Goal: Transaction & Acquisition: Purchase product/service

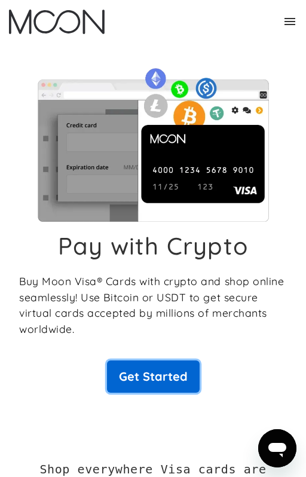
click at [185, 377] on link "Get Started" at bounding box center [153, 377] width 93 height 32
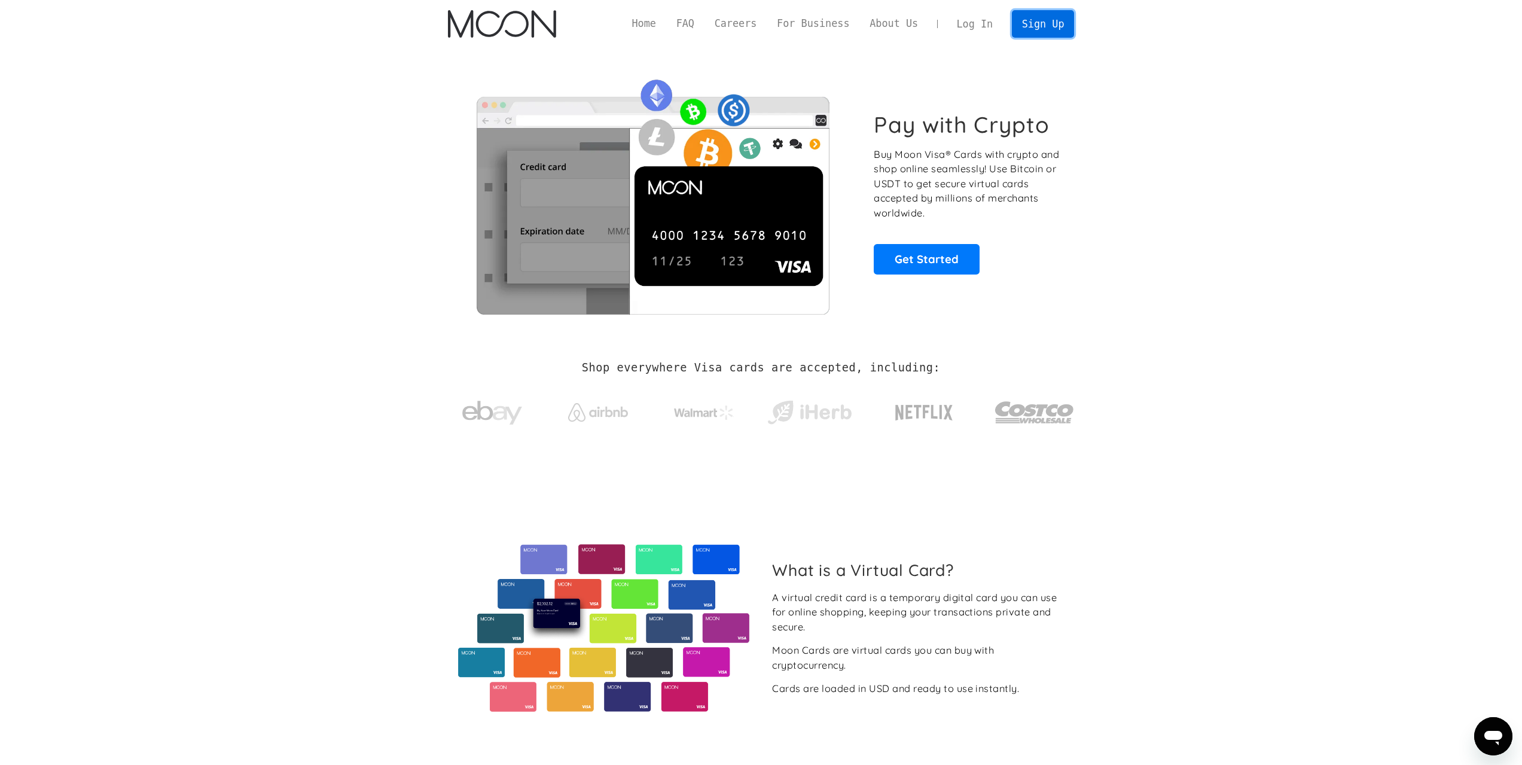
click at [306, 23] on link "Sign Up" at bounding box center [1043, 23] width 62 height 27
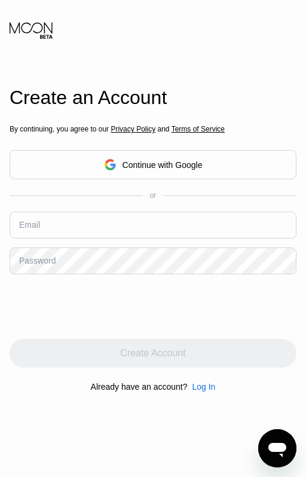
click at [115, 220] on input "text" at bounding box center [153, 225] width 287 height 27
type input "nuryahyamuhhaimin3@gmail.com"
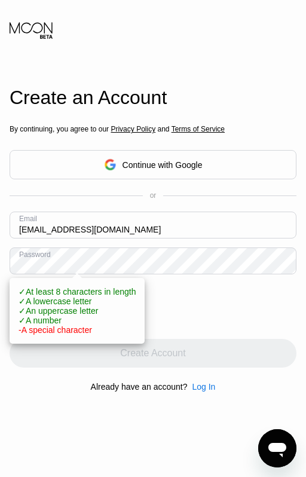
click at [0, 261] on html "Create an Account By continuing, you agree to our Privacy Policy and Terms of S…" at bounding box center [153, 238] width 306 height 477
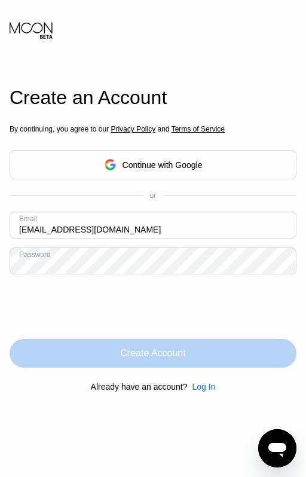
click at [164, 352] on div "Create Account" at bounding box center [152, 353] width 65 height 12
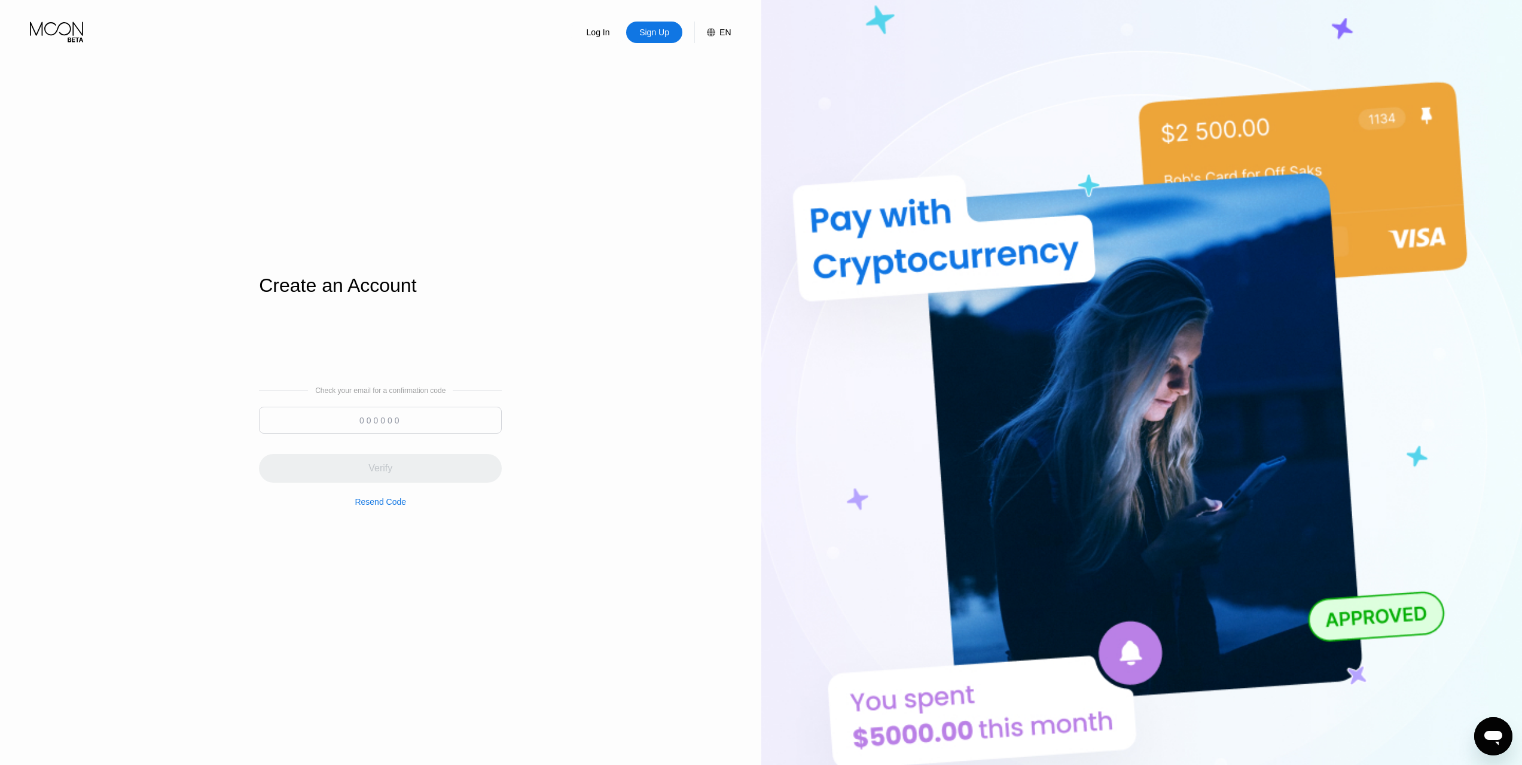
click at [306, 417] on input at bounding box center [380, 420] width 243 height 27
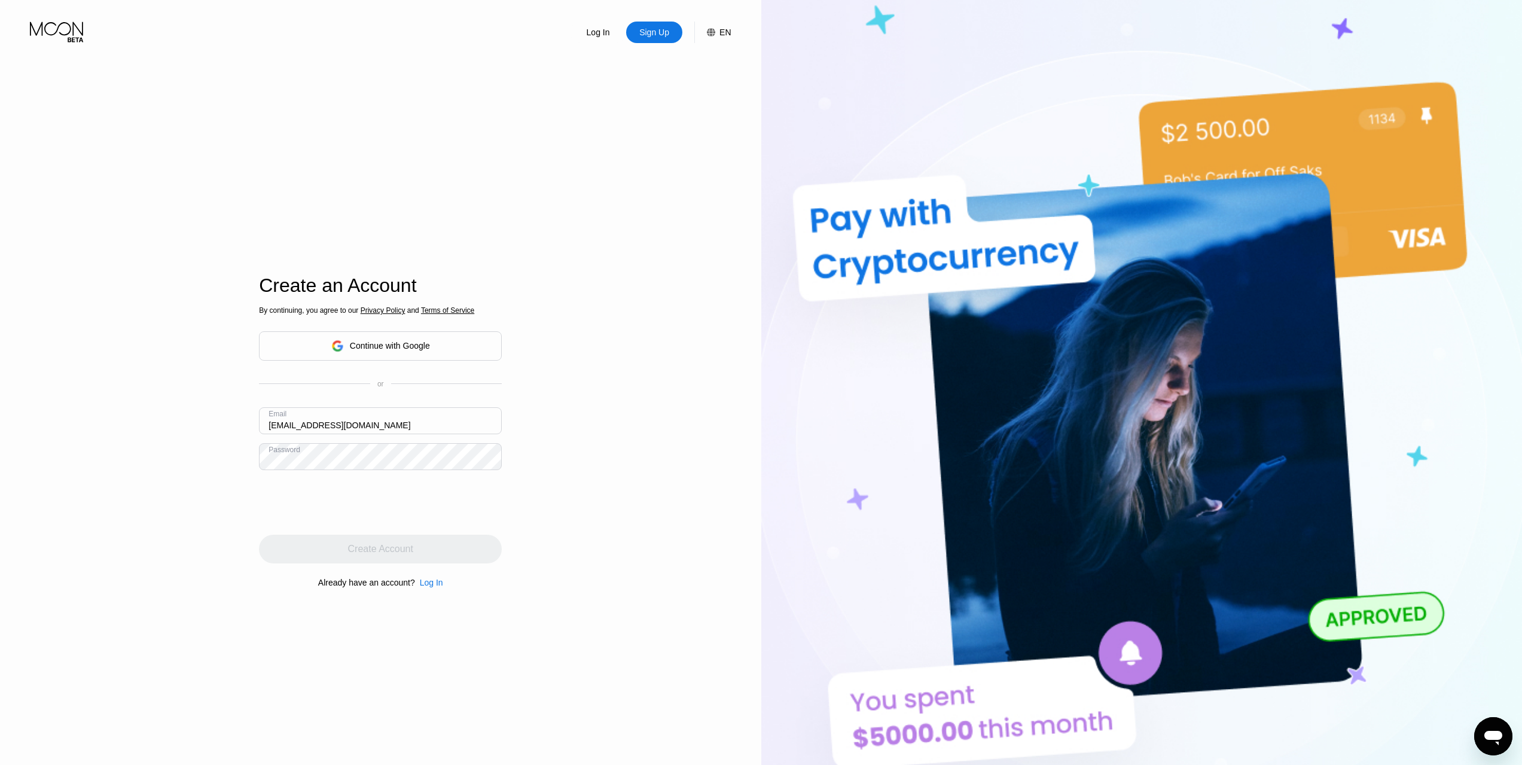
click at [321, 427] on input "nuryahyamuhhaimin3@gmail.com" at bounding box center [380, 420] width 243 height 27
type input "nuryahyamuhaimin3@gmail.com"
click at [257, 511] on div "Log In Sign Up EN Language Select an item Save Create an Account By continuing,…" at bounding box center [380, 420] width 761 height 841
click at [468, 553] on div "Create Account" at bounding box center [380, 548] width 243 height 29
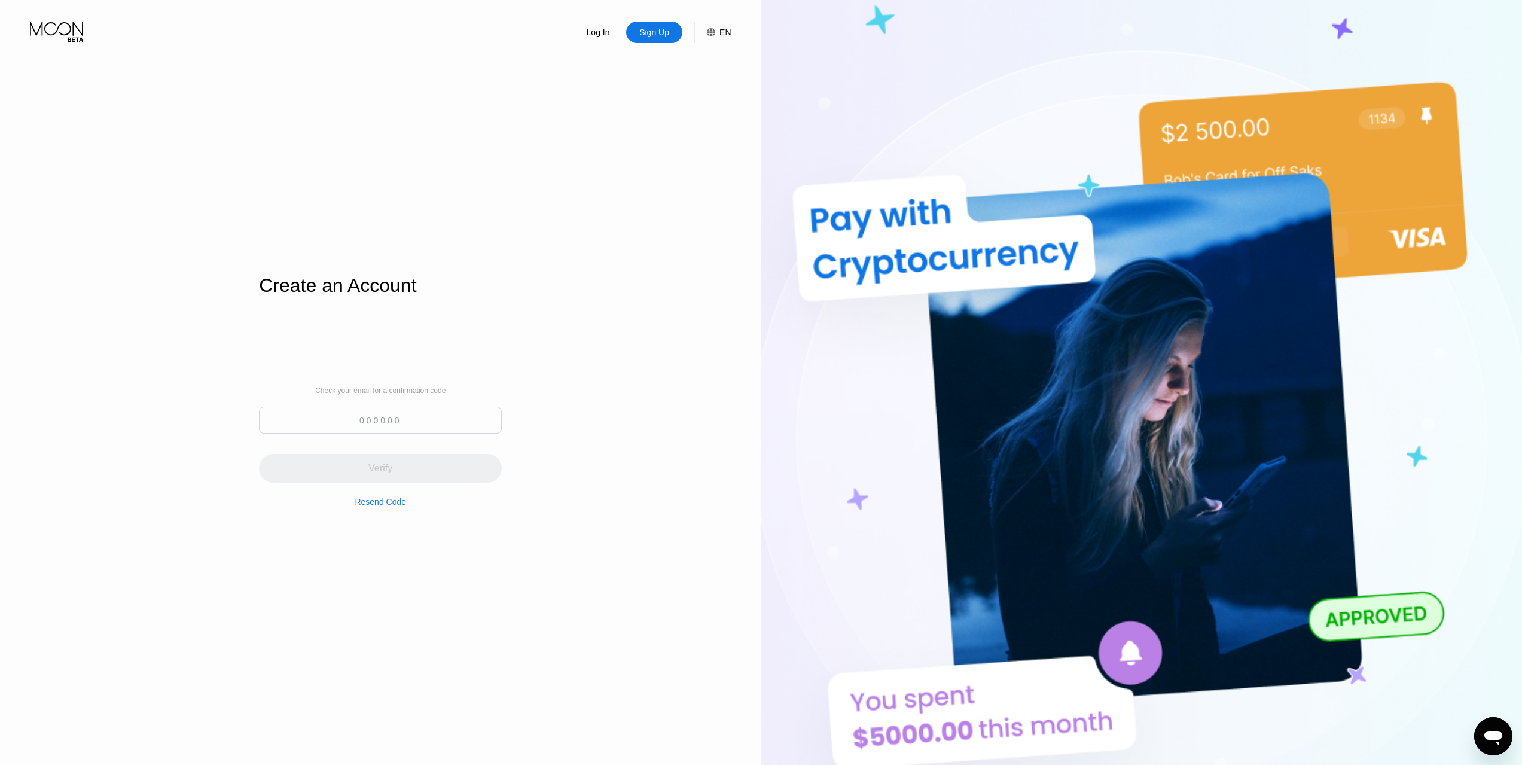
click at [392, 417] on input at bounding box center [380, 420] width 243 height 27
paste input "421104"
type input "421104"
click at [393, 465] on div "Verify" at bounding box center [380, 468] width 243 height 29
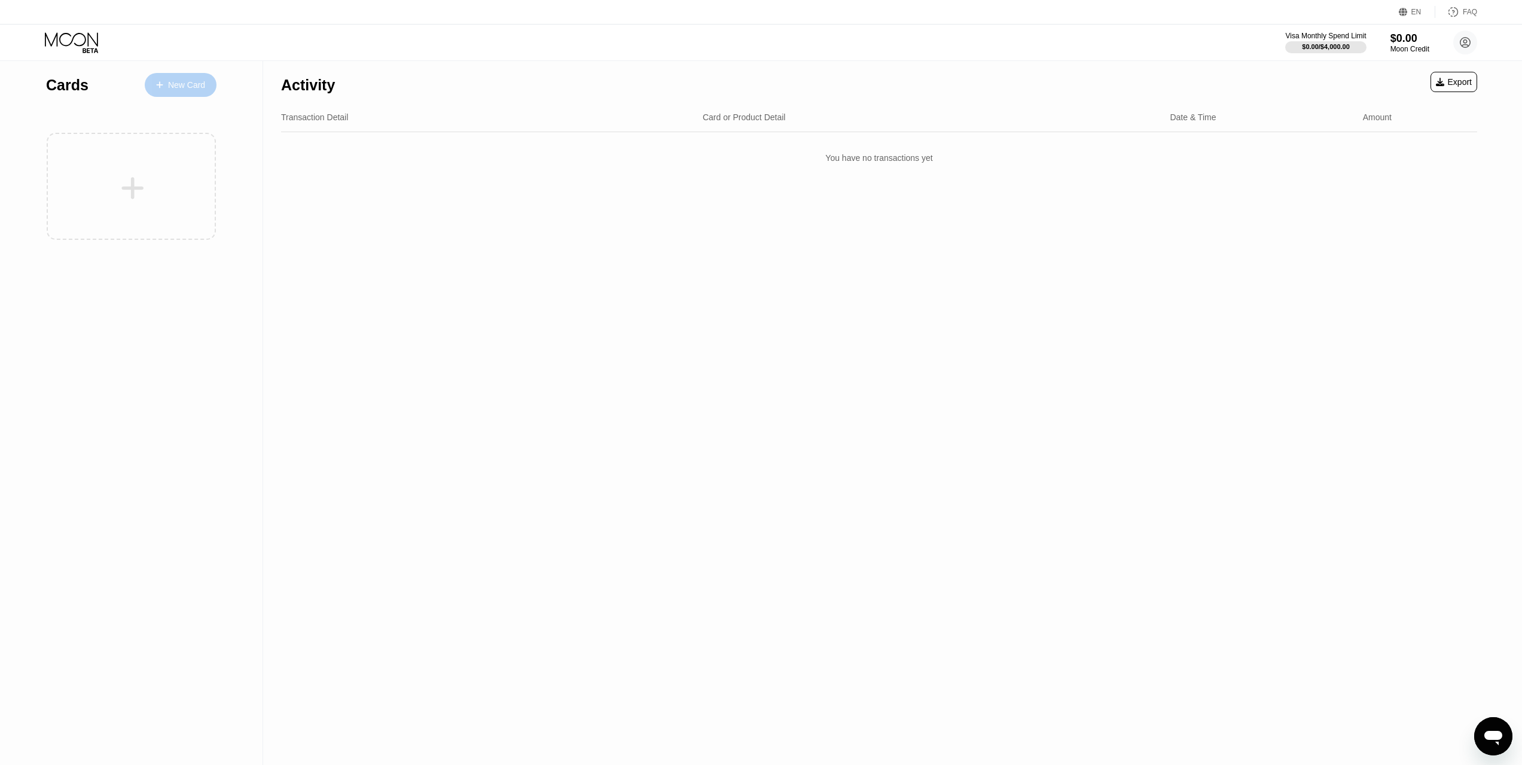
click at [185, 85] on div "New Card" at bounding box center [186, 85] width 37 height 10
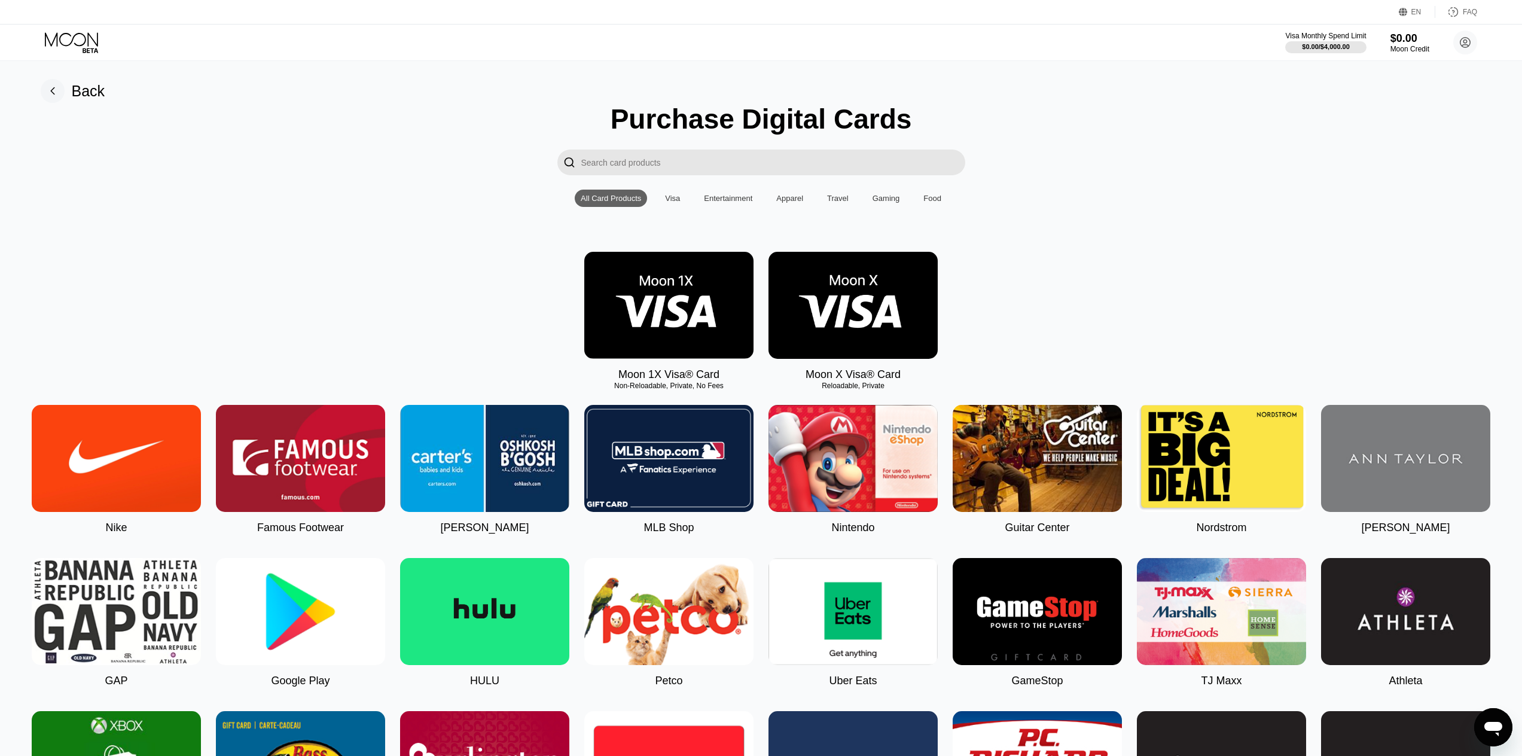
click at [1165, 317] on div "Moon 1X Visa® Card Non-Reloadable, Private, No Fees Moon X Visa® Card Reloadabl…" at bounding box center [761, 316] width 1495 height 129
click at [672, 202] on div "Visa" at bounding box center [672, 198] width 15 height 9
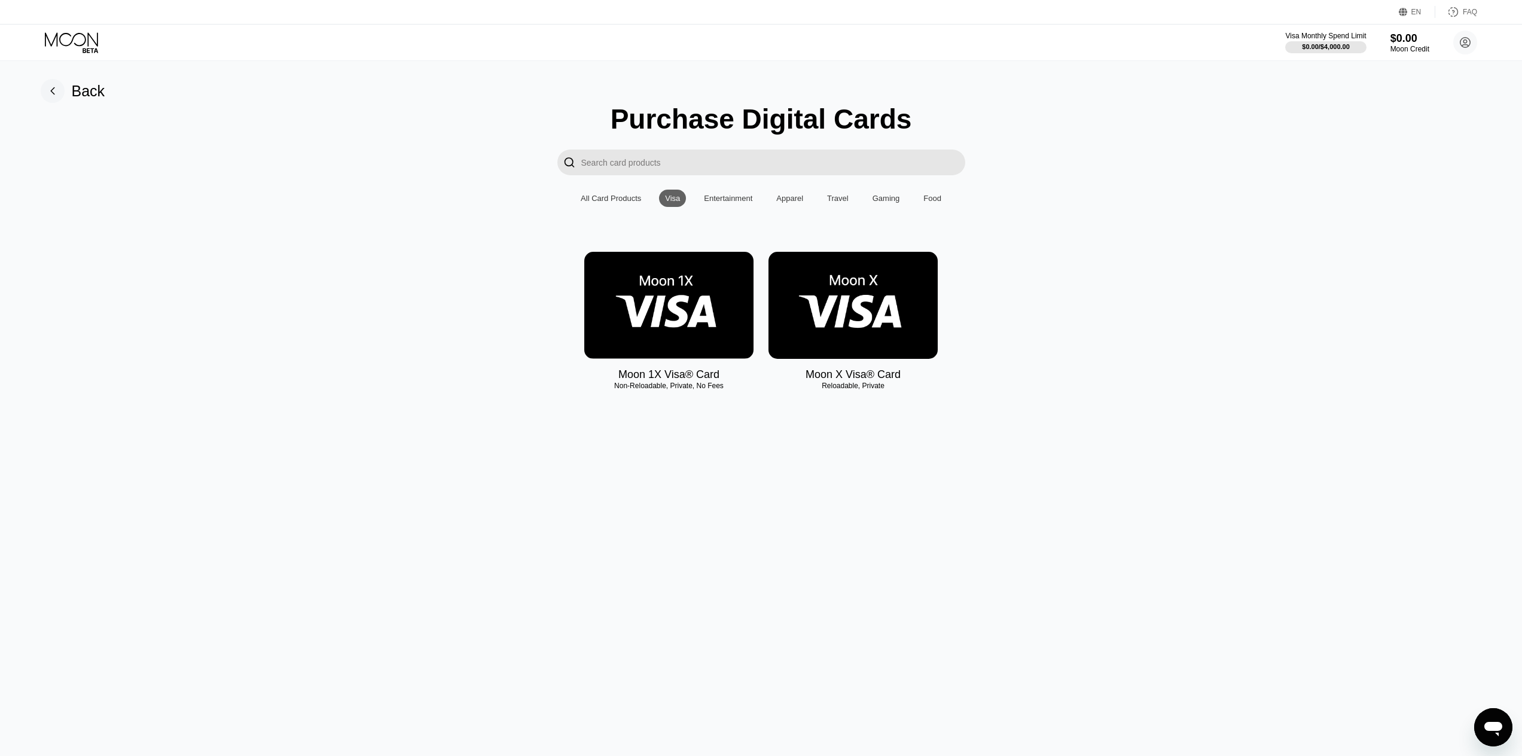
click at [724, 203] on div "Entertainment" at bounding box center [728, 198] width 48 height 9
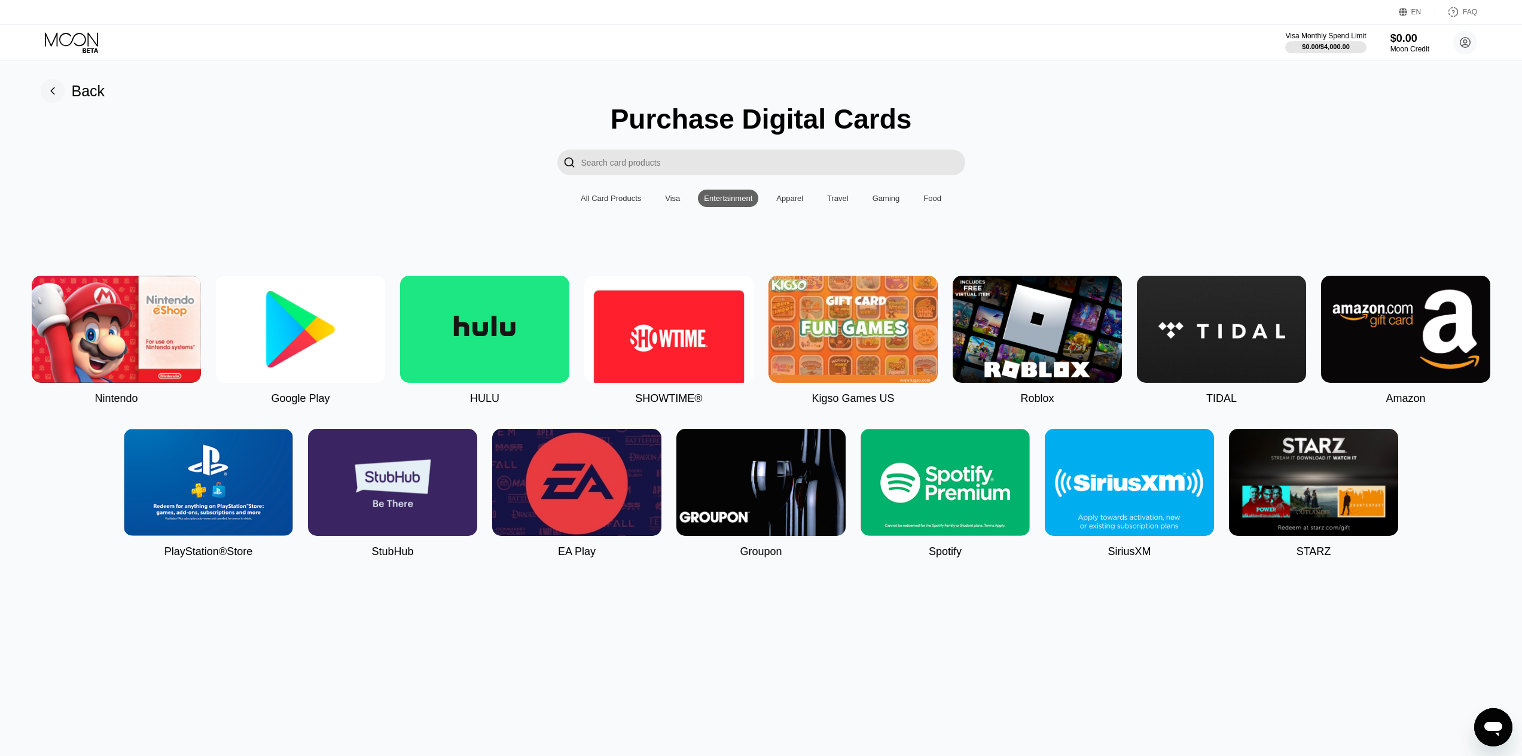
drag, startPoint x: 787, startPoint y: 200, endPoint x: 825, endPoint y: 204, distance: 38.0
click at [789, 200] on div "Apparel" at bounding box center [789, 198] width 27 height 9
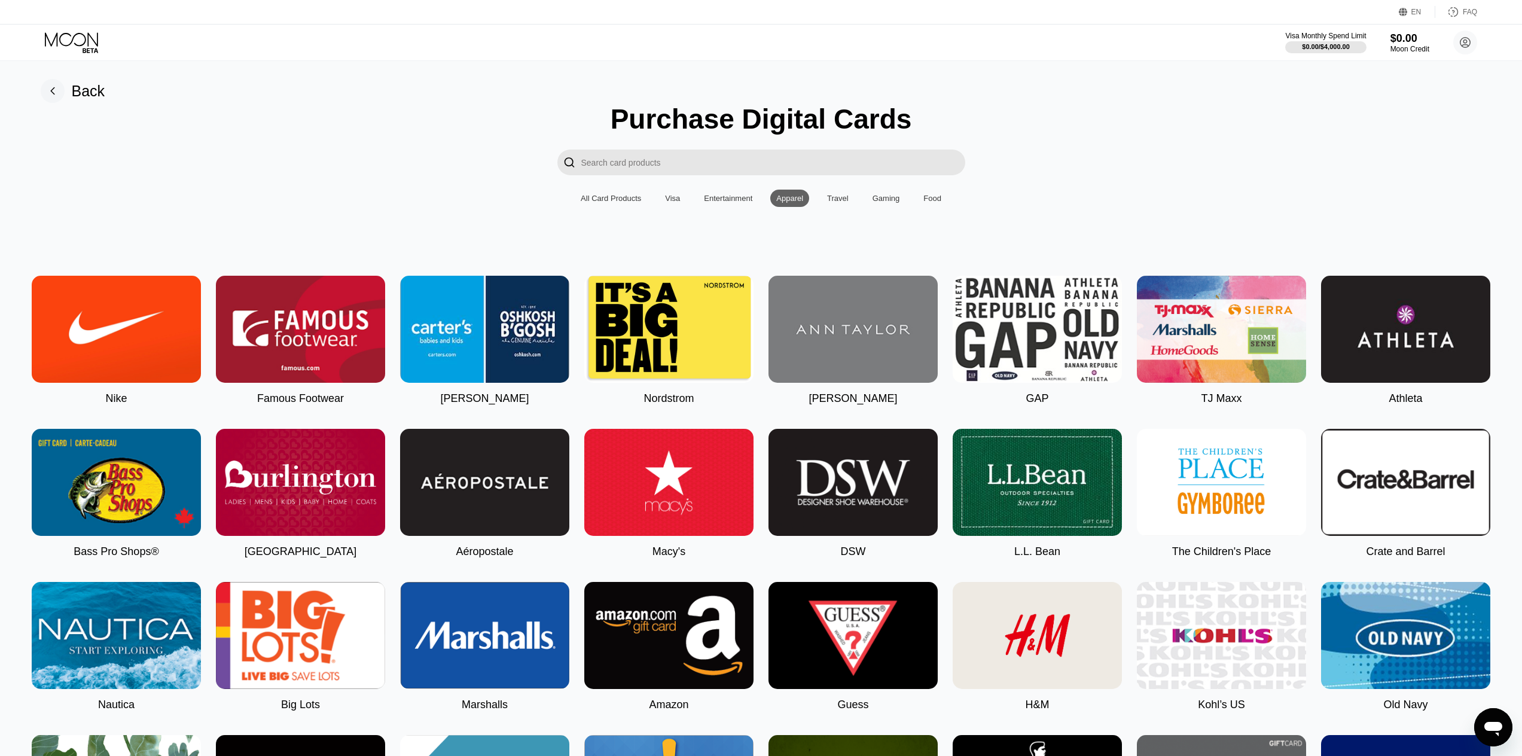
click at [846, 200] on div "Travel" at bounding box center [838, 198] width 22 height 9
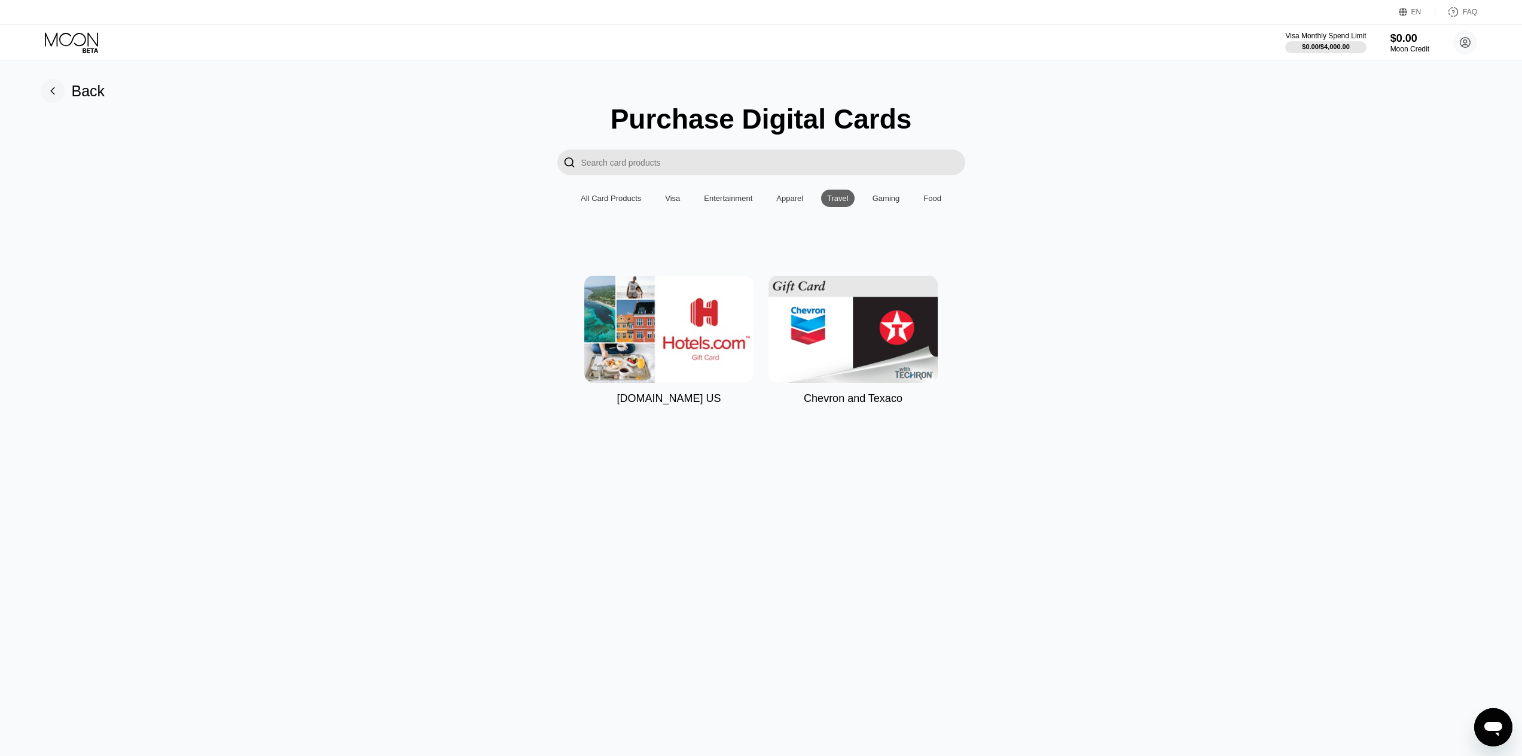
click at [881, 203] on div "Gaming" at bounding box center [886, 198] width 28 height 9
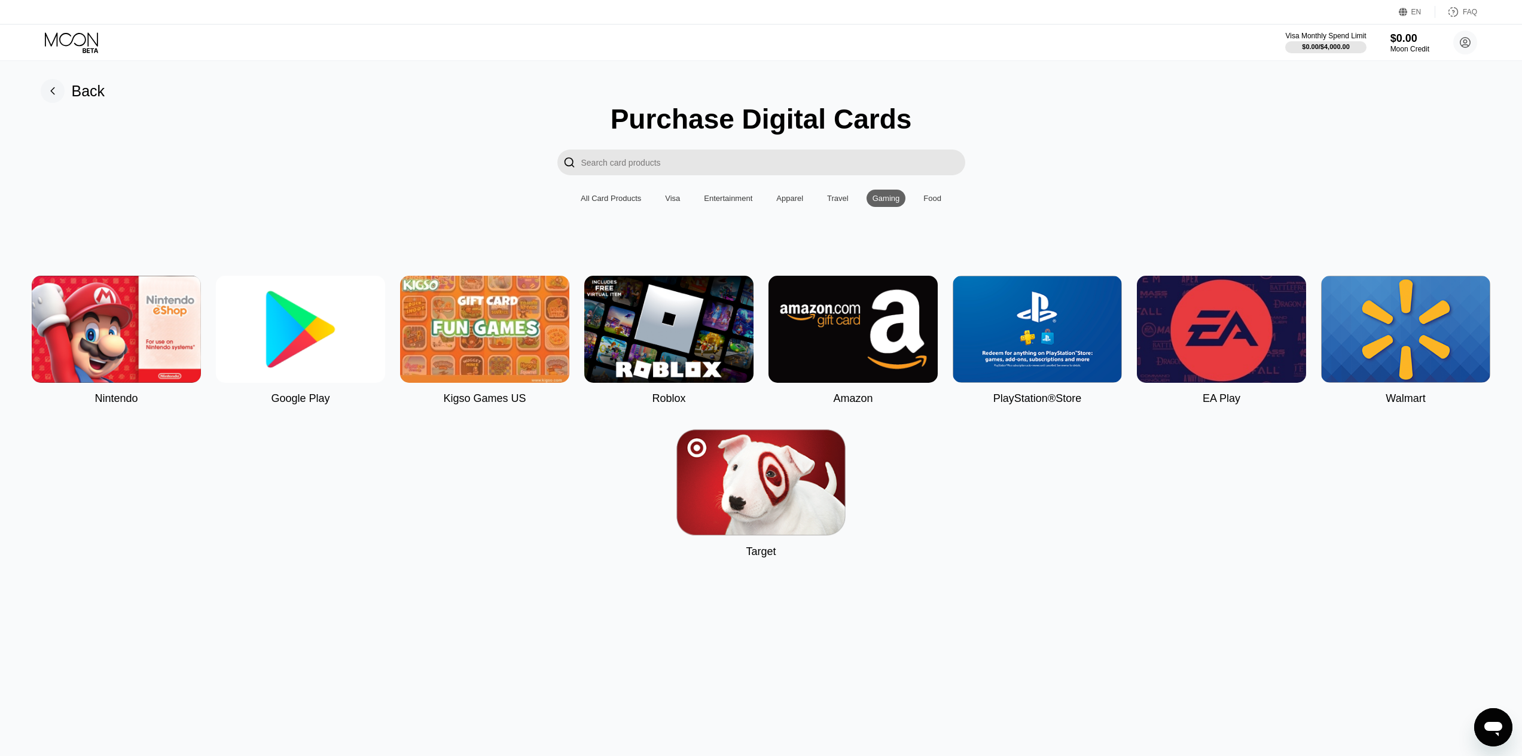
click at [658, 204] on div "All Card Products Visa Entertainment Apparel Travel Gaming Food" at bounding box center [761, 198] width 372 height 17
click at [670, 203] on div "Visa" at bounding box center [672, 198] width 15 height 9
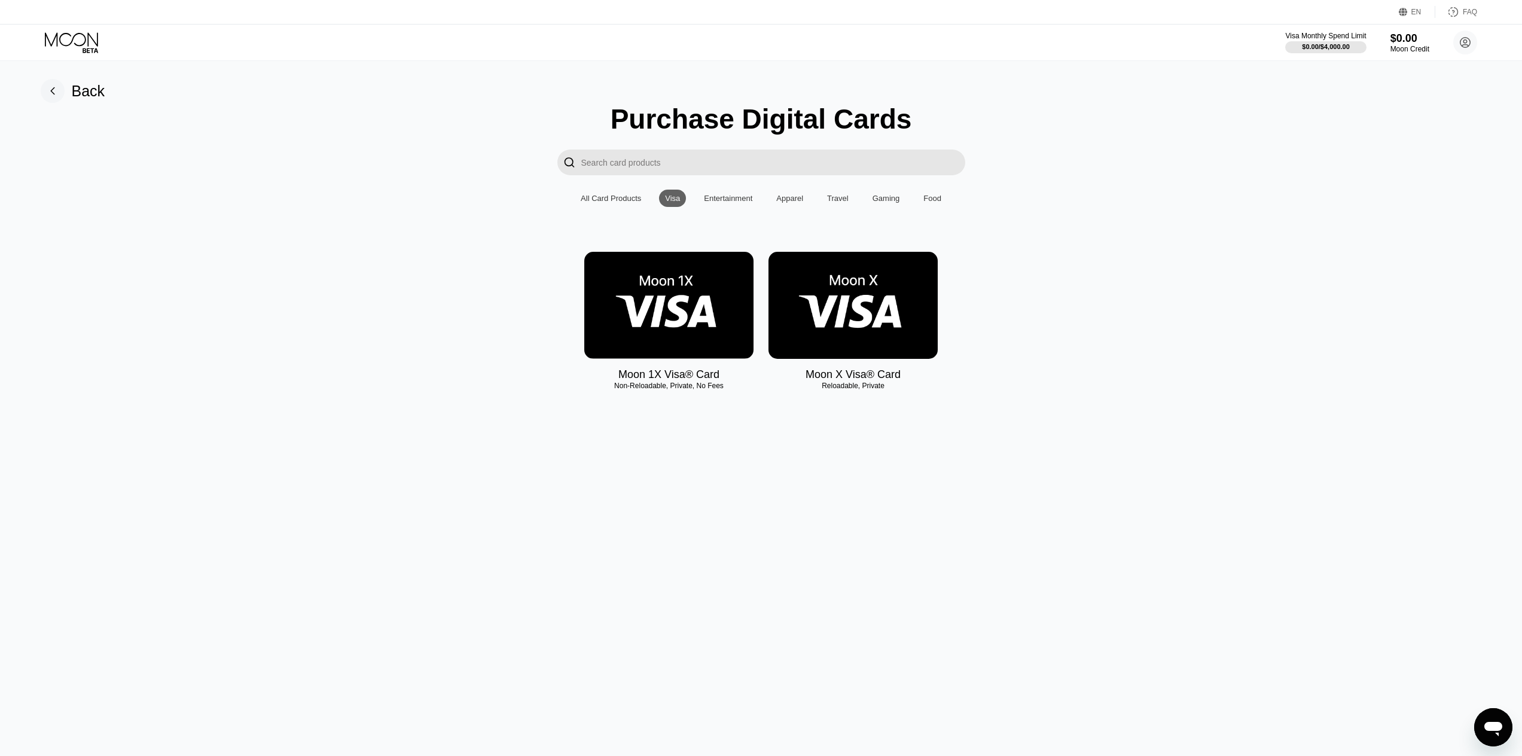
click at [649, 314] on img at bounding box center [668, 305] width 169 height 107
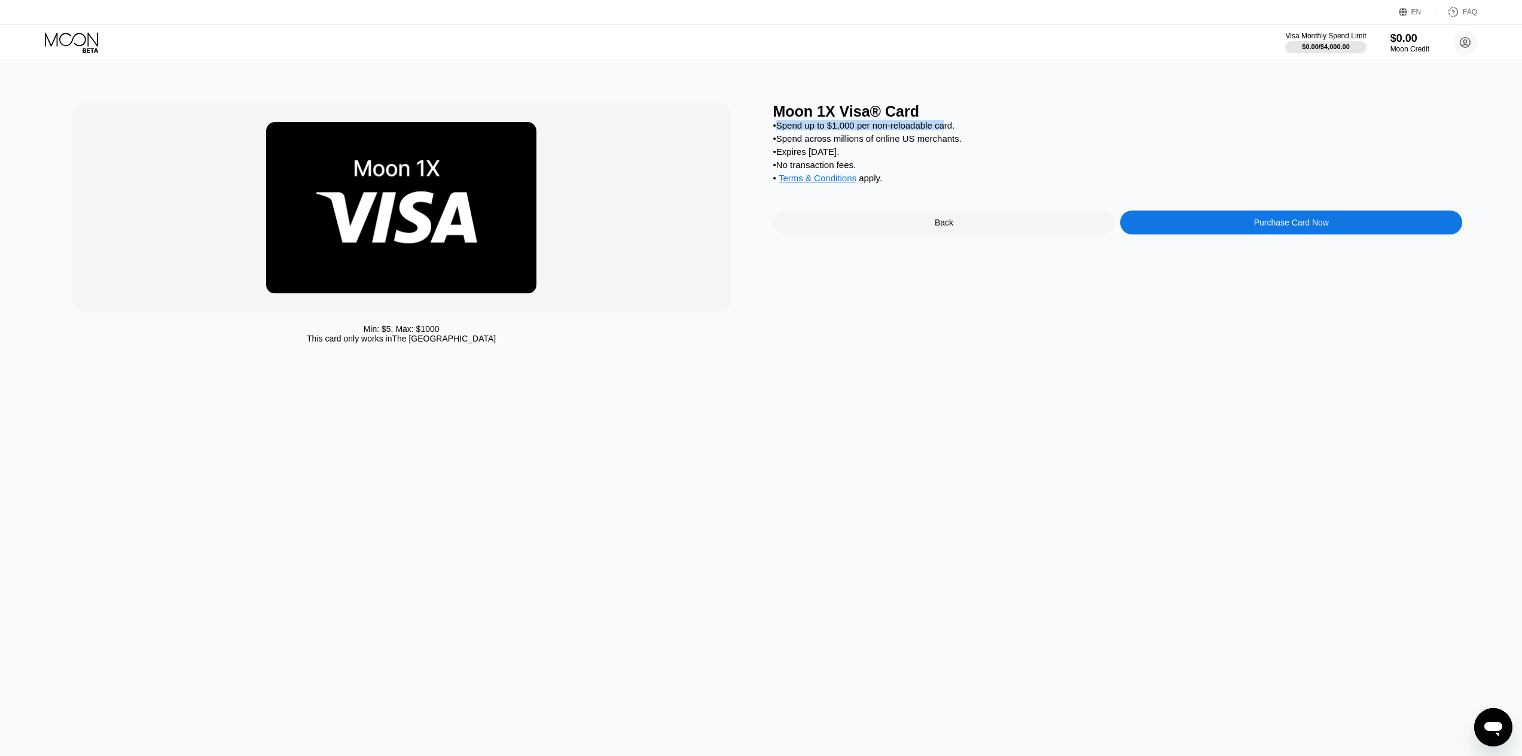
drag, startPoint x: 790, startPoint y: 133, endPoint x: 935, endPoint y: 142, distance: 145.6
click at [945, 130] on div "• Spend up to $1,000 per non-reloadable card." at bounding box center [1117, 125] width 689 height 10
click at [933, 234] on div "Back" at bounding box center [944, 222] width 342 height 24
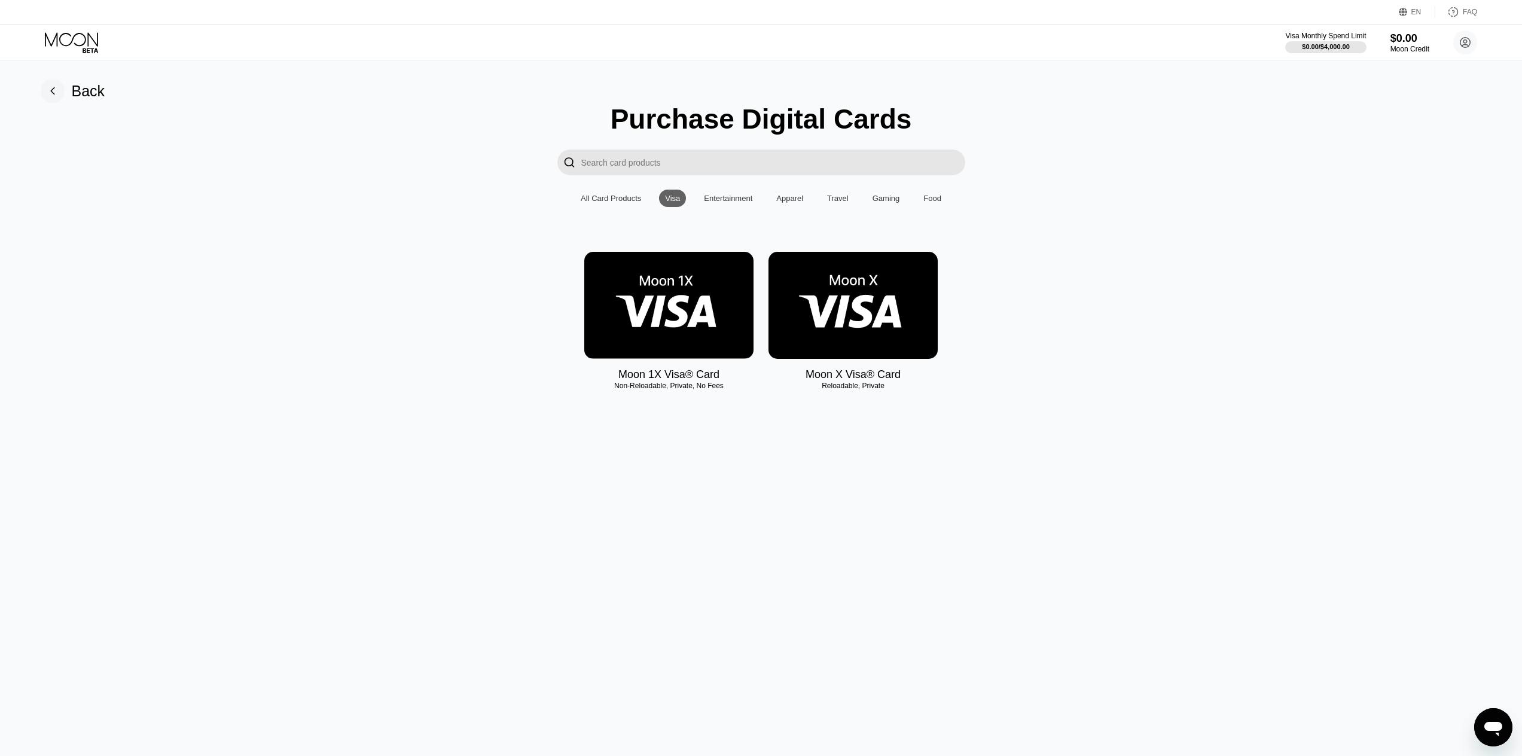
click at [851, 327] on img at bounding box center [852, 305] width 169 height 107
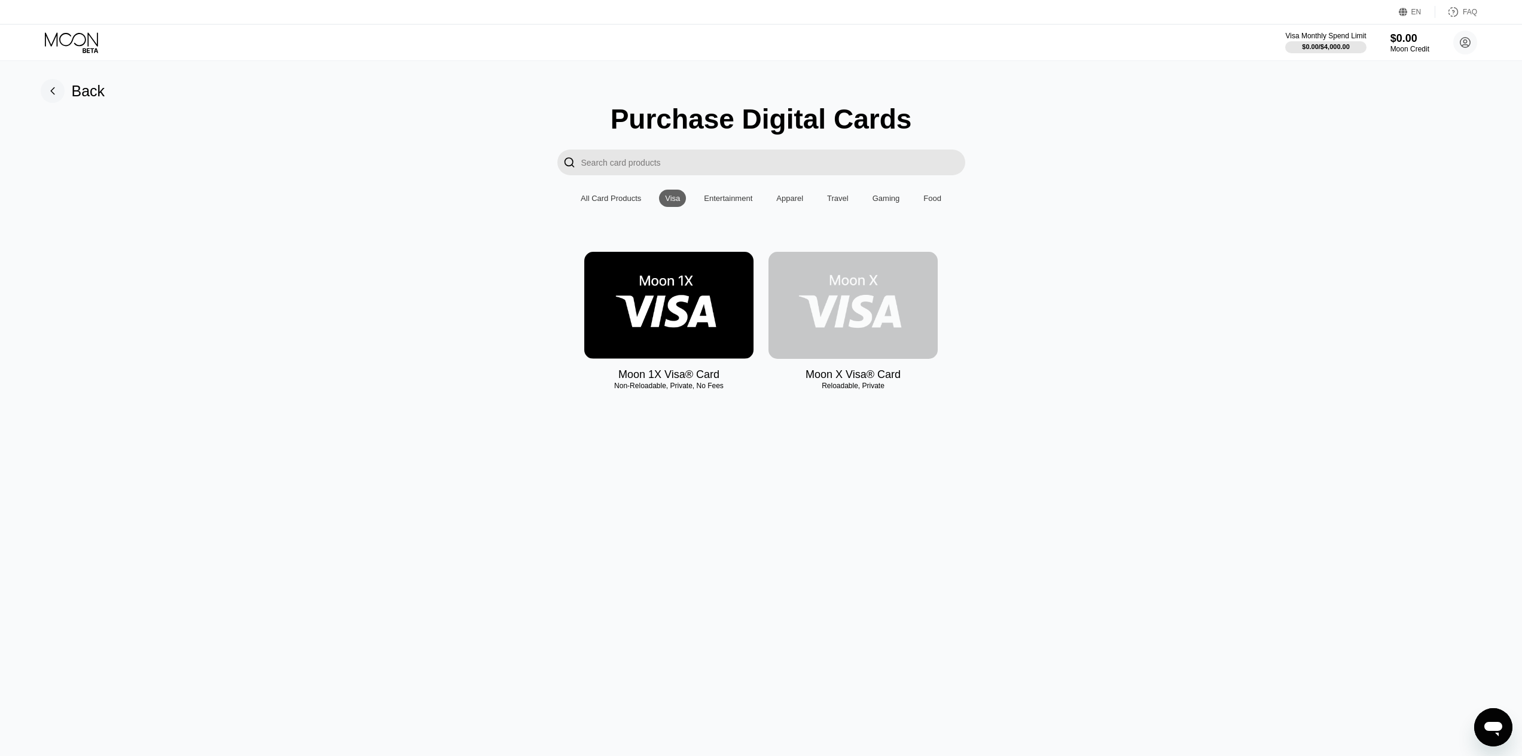
click at [879, 347] on img at bounding box center [852, 305] width 169 height 107
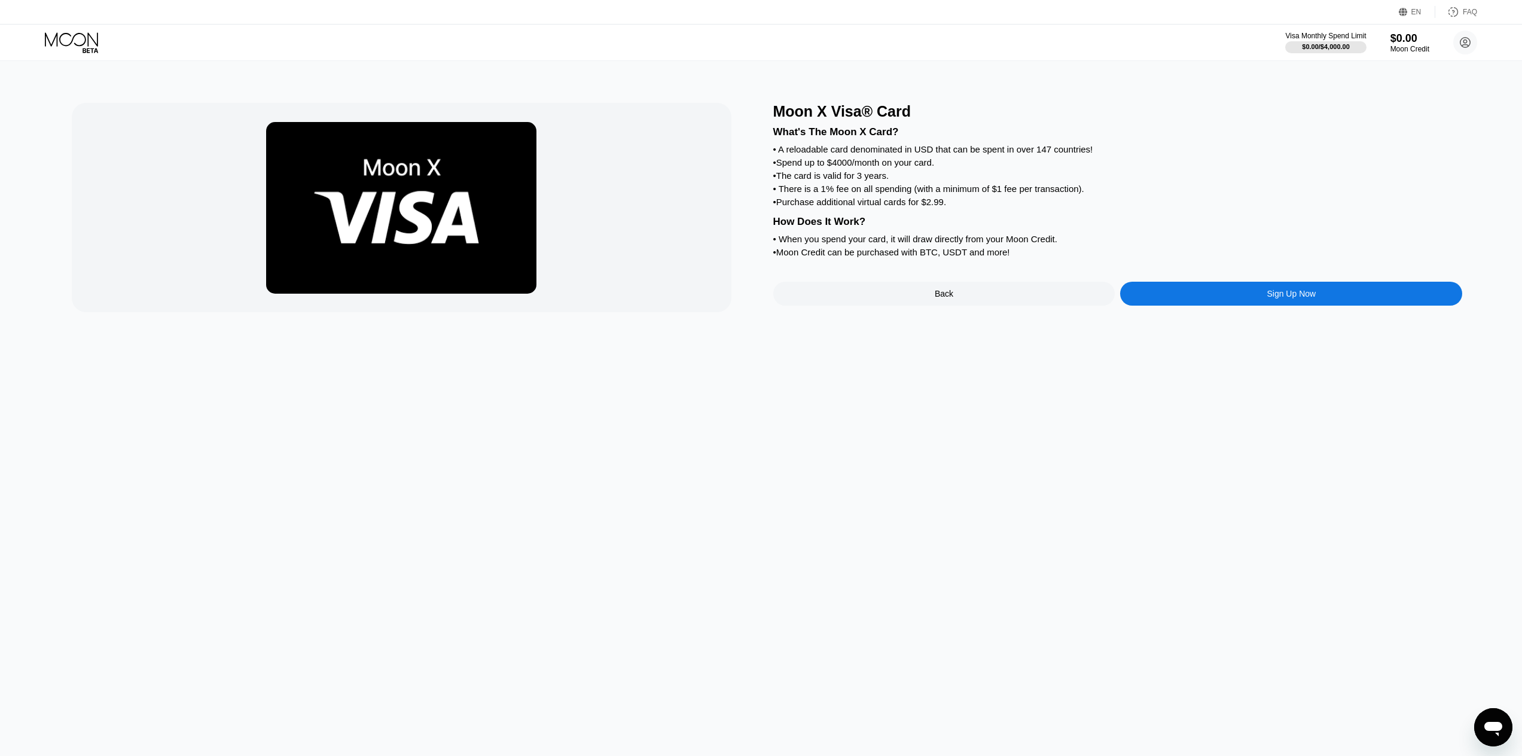
drag, startPoint x: 782, startPoint y: 190, endPoint x: 895, endPoint y: 175, distance: 114.0
click at [895, 175] on div "What's The Moon X Card? • A reloadable card denominated in USD that can be spen…" at bounding box center [1117, 190] width 689 height 140
drag, startPoint x: 814, startPoint y: 172, endPoint x: 925, endPoint y: 173, distance: 110.6
click at [921, 167] on div "• Spend up to $4000/month on your card." at bounding box center [1117, 162] width 689 height 10
drag, startPoint x: 810, startPoint y: 200, endPoint x: 949, endPoint y: 196, distance: 138.8
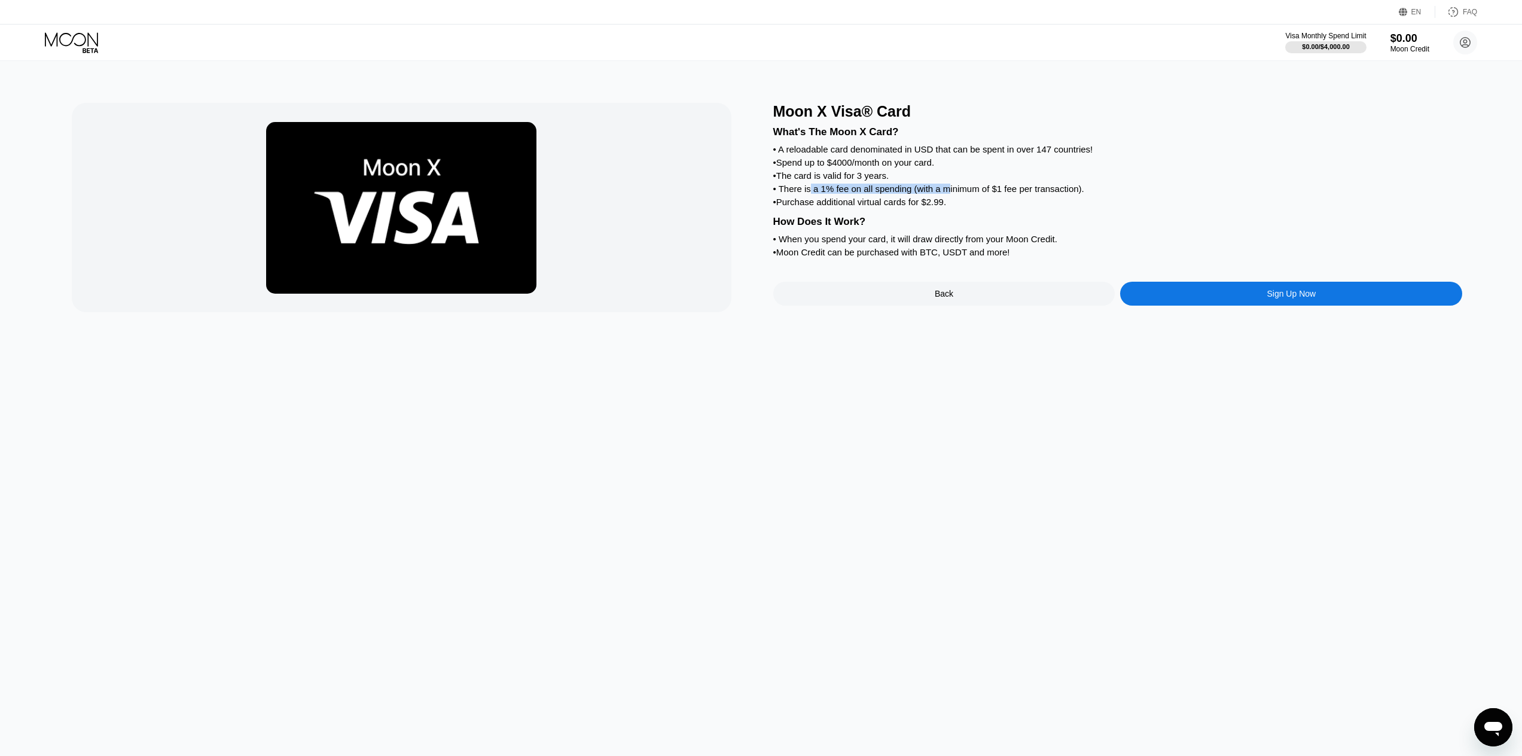
click at [949, 194] on div "• There is a 1% fee on all spending (with a minimum of $1 fee per transaction)." at bounding box center [1117, 189] width 689 height 10
click at [970, 194] on div "• There is a 1% fee on all spending (with a minimum of $1 fee per transaction)." at bounding box center [1117, 189] width 689 height 10
drag, startPoint x: 989, startPoint y: 286, endPoint x: 970, endPoint y: 284, distance: 18.7
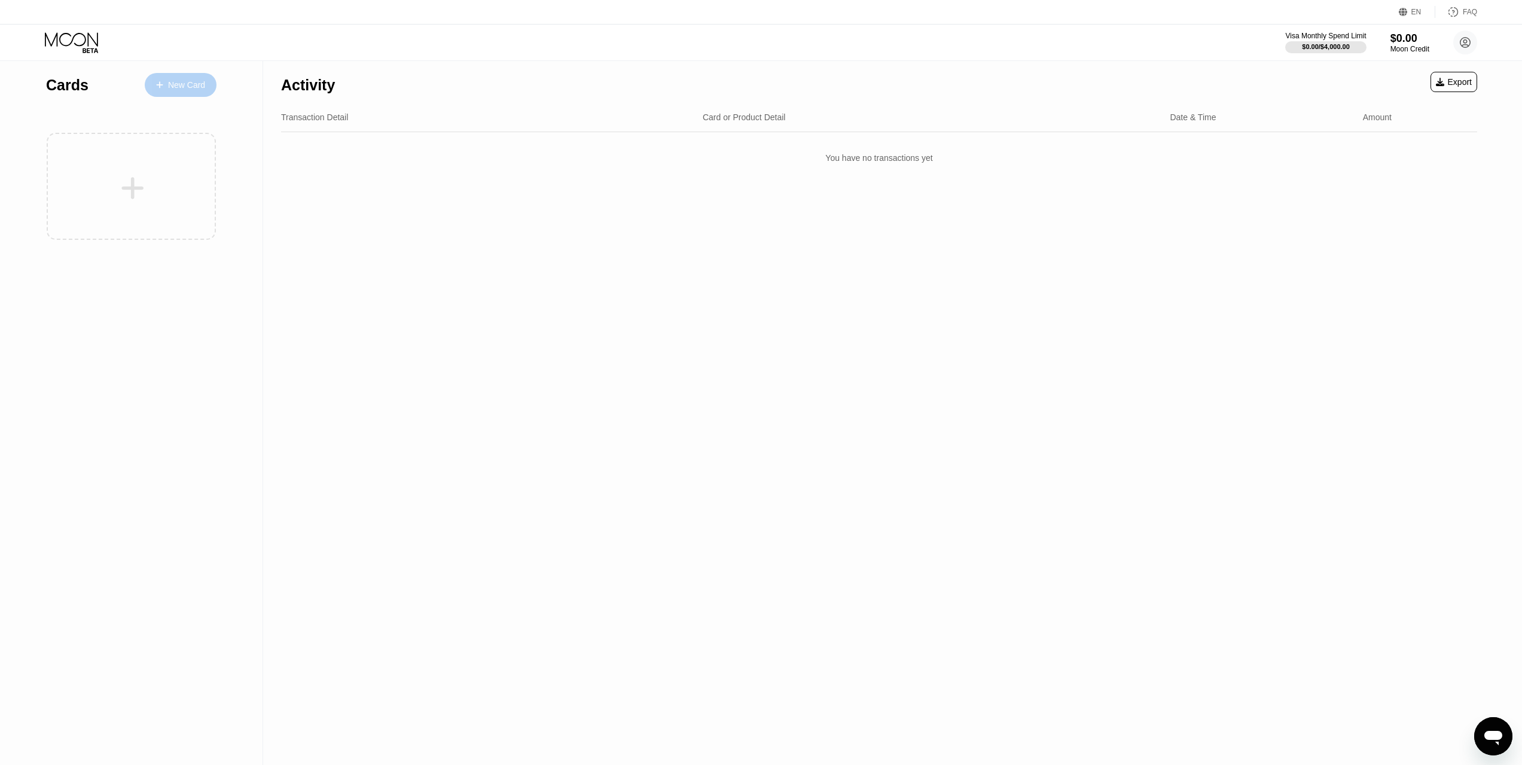
click at [194, 78] on div "New Card" at bounding box center [181, 85] width 72 height 24
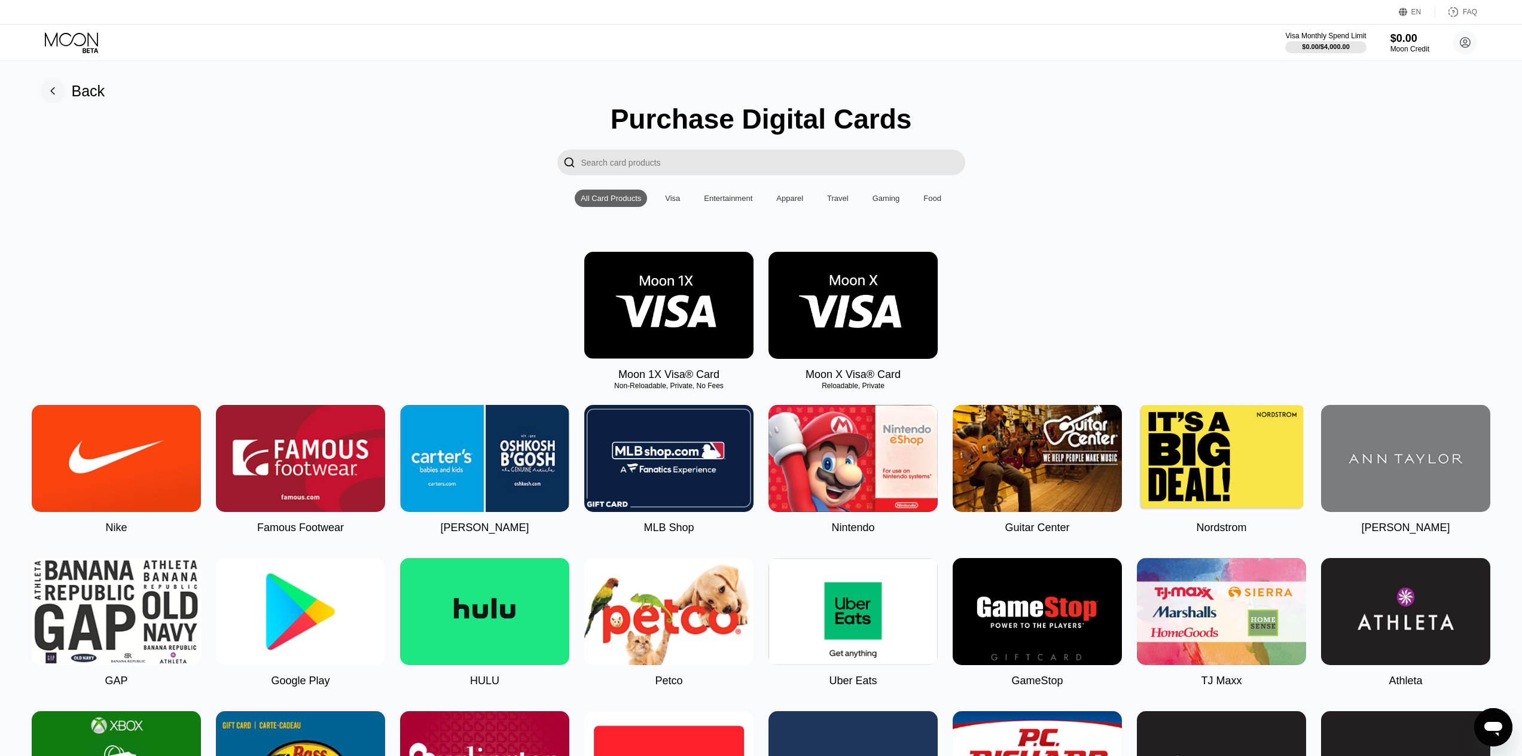
click at [665, 322] on img at bounding box center [668, 305] width 169 height 107
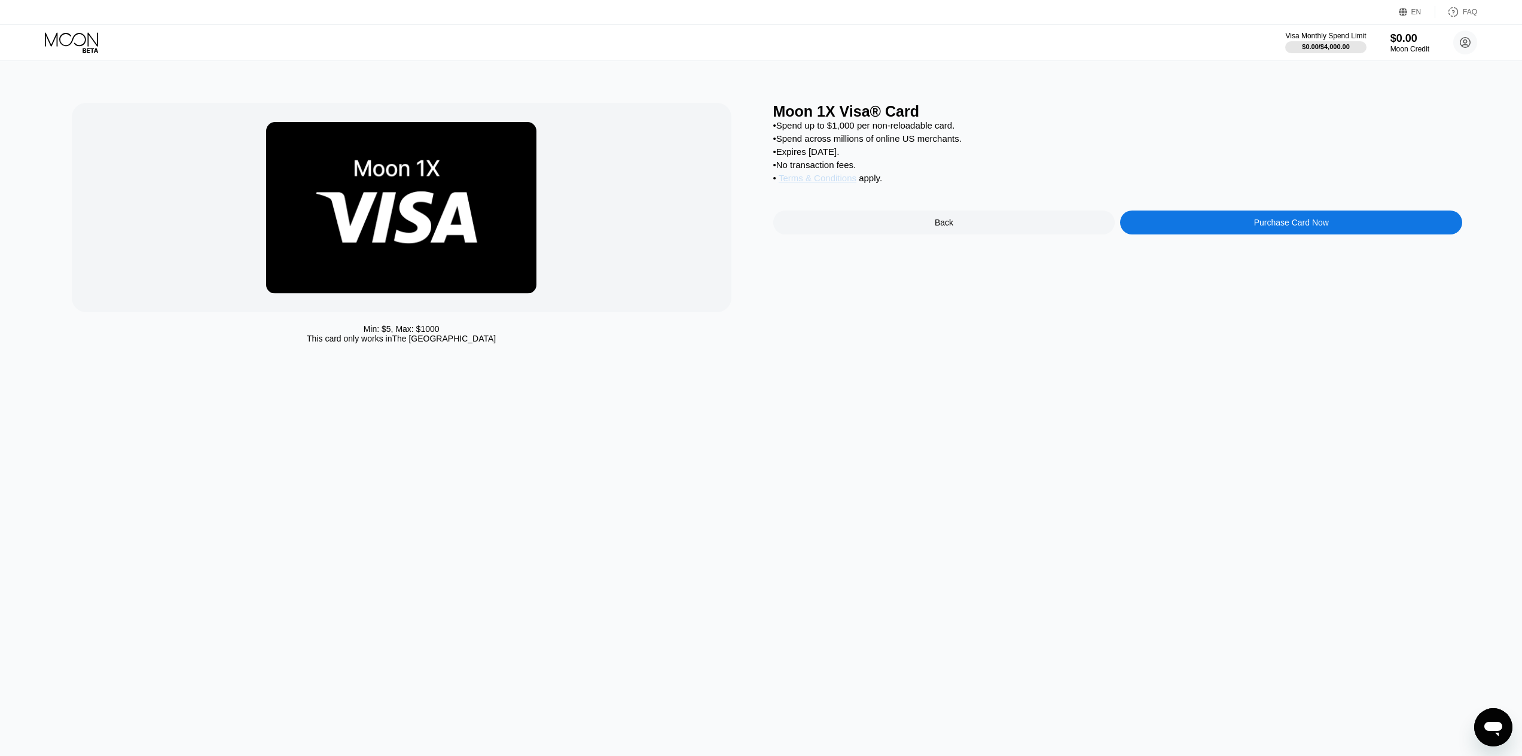
click at [839, 183] on span "Terms & Conditions" at bounding box center [817, 178] width 78 height 10
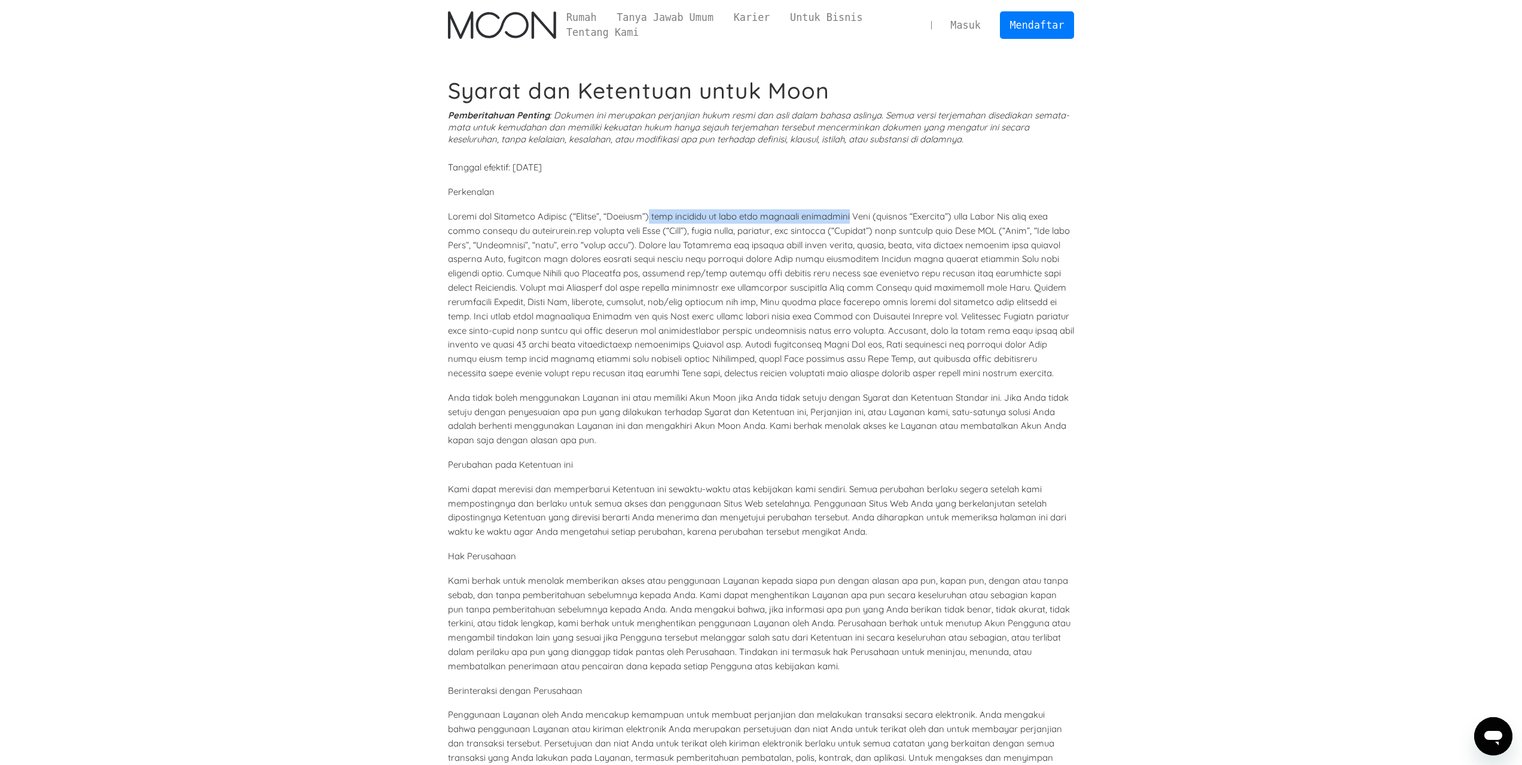
drag, startPoint x: 661, startPoint y: 217, endPoint x: 857, endPoint y: 207, distance: 196.3
drag, startPoint x: 474, startPoint y: 235, endPoint x: 637, endPoint y: 227, distance: 162.8
click at [637, 227] on font at bounding box center [761, 294] width 626 height 168
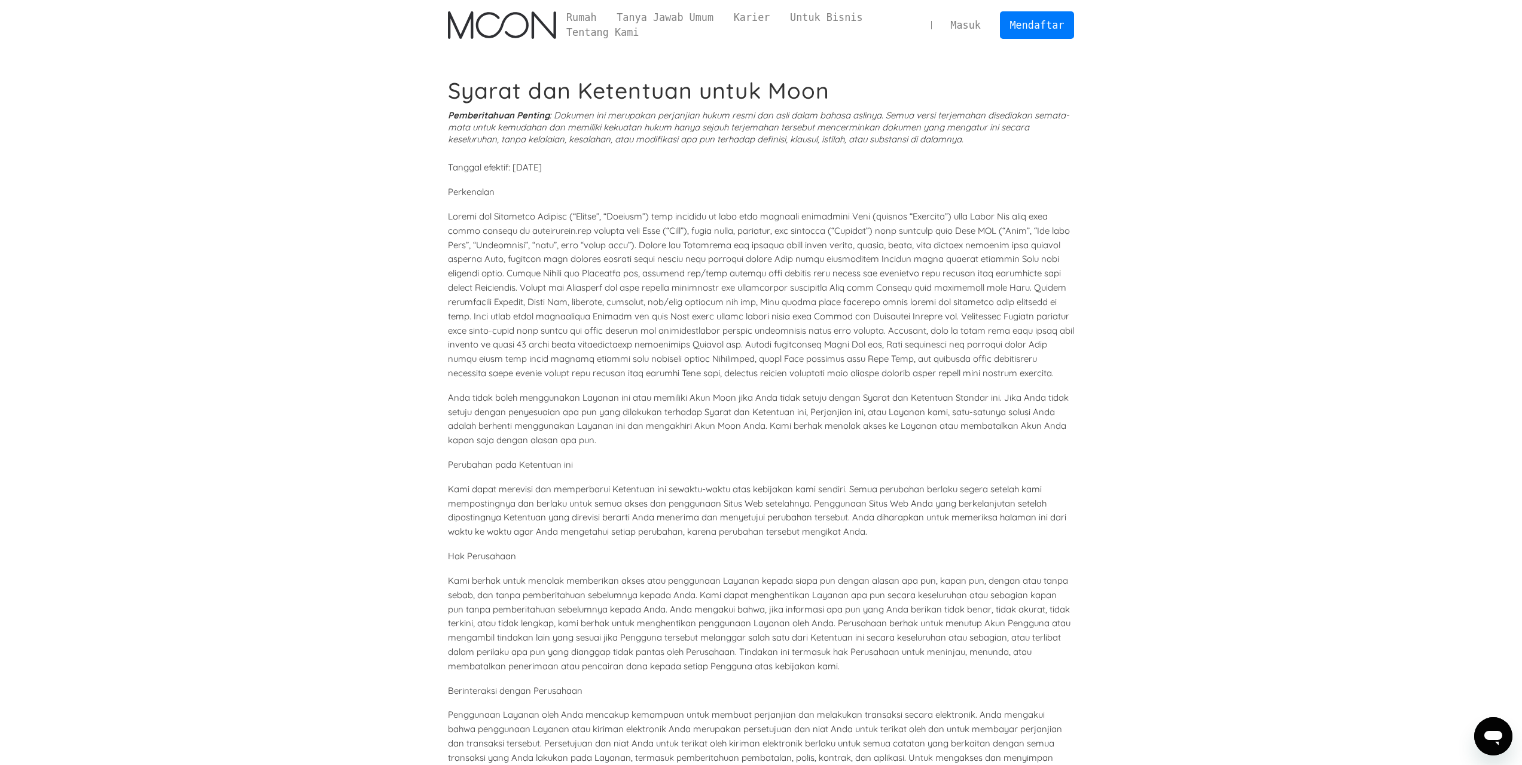
click at [669, 227] on font at bounding box center [761, 294] width 626 height 168
drag, startPoint x: 732, startPoint y: 228, endPoint x: 1069, endPoint y: 225, distance: 336.6
click at [1069, 225] on p at bounding box center [761, 294] width 627 height 171
drag, startPoint x: 447, startPoint y: 276, endPoint x: 636, endPoint y: 275, distance: 188.9
click at [636, 275] on font at bounding box center [761, 294] width 626 height 168
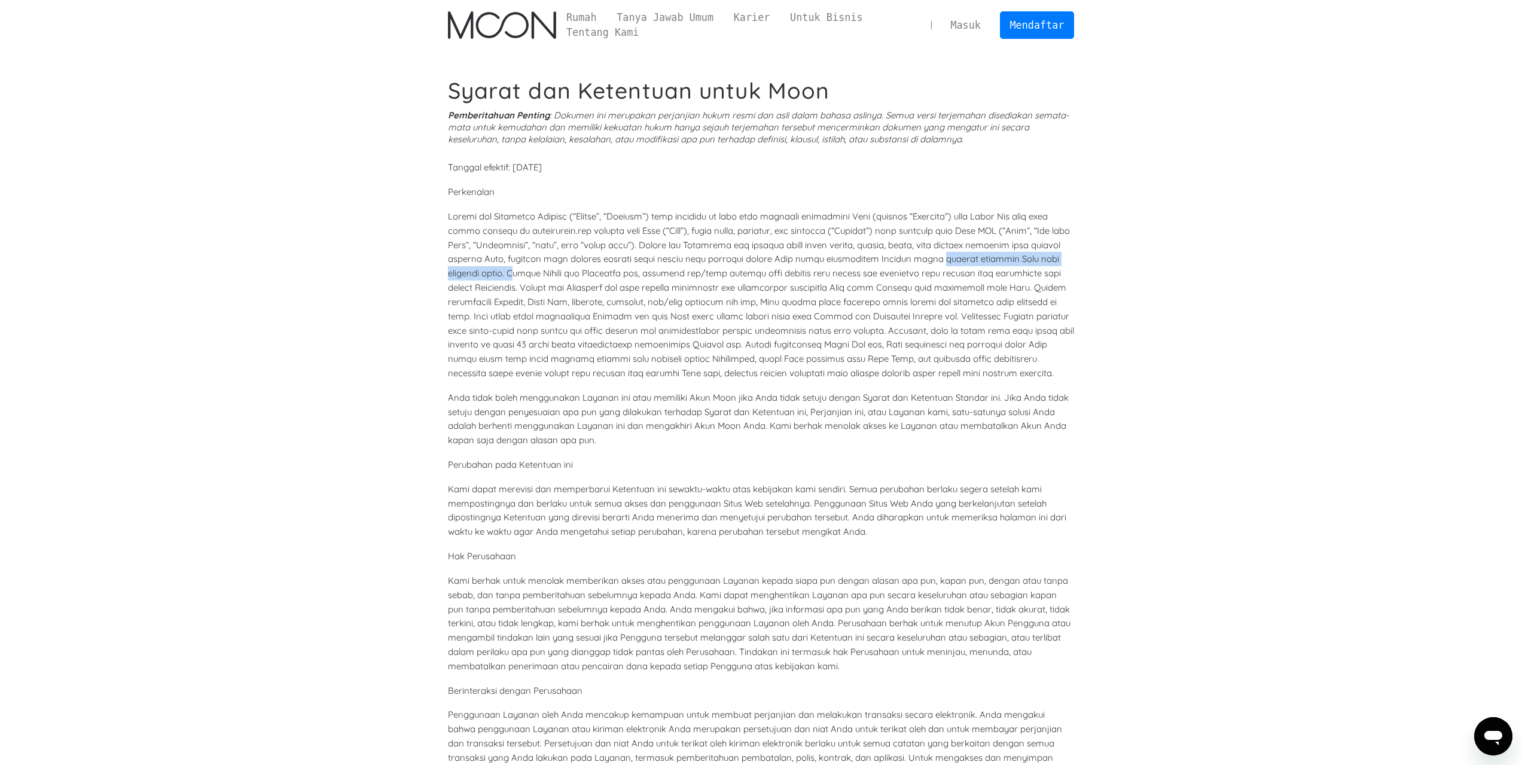
click at [639, 275] on font at bounding box center [761, 294] width 626 height 168
drag, startPoint x: 632, startPoint y: 271, endPoint x: 853, endPoint y: 270, distance: 221.2
click at [853, 270] on font at bounding box center [761, 294] width 626 height 168
click at [867, 270] on font at bounding box center [761, 294] width 626 height 168
drag, startPoint x: 449, startPoint y: 291, endPoint x: 649, endPoint y: 290, distance: 199.7
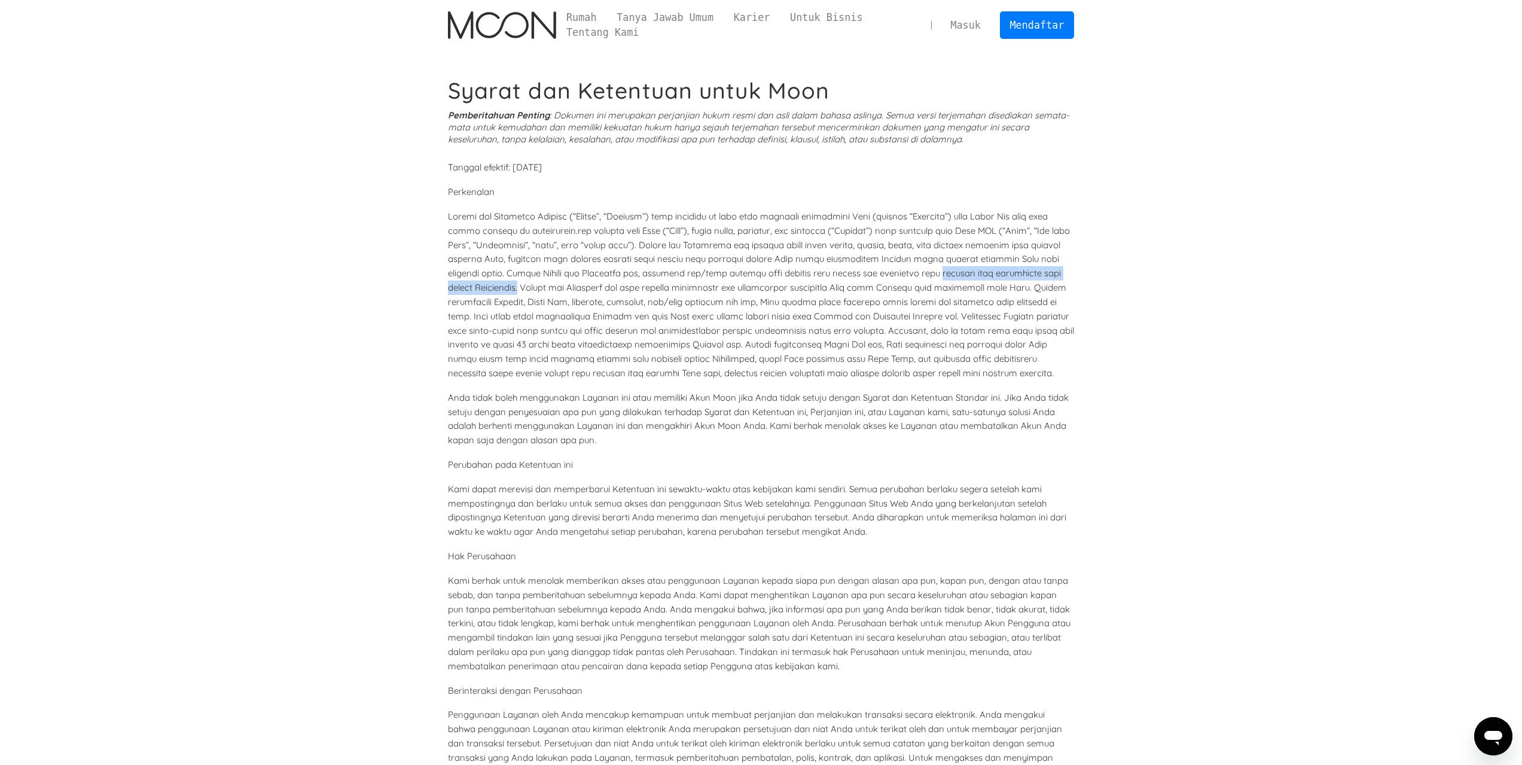
click at [649, 290] on font at bounding box center [761, 294] width 626 height 168
drag, startPoint x: 626, startPoint y: 306, endPoint x: 798, endPoint y: 297, distance: 171.9
click at [798, 297] on font at bounding box center [761, 294] width 626 height 168
click at [808, 296] on font at bounding box center [761, 294] width 626 height 168
drag, startPoint x: 699, startPoint y: 345, endPoint x: 733, endPoint y: 345, distance: 33.5
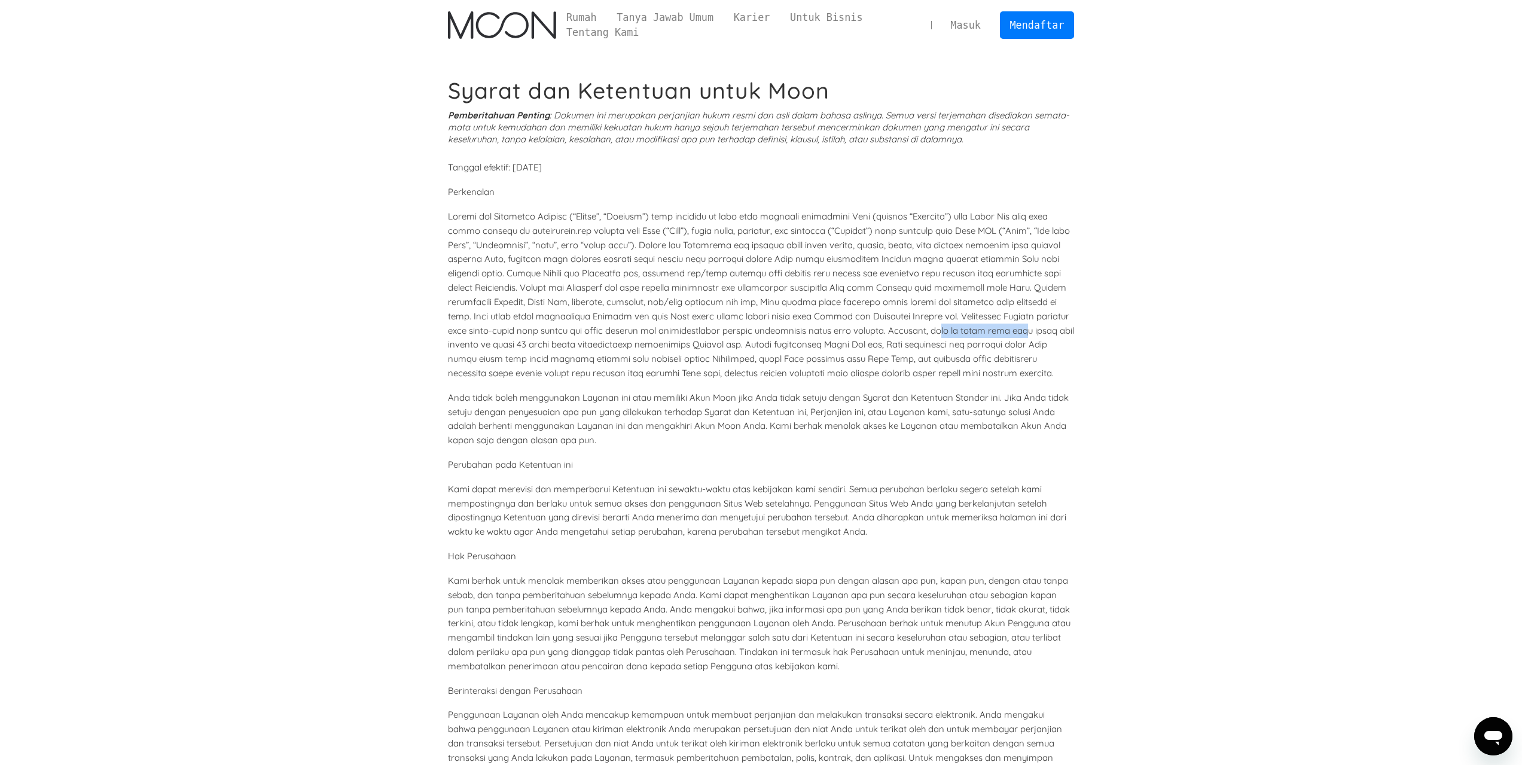
click at [733, 345] on font at bounding box center [761, 294] width 626 height 168
click at [763, 345] on font at bounding box center [761, 294] width 626 height 168
drag, startPoint x: 759, startPoint y: 344, endPoint x: 994, endPoint y: 338, distance: 235.0
click at [994, 338] on font at bounding box center [761, 294] width 626 height 168
drag, startPoint x: 514, startPoint y: 362, endPoint x: 1055, endPoint y: 354, distance: 540.5
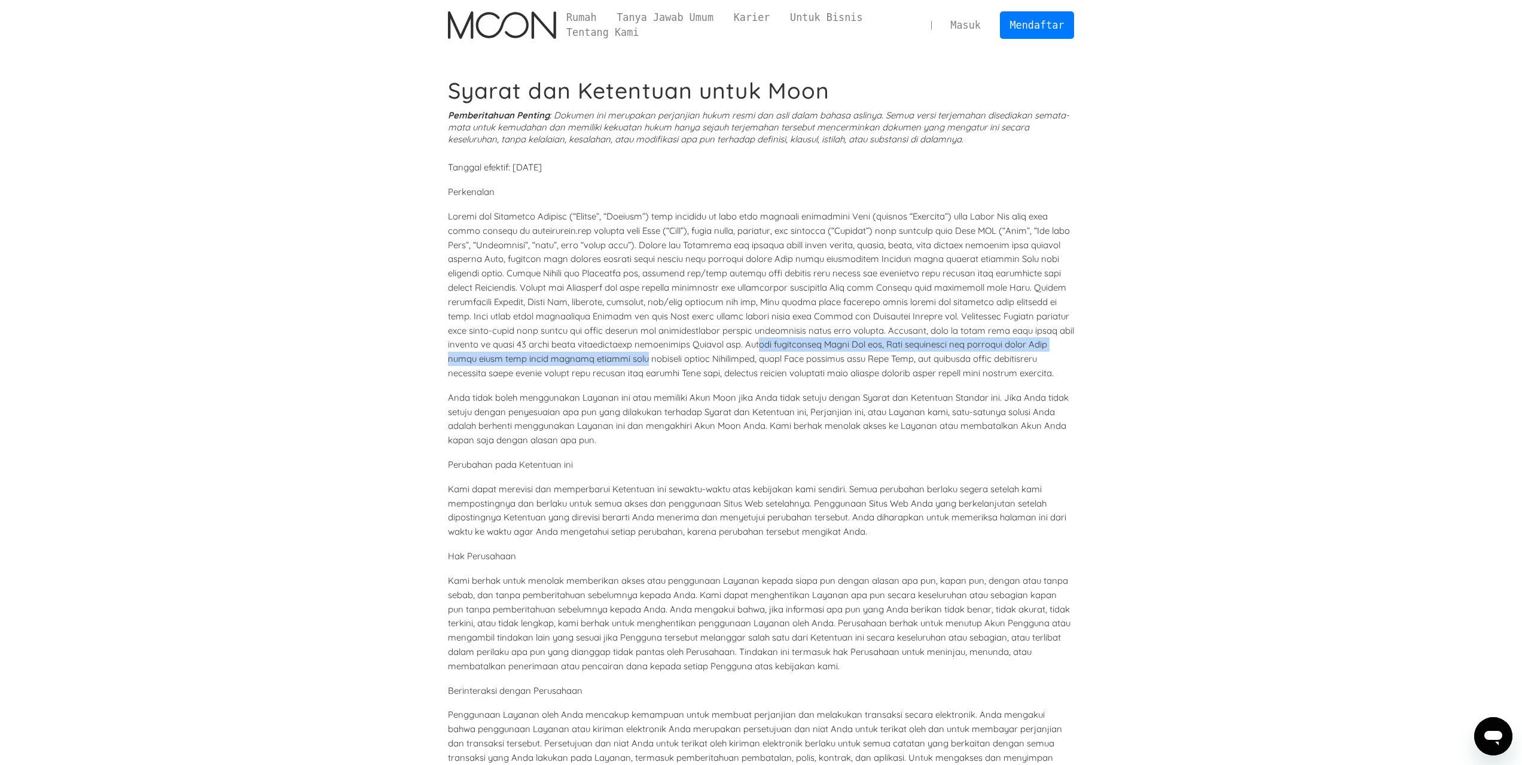
click at [1055, 354] on p at bounding box center [761, 294] width 627 height 171
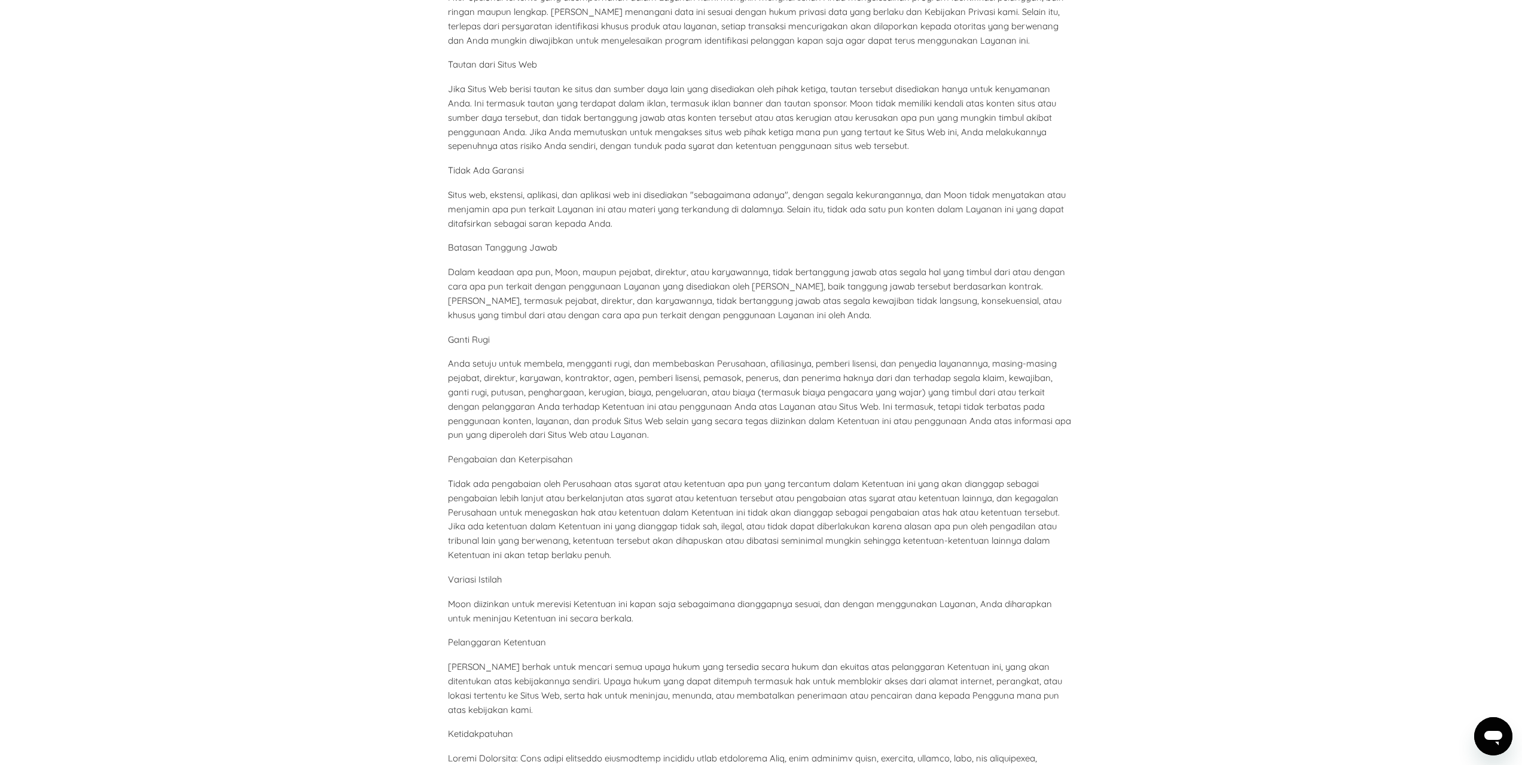
scroll to position [5610, 0]
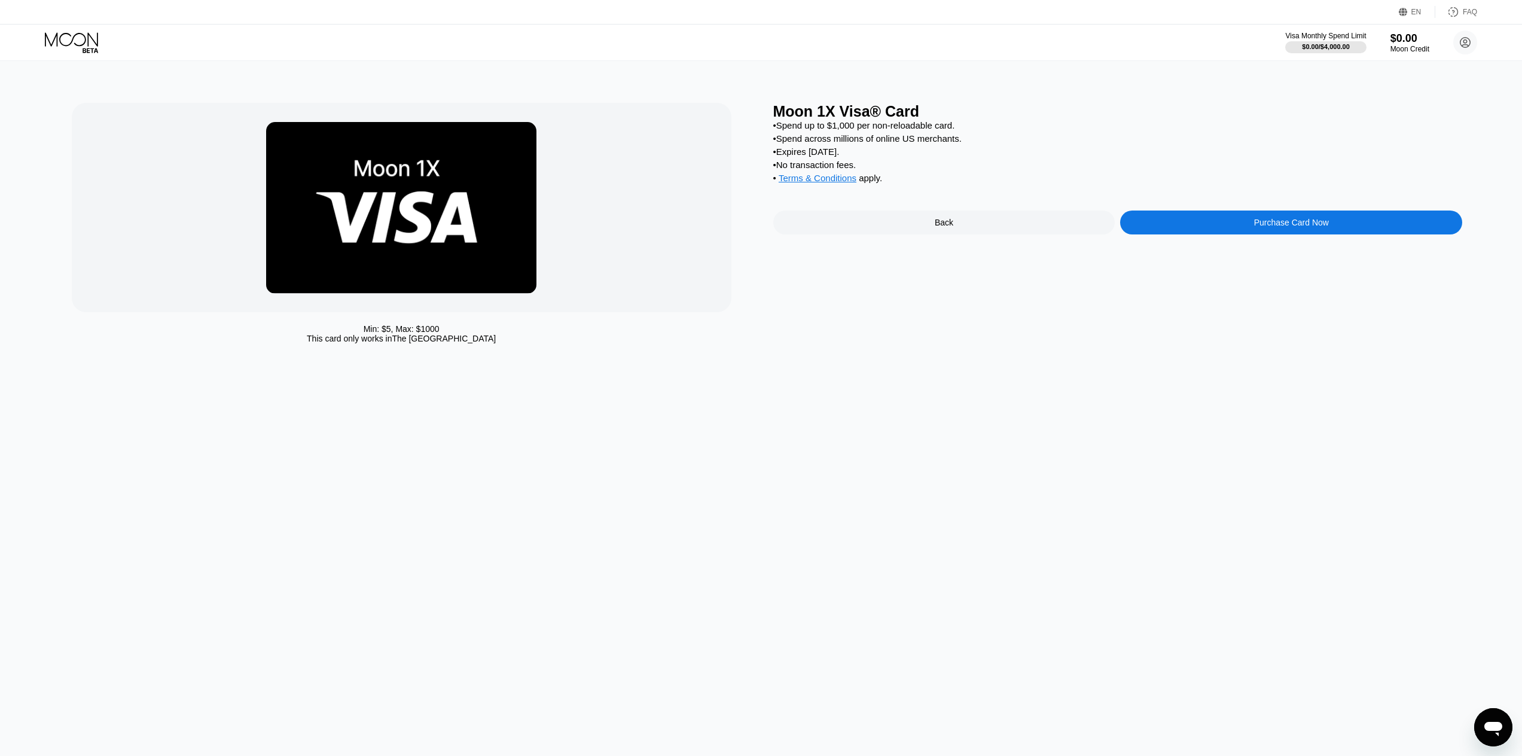
click at [1235, 232] on div "Purchase Card Now" at bounding box center [1291, 222] width 342 height 24
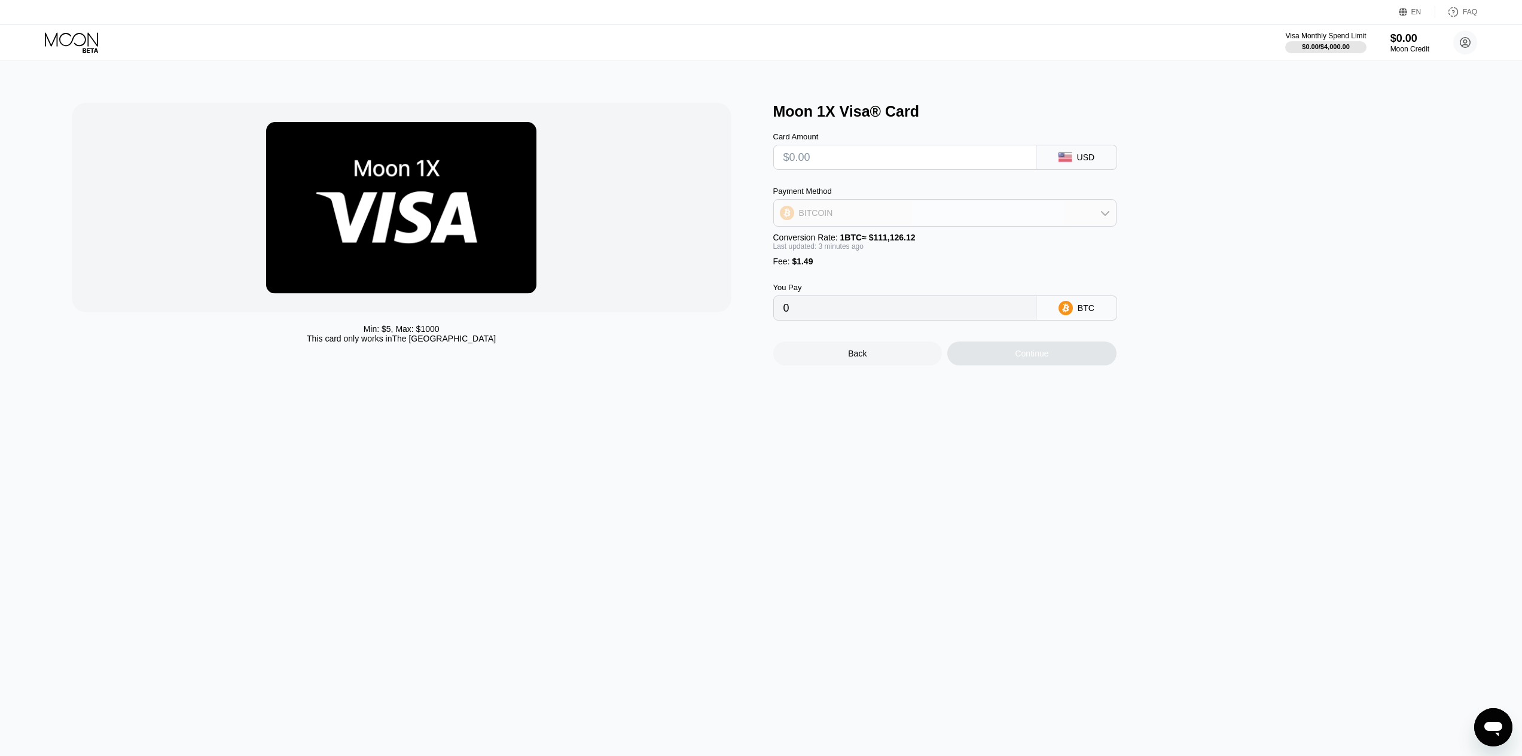
click at [921, 215] on div "BITCOIN" at bounding box center [945, 213] width 342 height 24
click at [906, 273] on div "USDT on TRON" at bounding box center [952, 272] width 310 height 10
type input "0.00"
drag, startPoint x: 775, startPoint y: 246, endPoint x: 1033, endPoint y: 246, distance: 257.7
click at [1033, 242] on div "Conversion Rate: 1 USDT ≈ $0.99" at bounding box center [944, 238] width 343 height 10
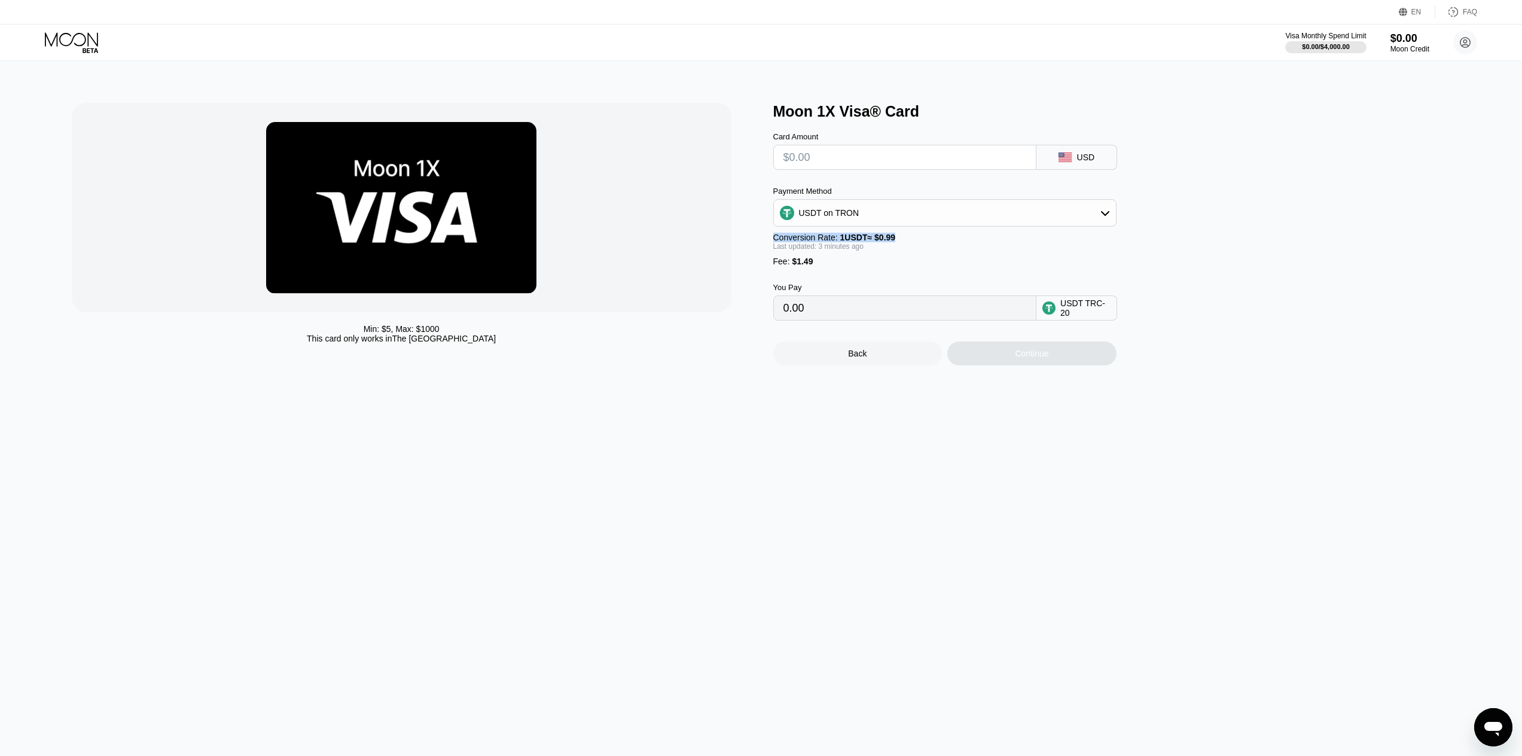
click at [1010, 259] on div "Payment Method USDT on TRON Conversion Rate: 1 USDT ≈ $0.99 Last updated: 3 min…" at bounding box center [944, 227] width 343 height 80
click at [848, 160] on input "text" at bounding box center [904, 157] width 243 height 24
type input "$0"
type input "1.51"
drag, startPoint x: 844, startPoint y: 322, endPoint x: 765, endPoint y: 320, distance: 78.9
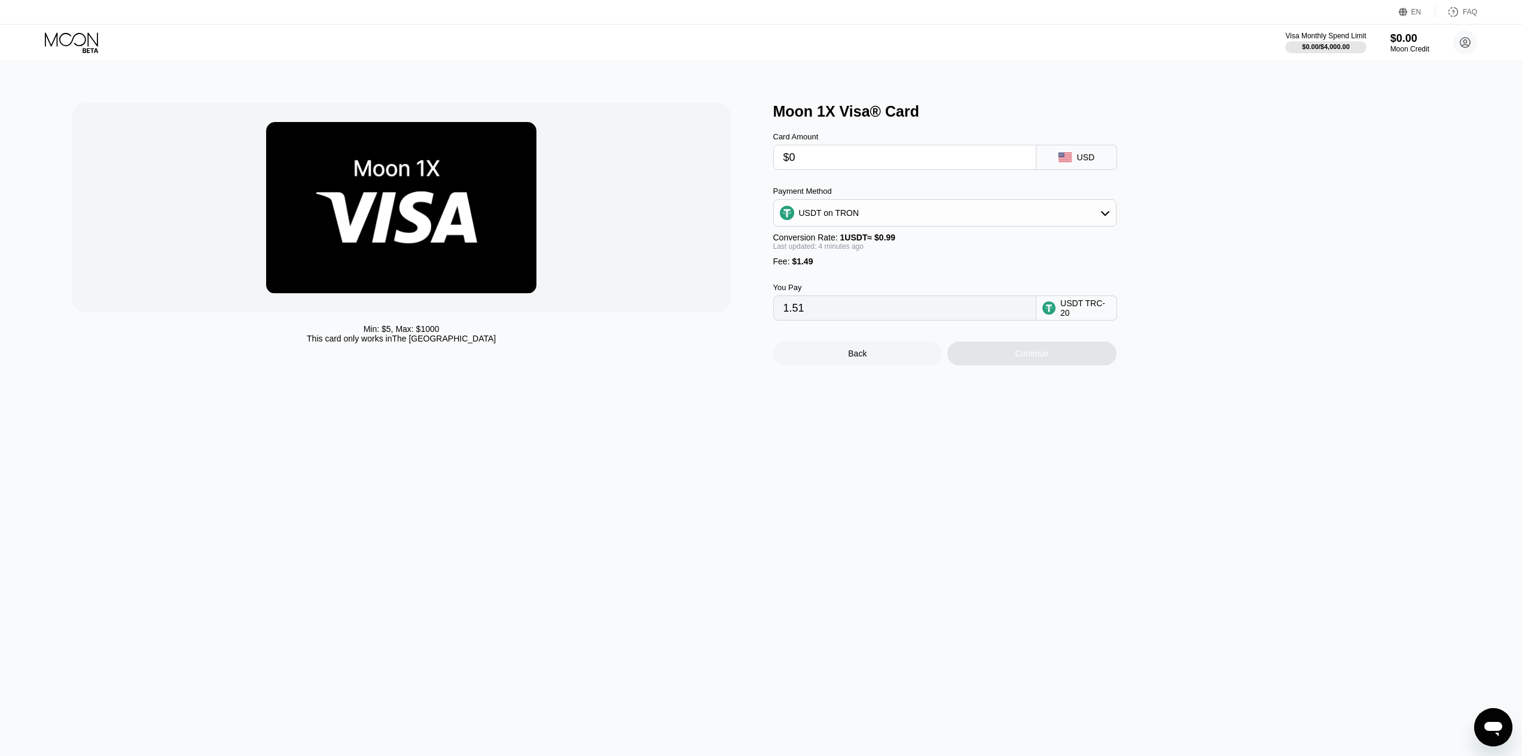
click at [765, 320] on div "Min: $ 5 , Max: $ 1000 This card only works in The United States Moon 1X Visa® …" at bounding box center [761, 234] width 1379 height 262
click at [746, 331] on div "Min: $ 5 , Max: $ 1000 This card only works in The United States" at bounding box center [416, 234] width 689 height 262
click at [805, 317] on input "1.51" at bounding box center [904, 308] width 243 height 24
drag, startPoint x: 368, startPoint y: 331, endPoint x: 446, endPoint y: 331, distance: 78.3
click at [446, 331] on div "Min: $ 5 , Max: $ 1000 This card only works in The United States" at bounding box center [401, 333] width 659 height 19
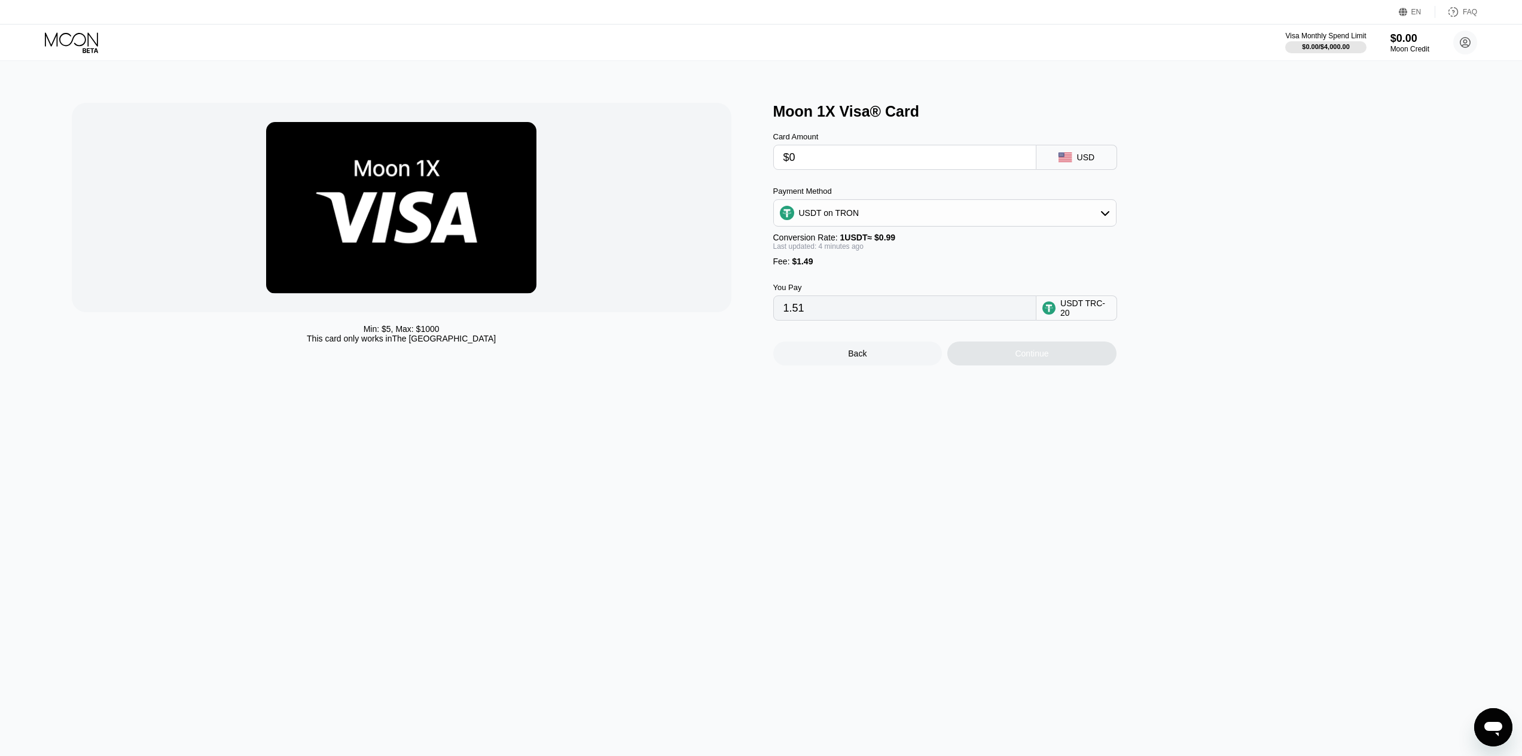
drag, startPoint x: 841, startPoint y: 158, endPoint x: 821, endPoint y: 158, distance: 19.1
click at [821, 158] on input "$0" at bounding box center [904, 157] width 243 height 24
drag, startPoint x: 821, startPoint y: 158, endPoint x: 763, endPoint y: 157, distance: 58.6
click at [763, 157] on div "Min: $ 5 , Max: $ 1000 This card only works in The United States Moon 1X Visa® …" at bounding box center [761, 234] width 1379 height 262
type input "$5"
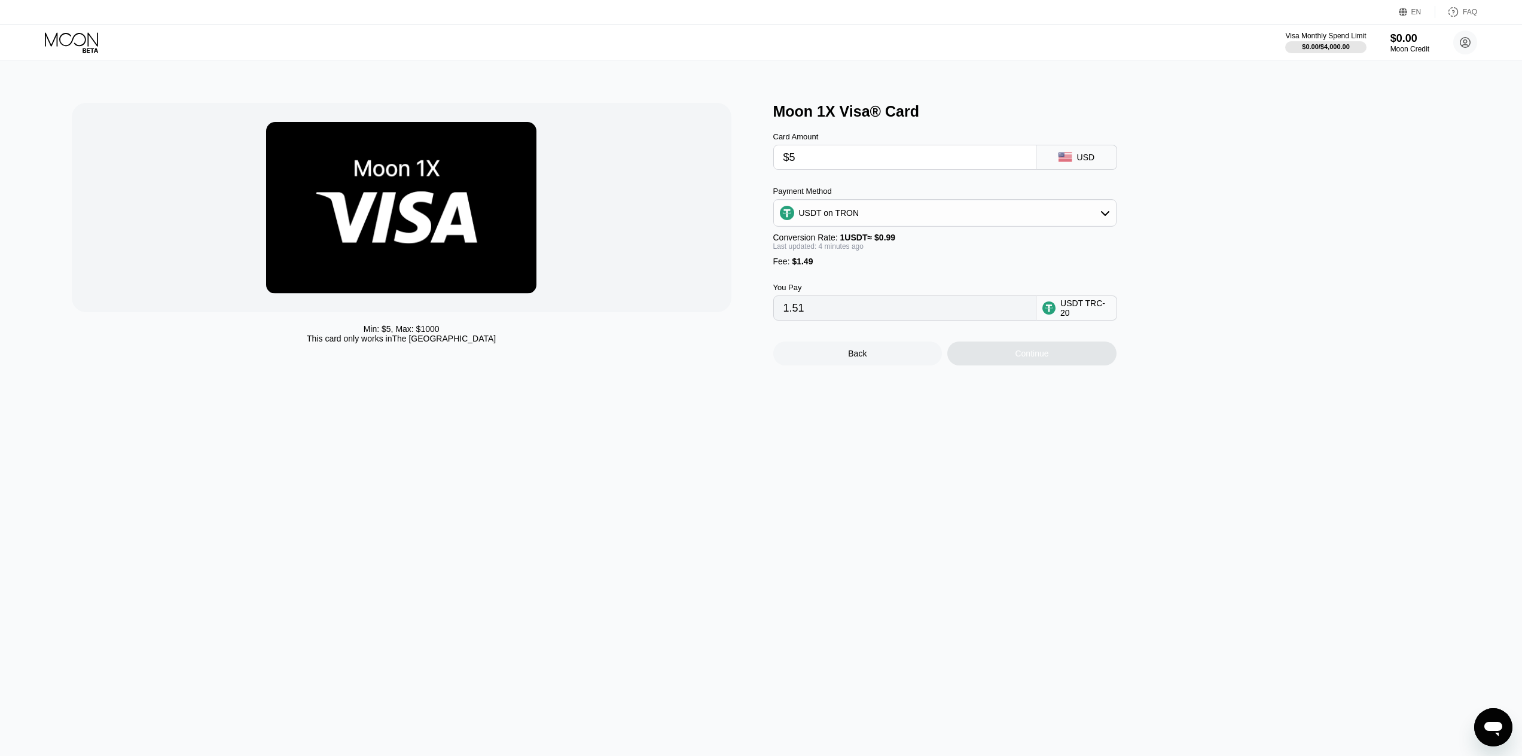
type input "6.56"
type input "$5"
click at [966, 222] on div "USDT on TRON" at bounding box center [945, 213] width 342 height 24
click at [909, 277] on div "USDT on TRON" at bounding box center [952, 272] width 310 height 10
click at [1104, 218] on icon at bounding box center [1105, 213] width 10 height 10
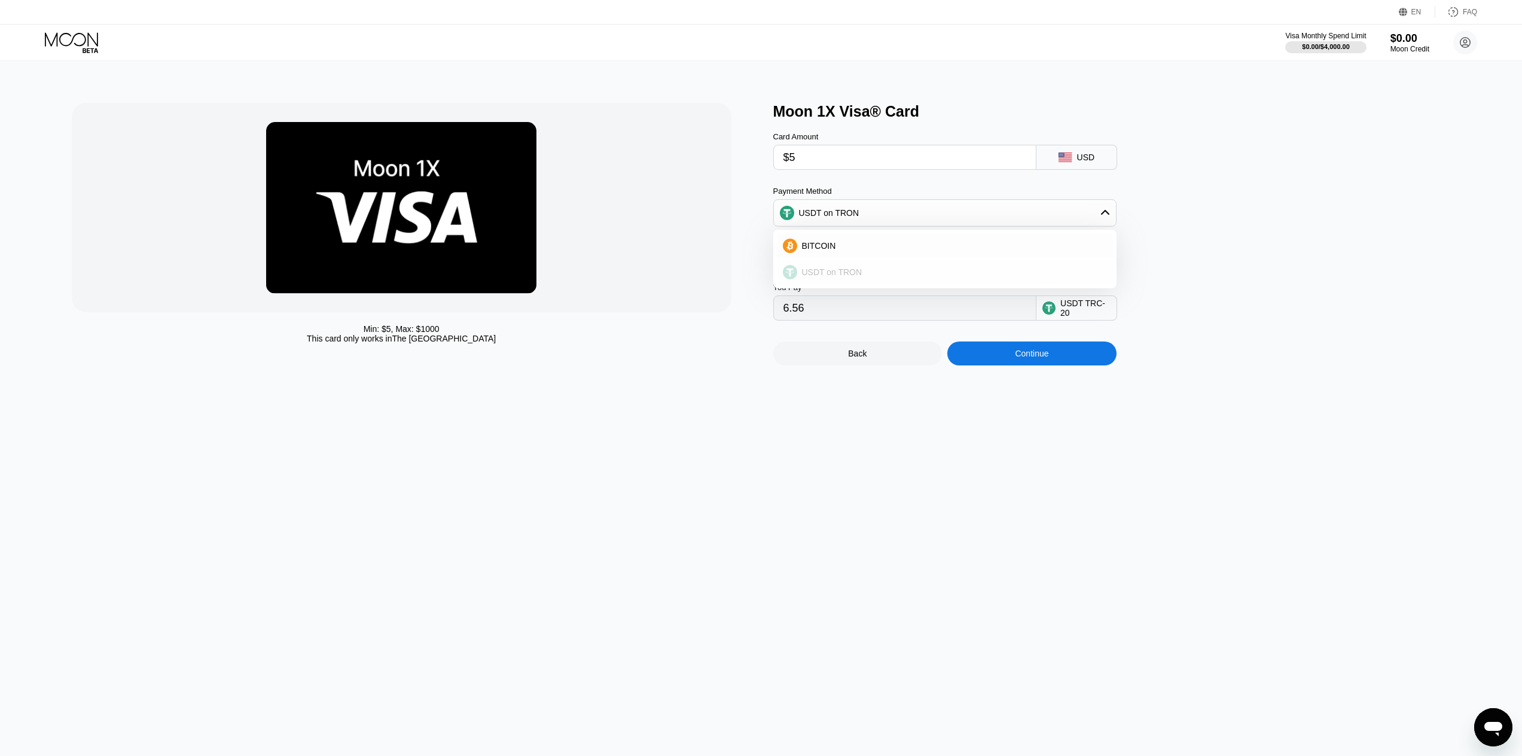
click at [1011, 277] on div "USDT on TRON" at bounding box center [952, 272] width 310 height 10
drag, startPoint x: 325, startPoint y: 340, endPoint x: 481, endPoint y: 340, distance: 156.0
click at [481, 340] on div "Min: $ 5 , Max: $ 1000 This card only works in The United States" at bounding box center [401, 333] width 659 height 19
drag, startPoint x: 1110, startPoint y: 594, endPoint x: 1108, endPoint y: 579, distance: 14.4
click at [1110, 592] on div "Min: $ 5 , Max: $ 1000 This card only works in The United States Moon 1X Visa® …" at bounding box center [761, 408] width 1531 height 695
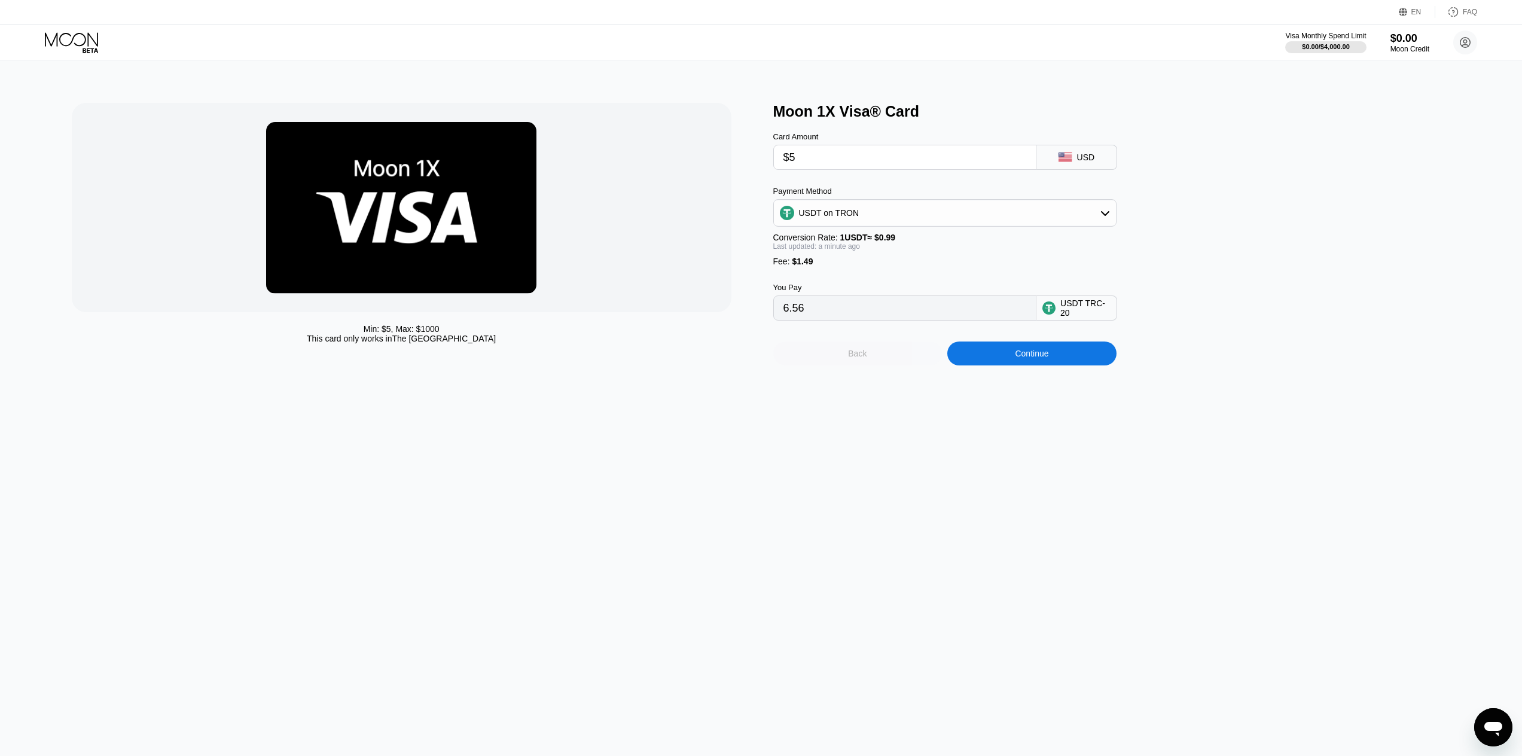
click at [887, 365] on div "Back" at bounding box center [857, 353] width 169 height 24
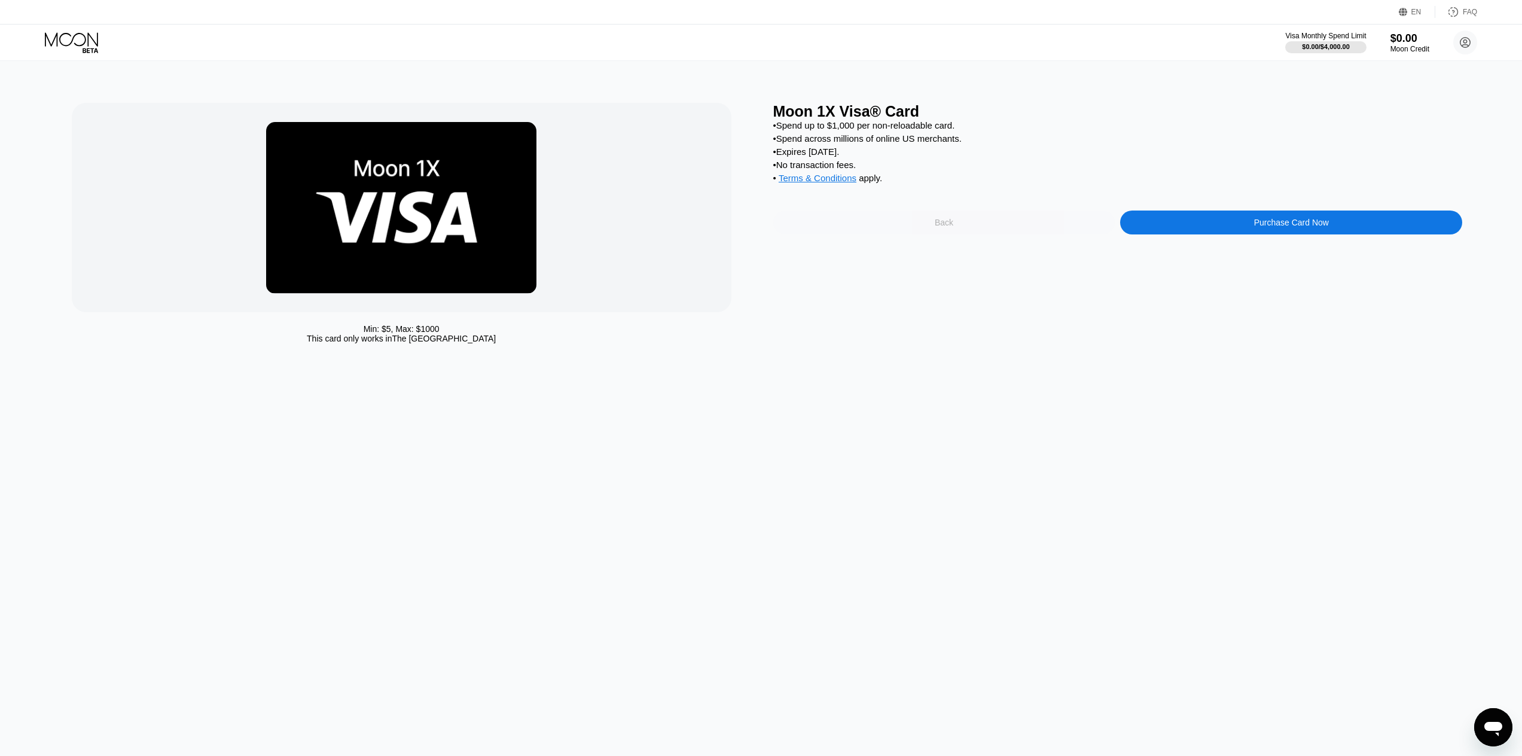
click at [916, 231] on div "Back" at bounding box center [944, 222] width 342 height 24
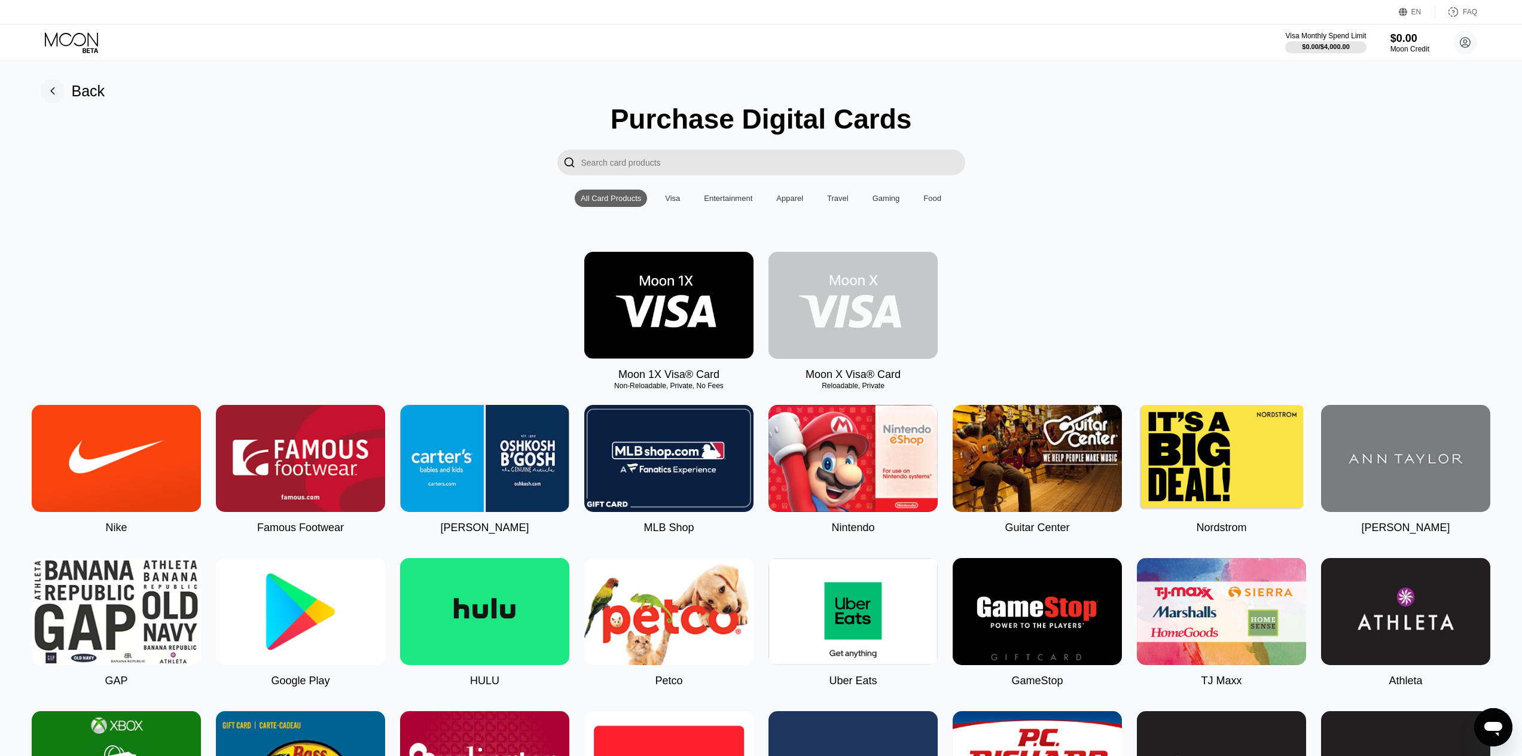
click at [866, 309] on img at bounding box center [852, 305] width 169 height 107
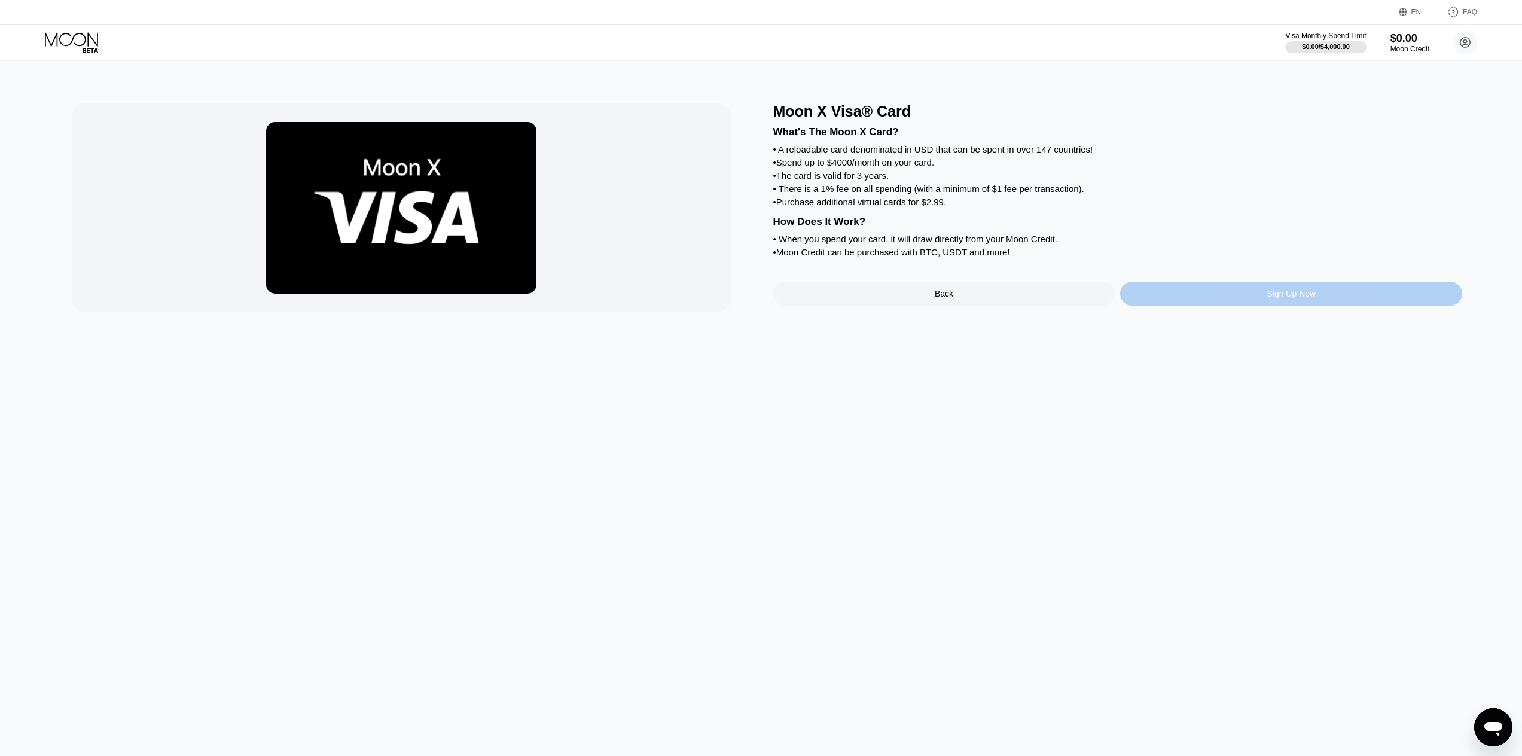
click at [1220, 306] on div "Sign Up Now" at bounding box center [1291, 294] width 342 height 24
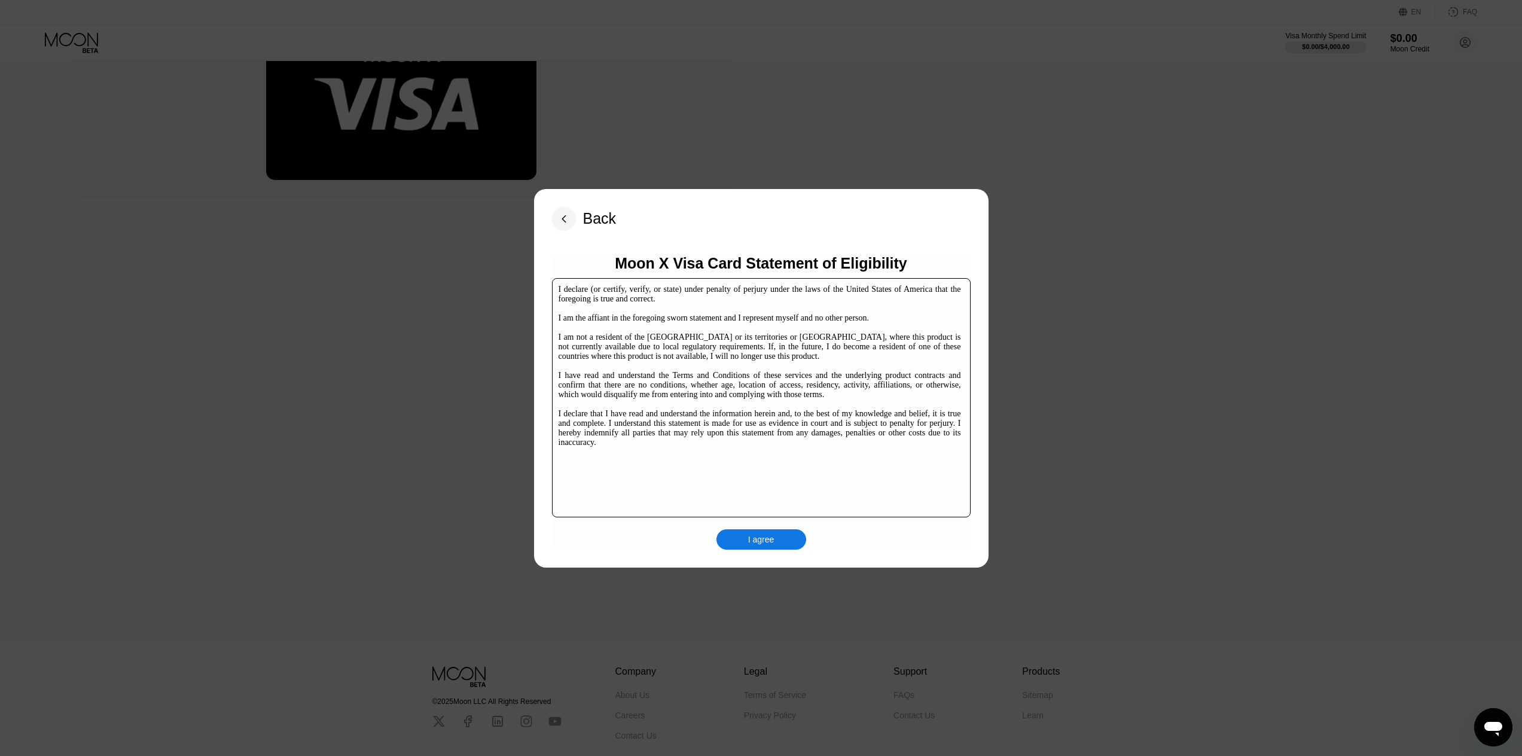
scroll to position [184, 0]
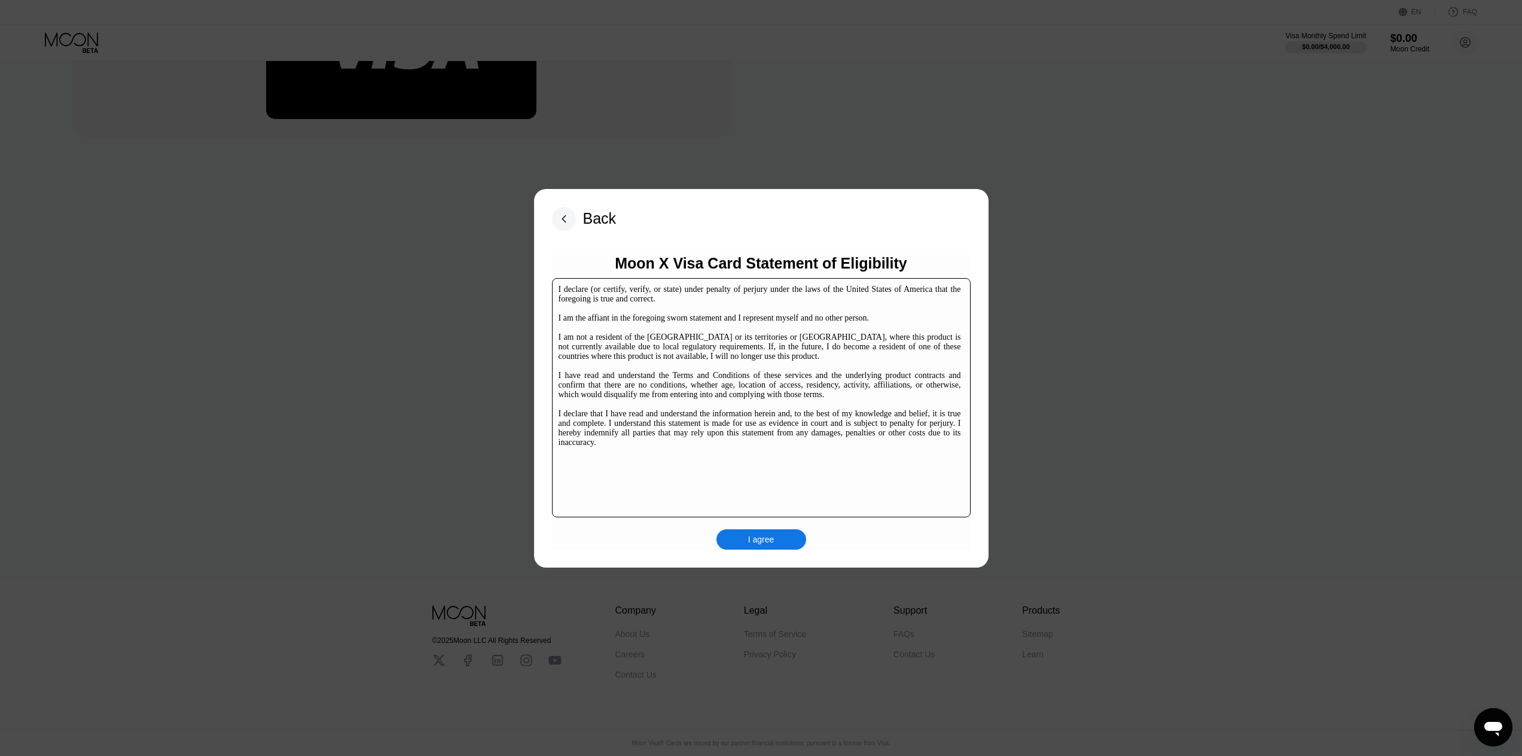
click at [759, 540] on div "I agree" at bounding box center [761, 539] width 26 height 11
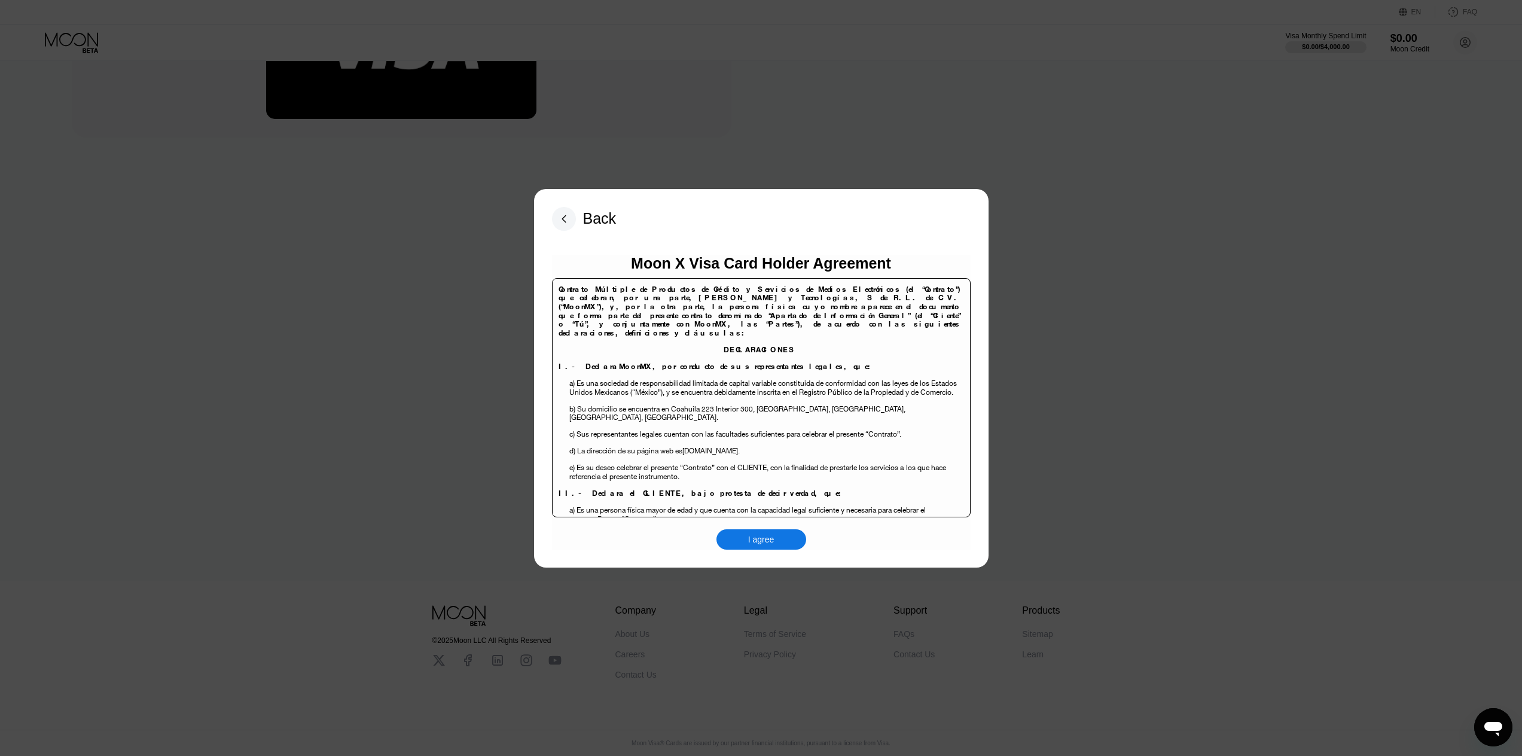
scroll to position [976, 0]
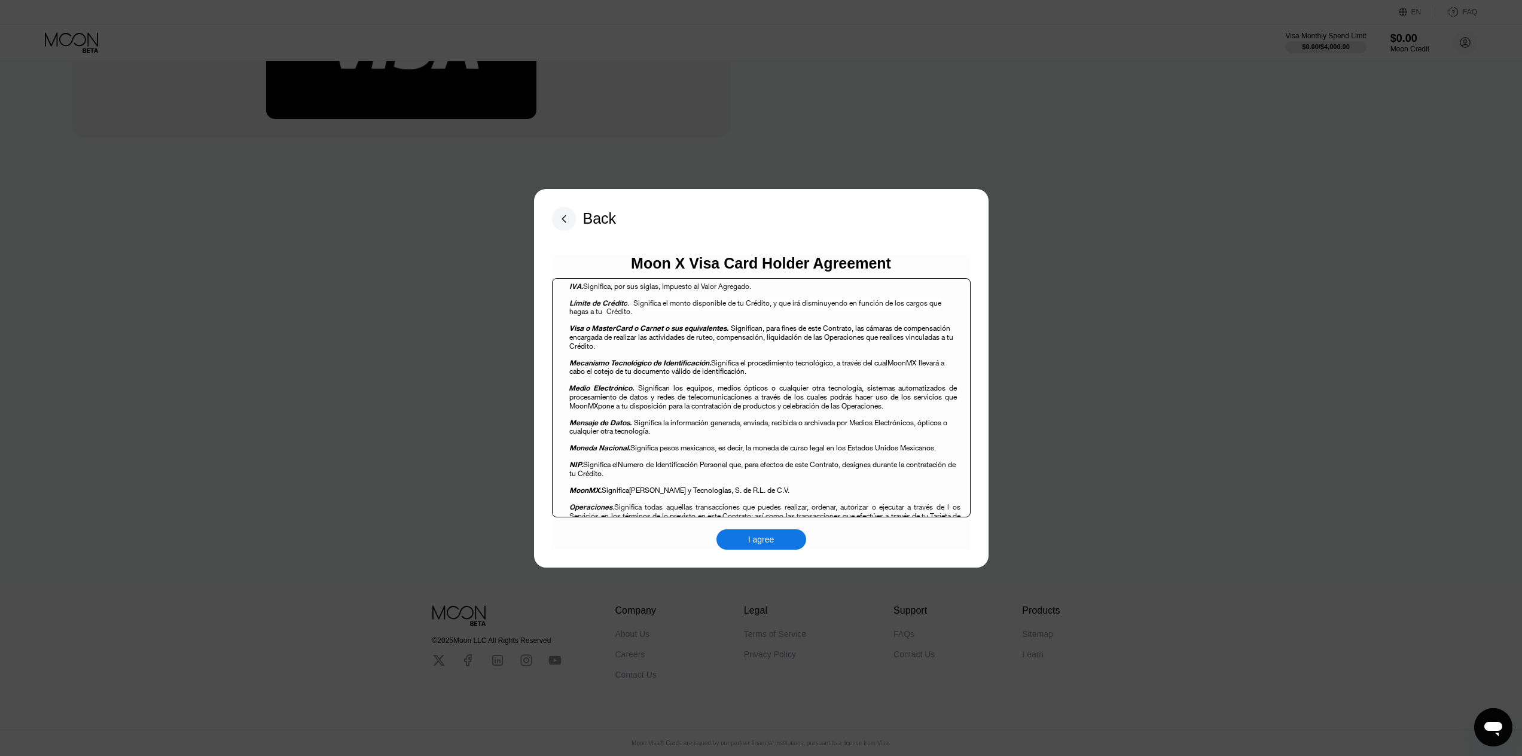
click at [578, 211] on div "Back" at bounding box center [584, 219] width 65 height 24
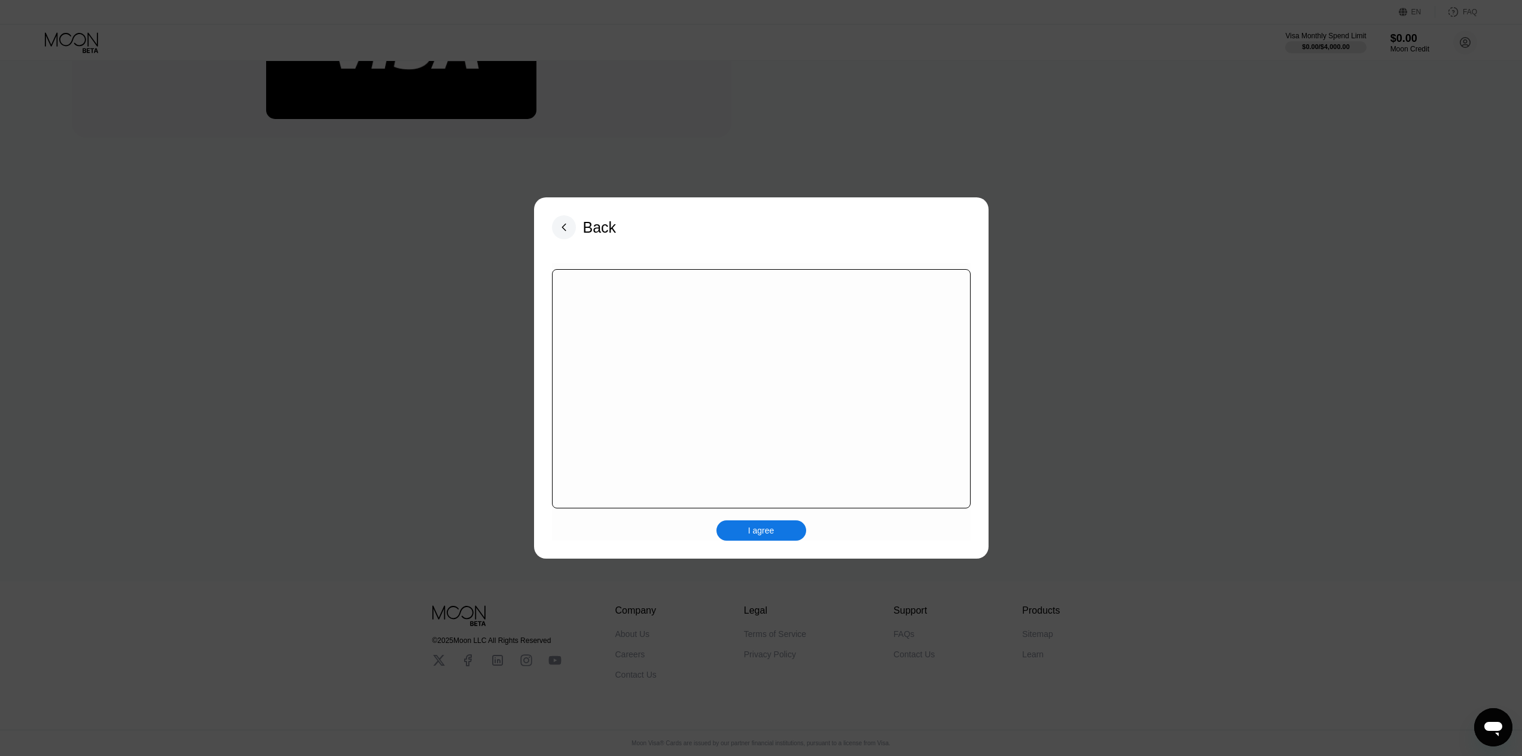
click at [571, 225] on rect at bounding box center [564, 227] width 24 height 24
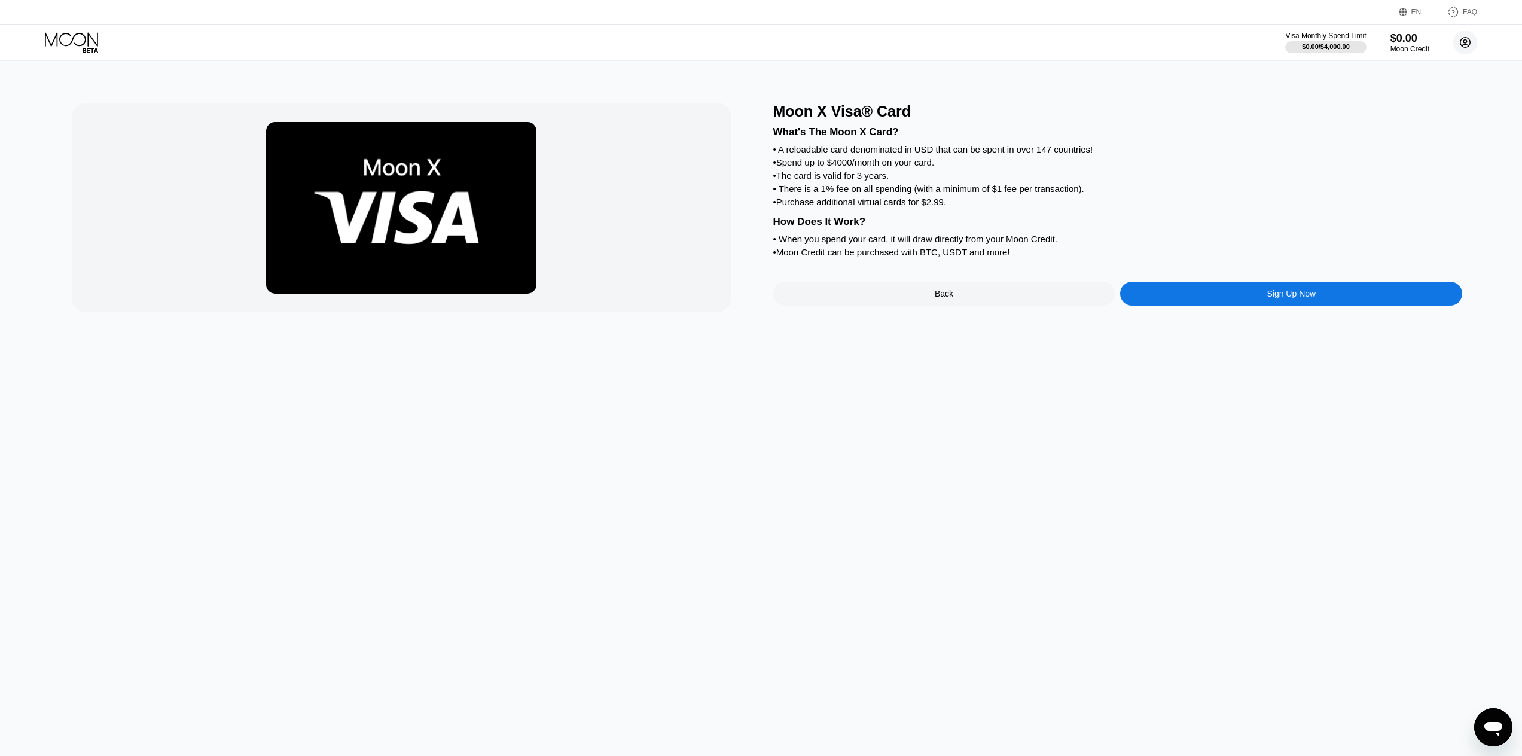
click at [1464, 50] on circle at bounding box center [1465, 42] width 24 height 24
click at [1413, 109] on div " Home" at bounding box center [1411, 112] width 114 height 14
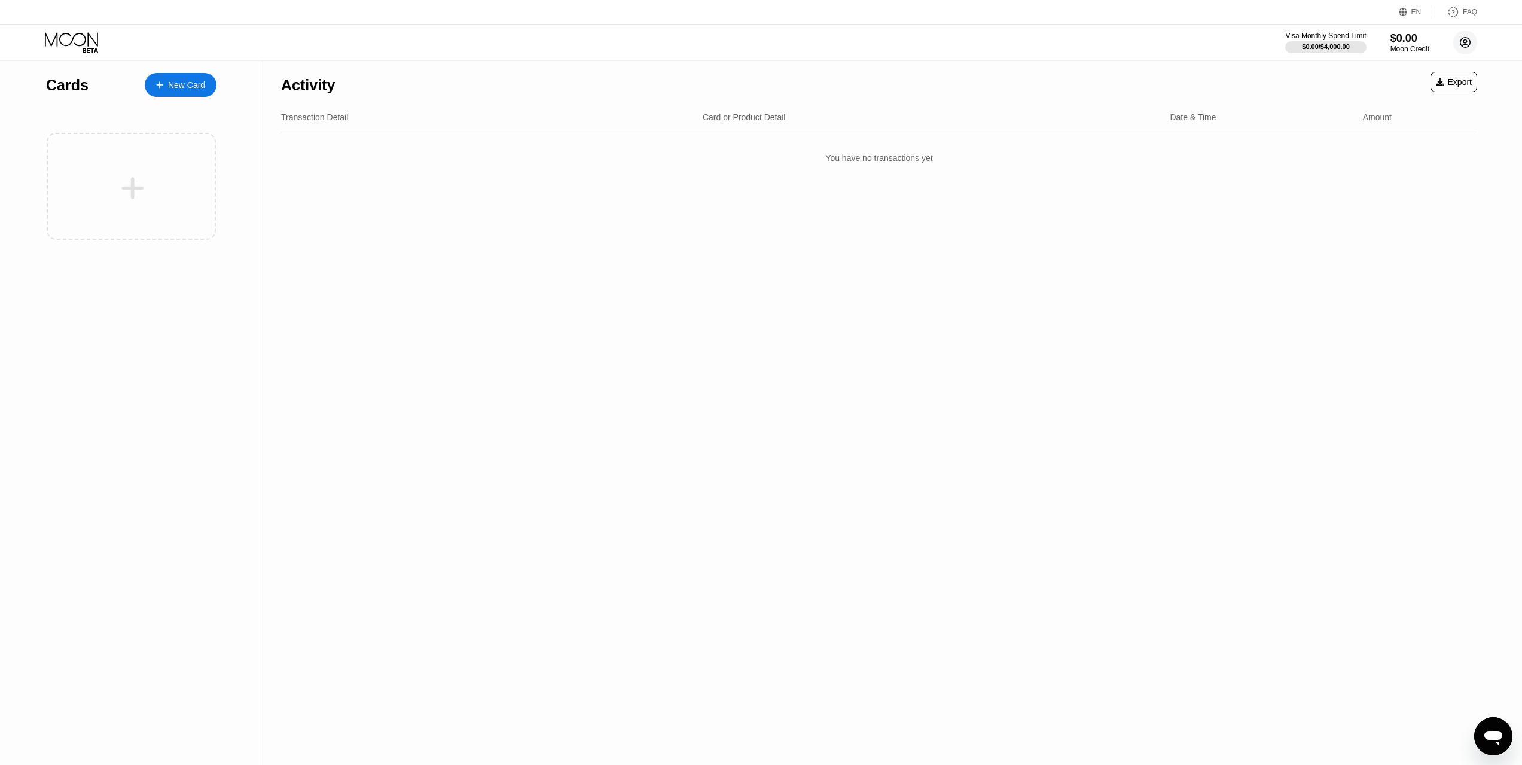
click at [1462, 48] on circle at bounding box center [1465, 42] width 24 height 24
click at [1407, 135] on div "Settings" at bounding box center [1411, 138] width 114 height 13
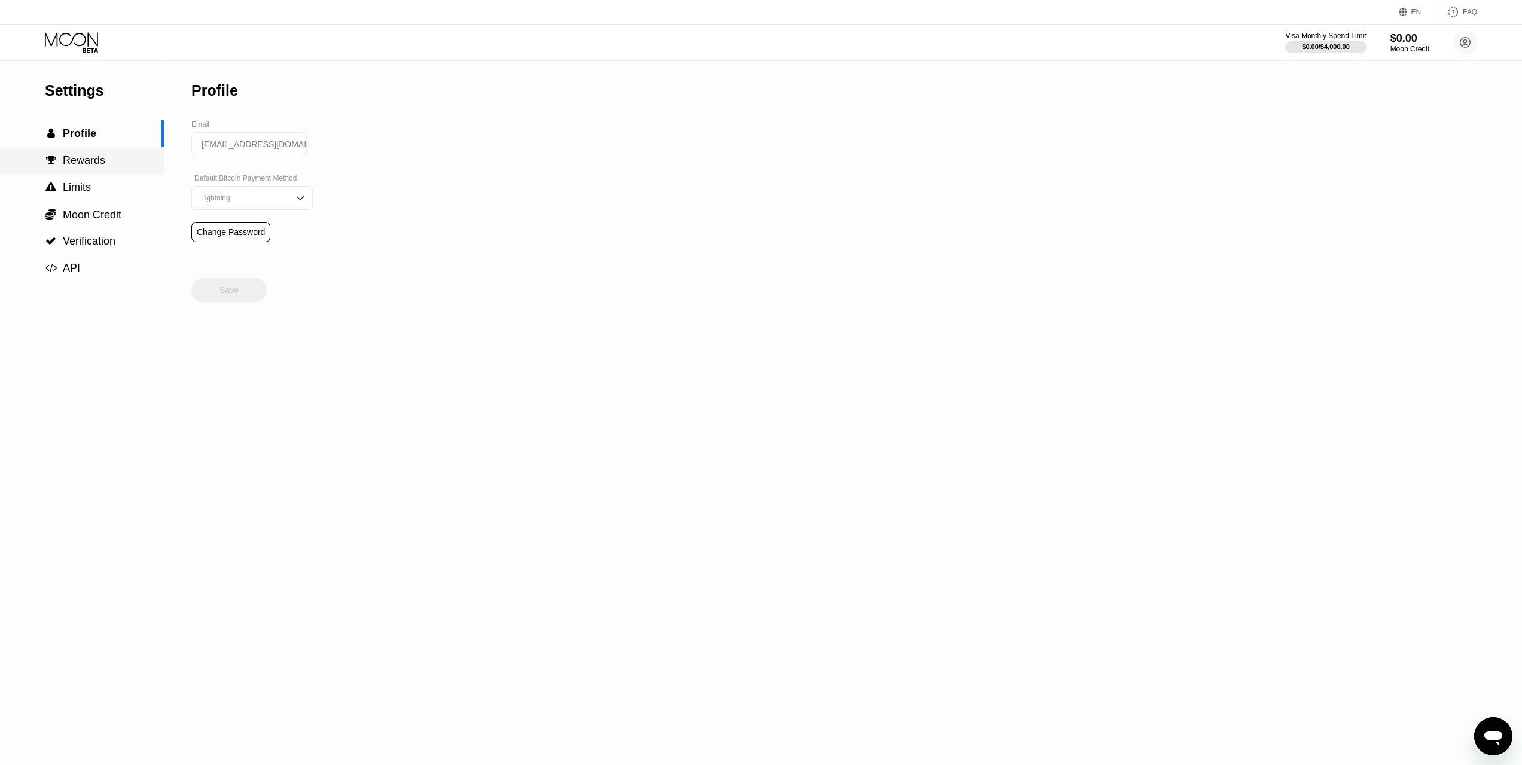
click at [85, 173] on div " Rewards" at bounding box center [82, 160] width 164 height 27
click at [83, 193] on span "Limits" at bounding box center [77, 187] width 28 height 12
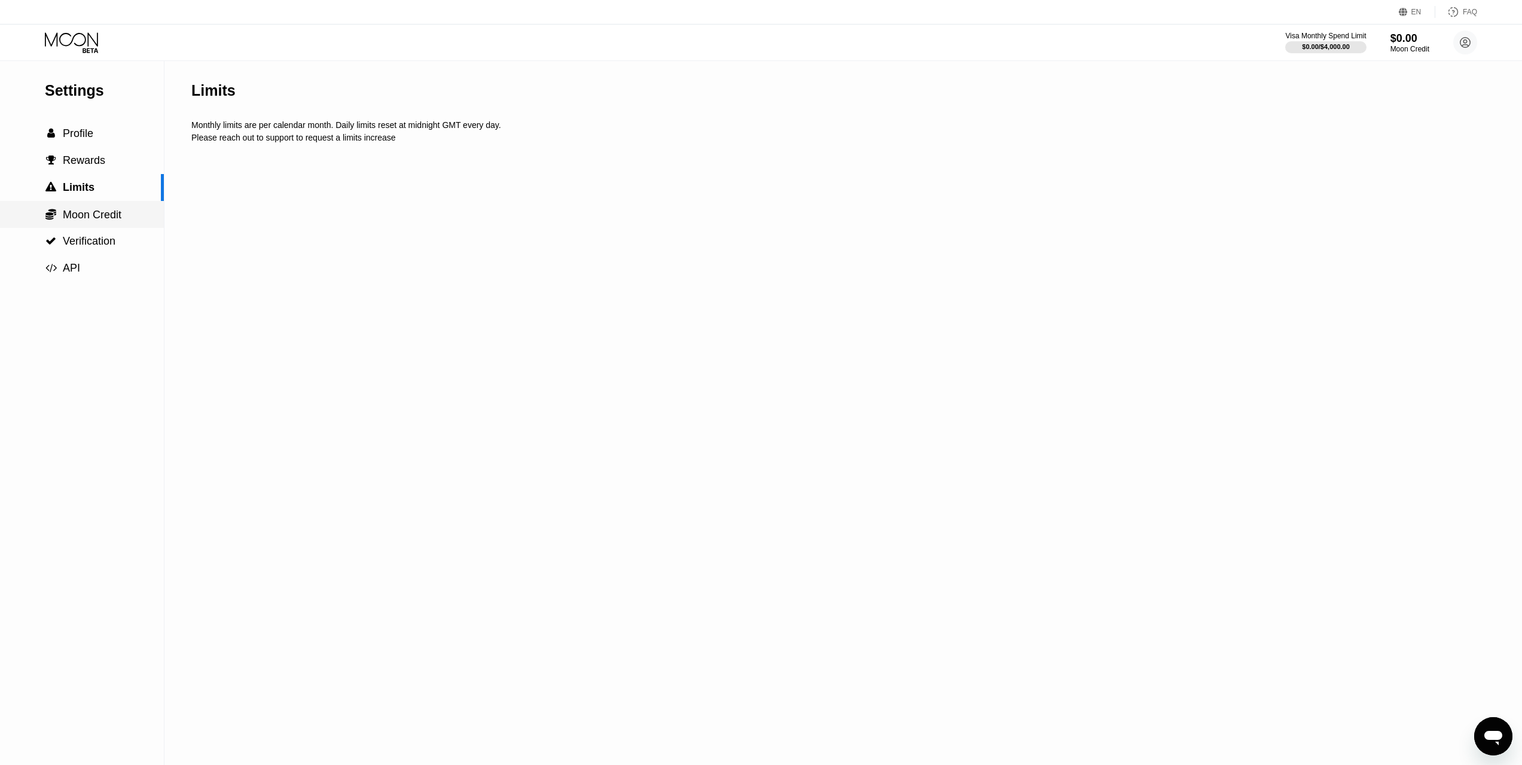
click at [83, 220] on span "Moon Credit" at bounding box center [92, 215] width 59 height 12
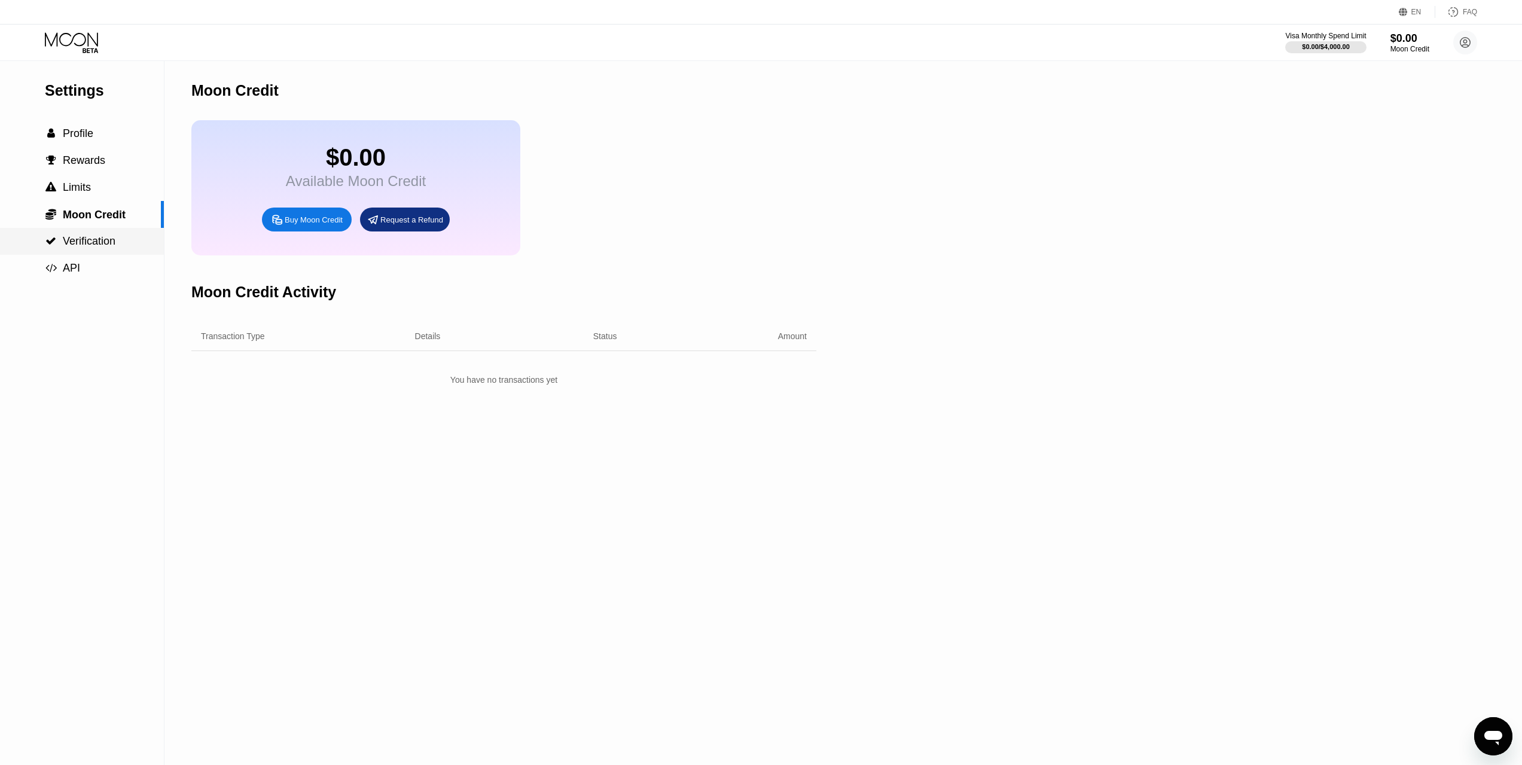
click at [72, 247] on span "Verification" at bounding box center [89, 241] width 53 height 12
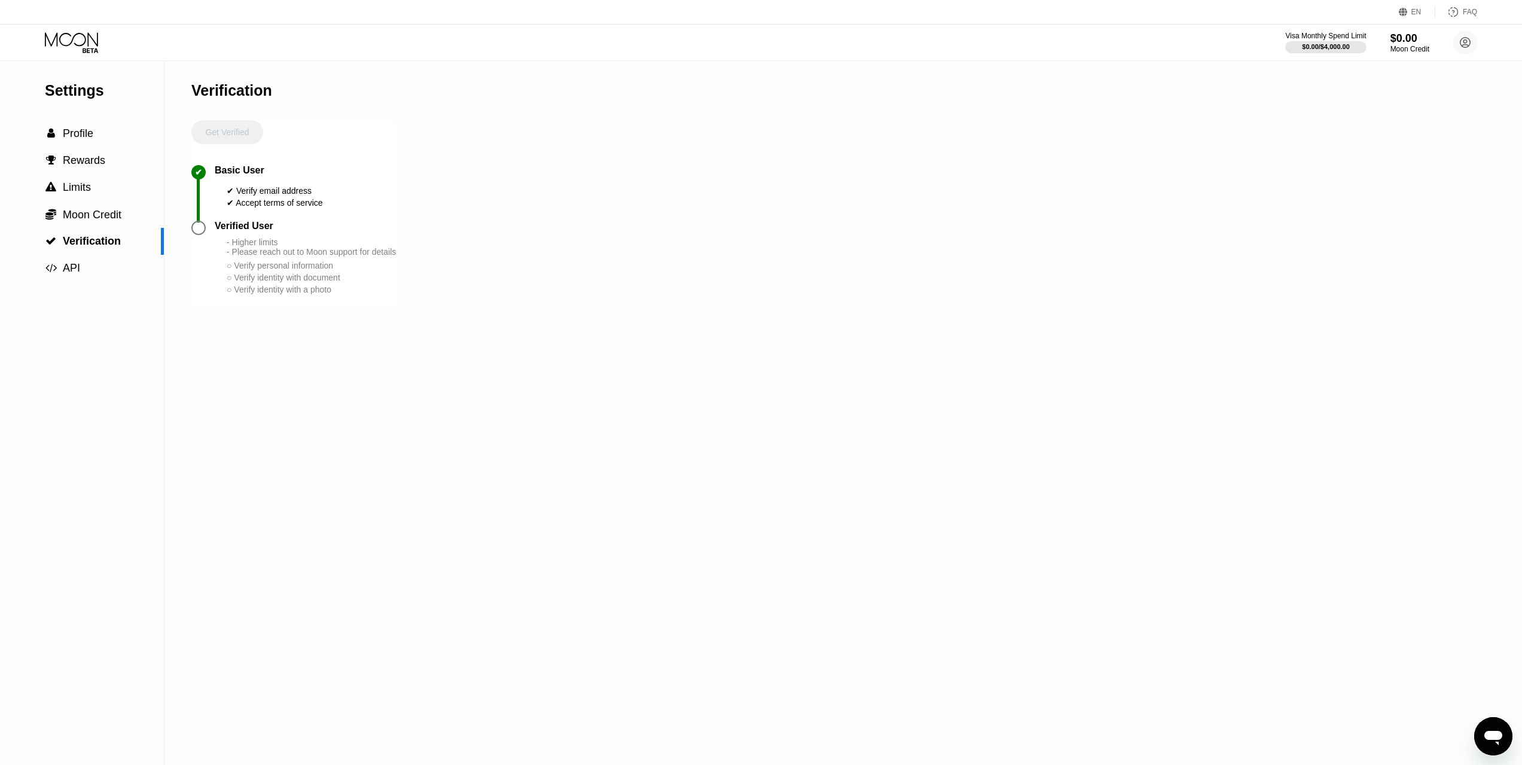
click at [198, 230] on div at bounding box center [198, 228] width 14 height 14
click at [226, 140] on div "Get Verified" at bounding box center [227, 142] width 72 height 45
click at [84, 273] on div " API" at bounding box center [82, 268] width 164 height 13
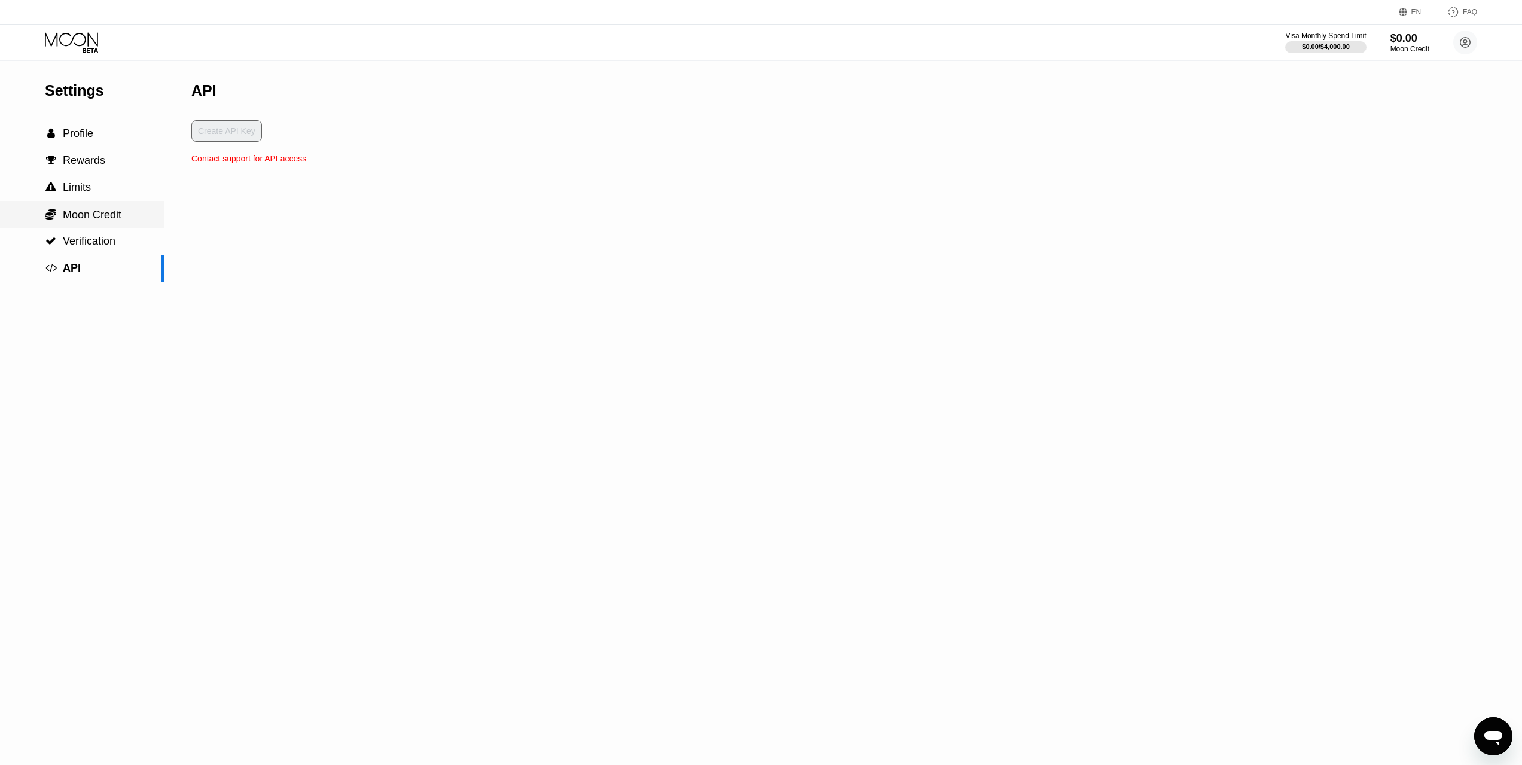
click at [90, 228] on div " Moon Credit" at bounding box center [82, 214] width 164 height 27
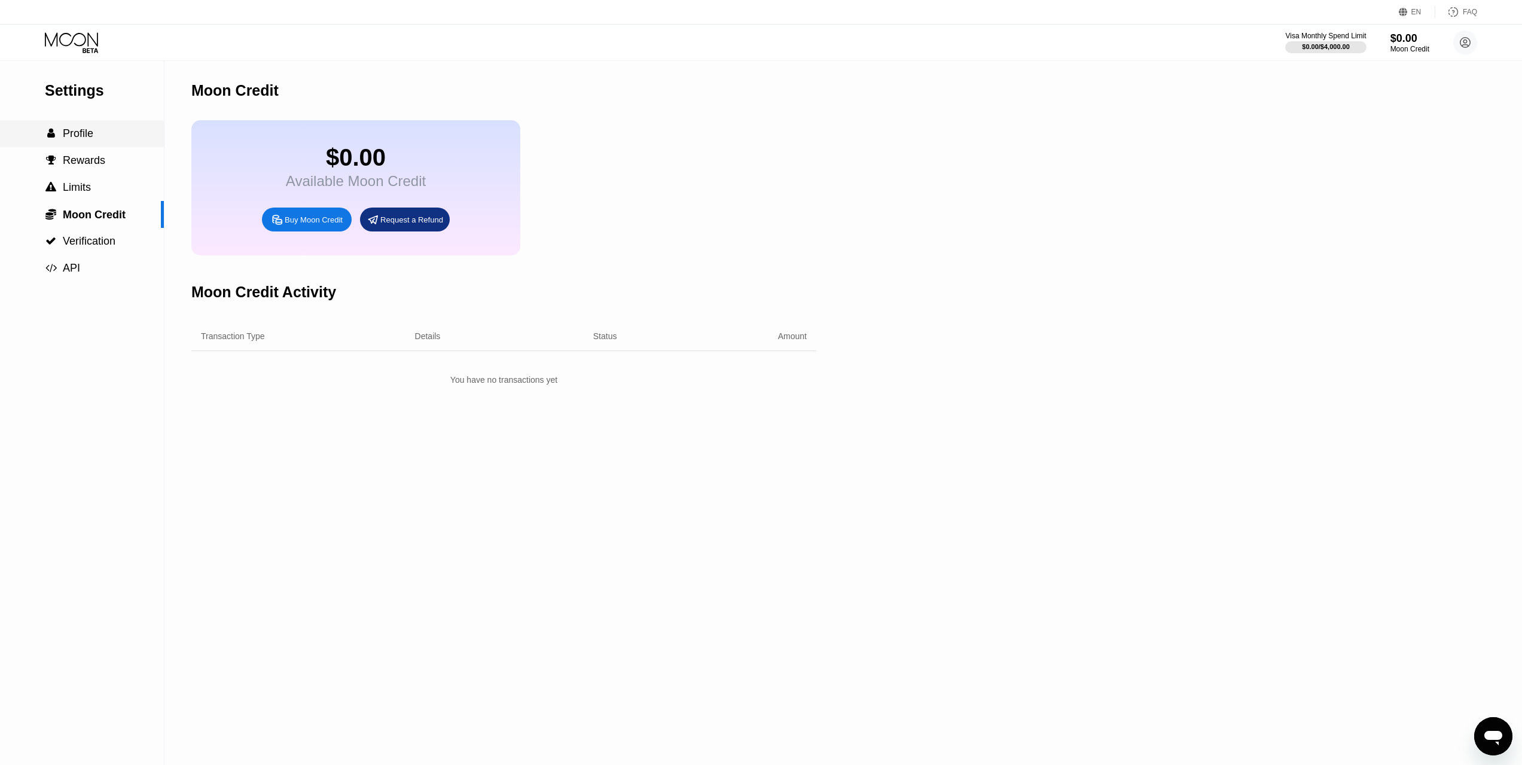
click at [125, 139] on div " Profile" at bounding box center [82, 133] width 164 height 13
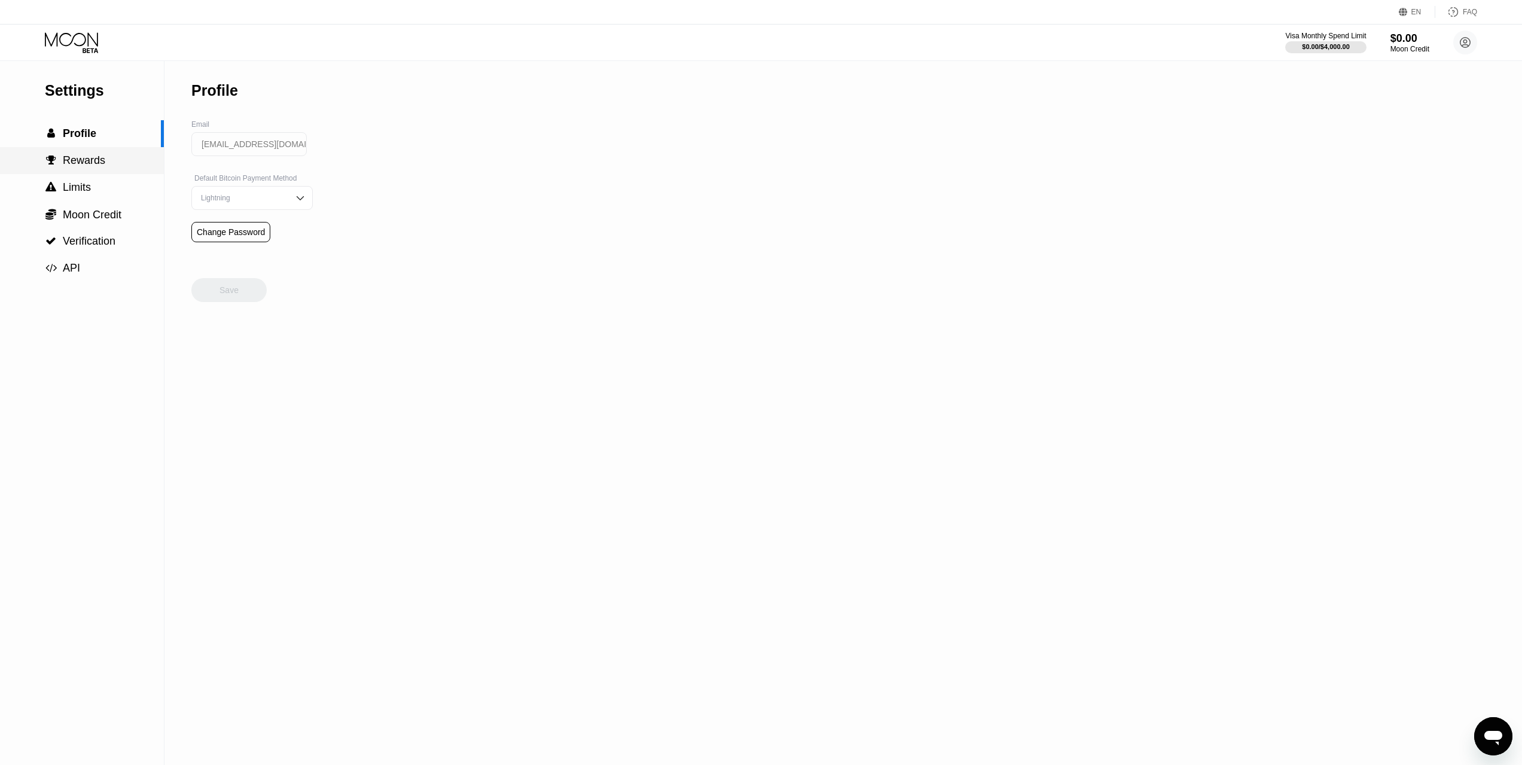
click at [123, 164] on div " Rewards" at bounding box center [82, 160] width 164 height 13
click at [116, 186] on div " Limits" at bounding box center [82, 187] width 164 height 13
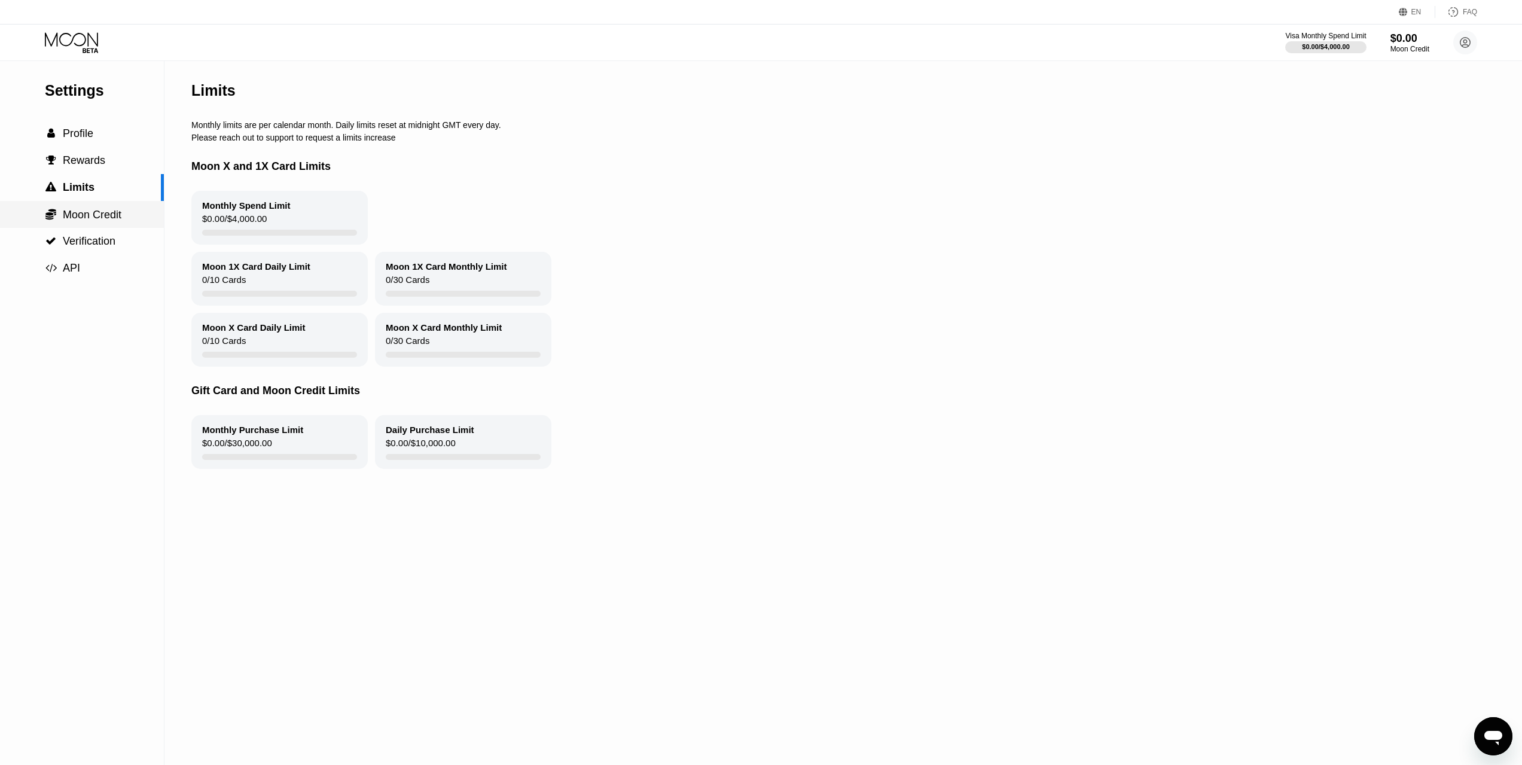
click at [108, 221] on span "Moon Credit" at bounding box center [92, 215] width 59 height 12
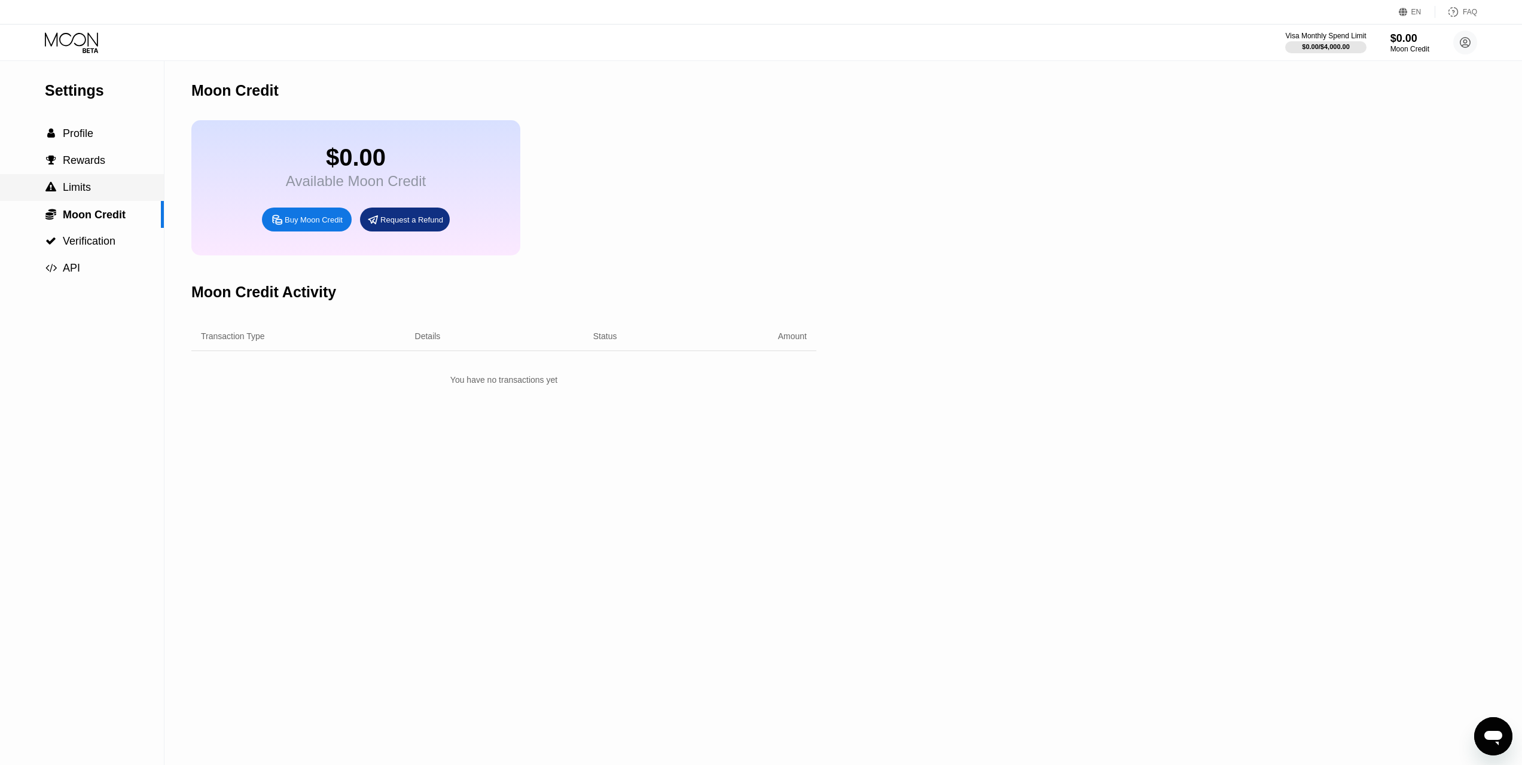
click at [109, 194] on div " Limits" at bounding box center [82, 187] width 164 height 13
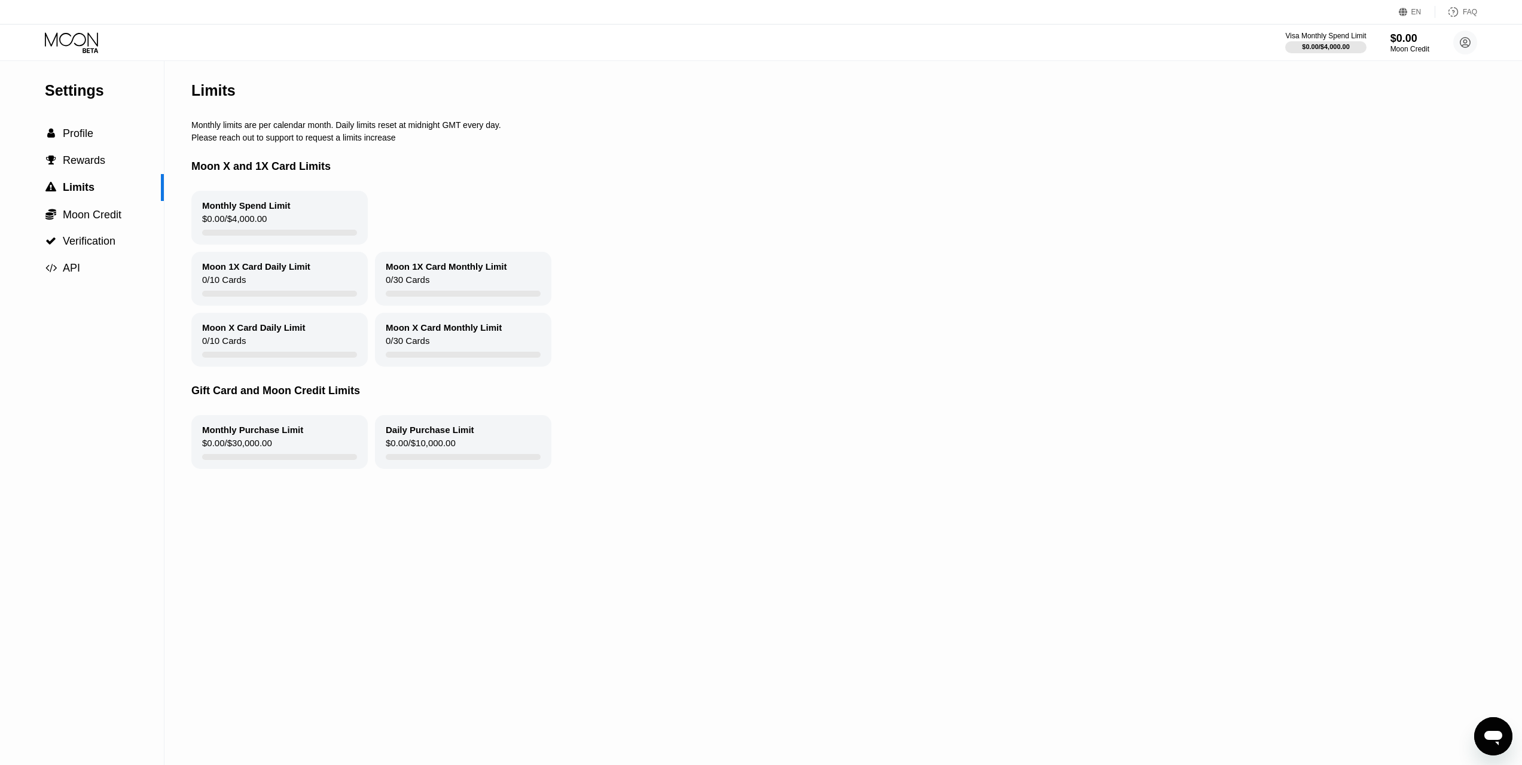
drag, startPoint x: 385, startPoint y: 291, endPoint x: 444, endPoint y: 292, distance: 59.2
click at [444, 292] on div "Moon 1X Card Monthly Limit 0 / 30 Cards" at bounding box center [463, 279] width 176 height 54
drag, startPoint x: 382, startPoint y: 330, endPoint x: 529, endPoint y: 330, distance: 147.1
click at [529, 330] on div "Moon X Card Monthly Limit 0 / 30 Cards" at bounding box center [463, 340] width 176 height 54
click at [84, 47] on icon at bounding box center [73, 42] width 56 height 21
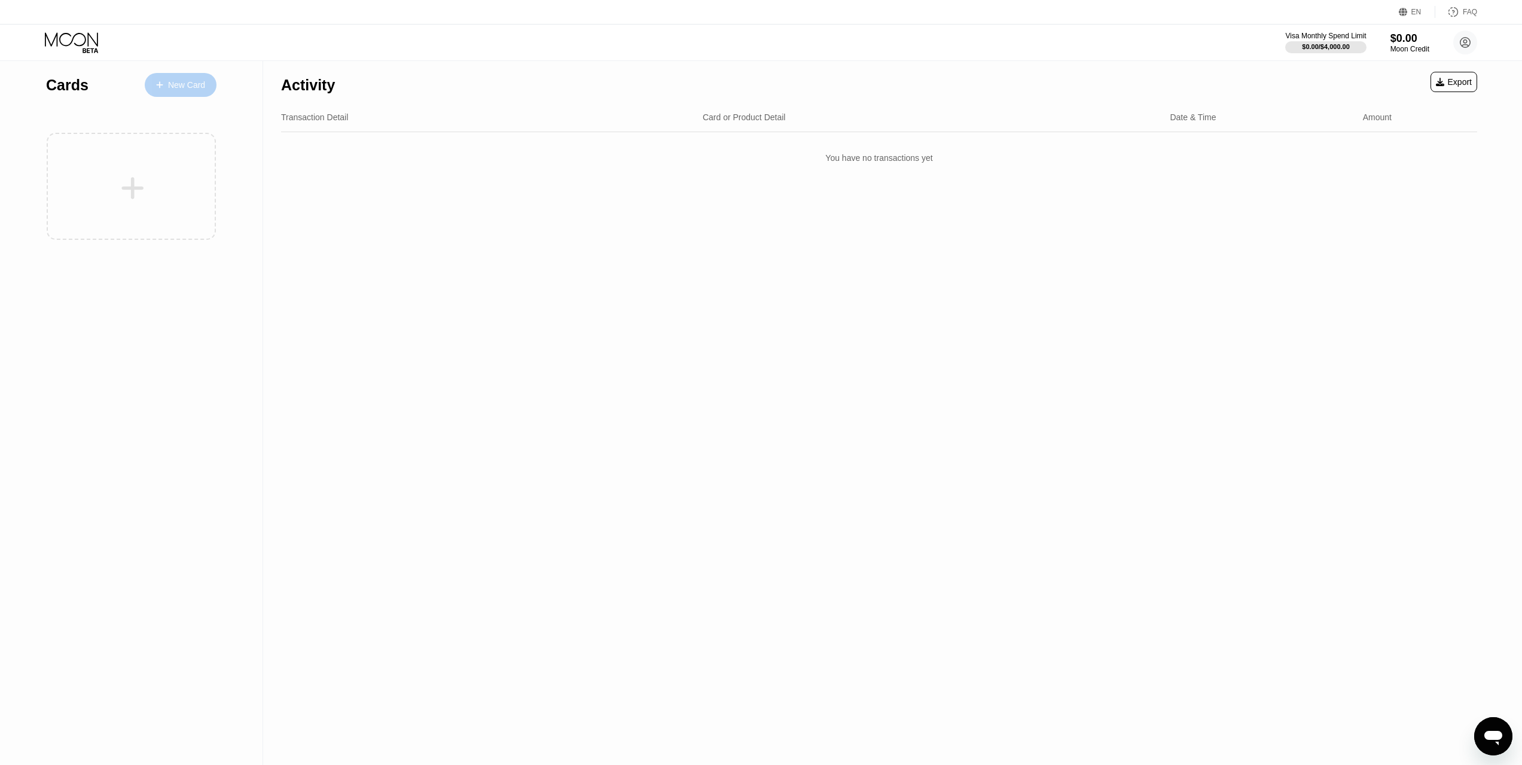
click at [210, 88] on div "New Card" at bounding box center [181, 85] width 72 height 24
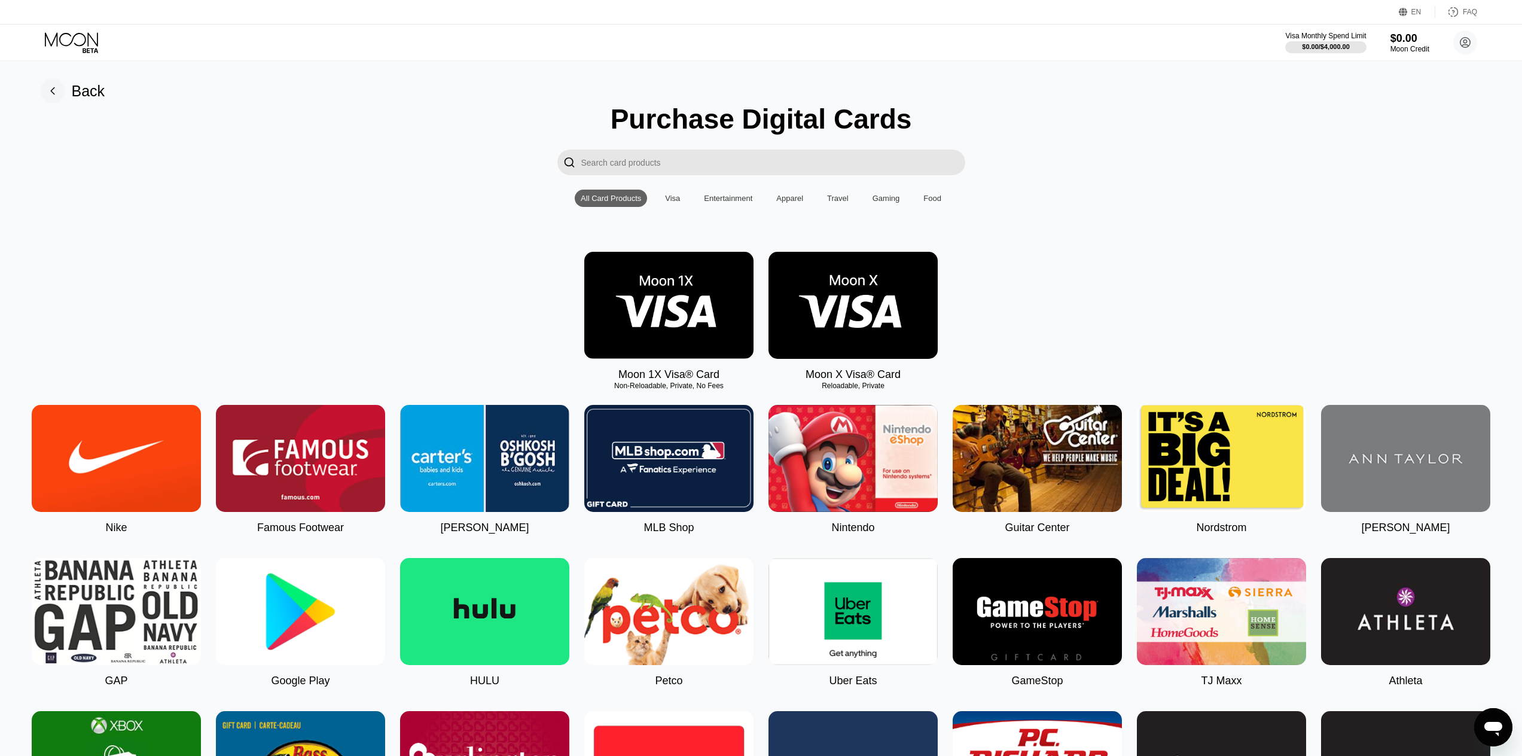
click at [673, 338] on img at bounding box center [668, 305] width 169 height 107
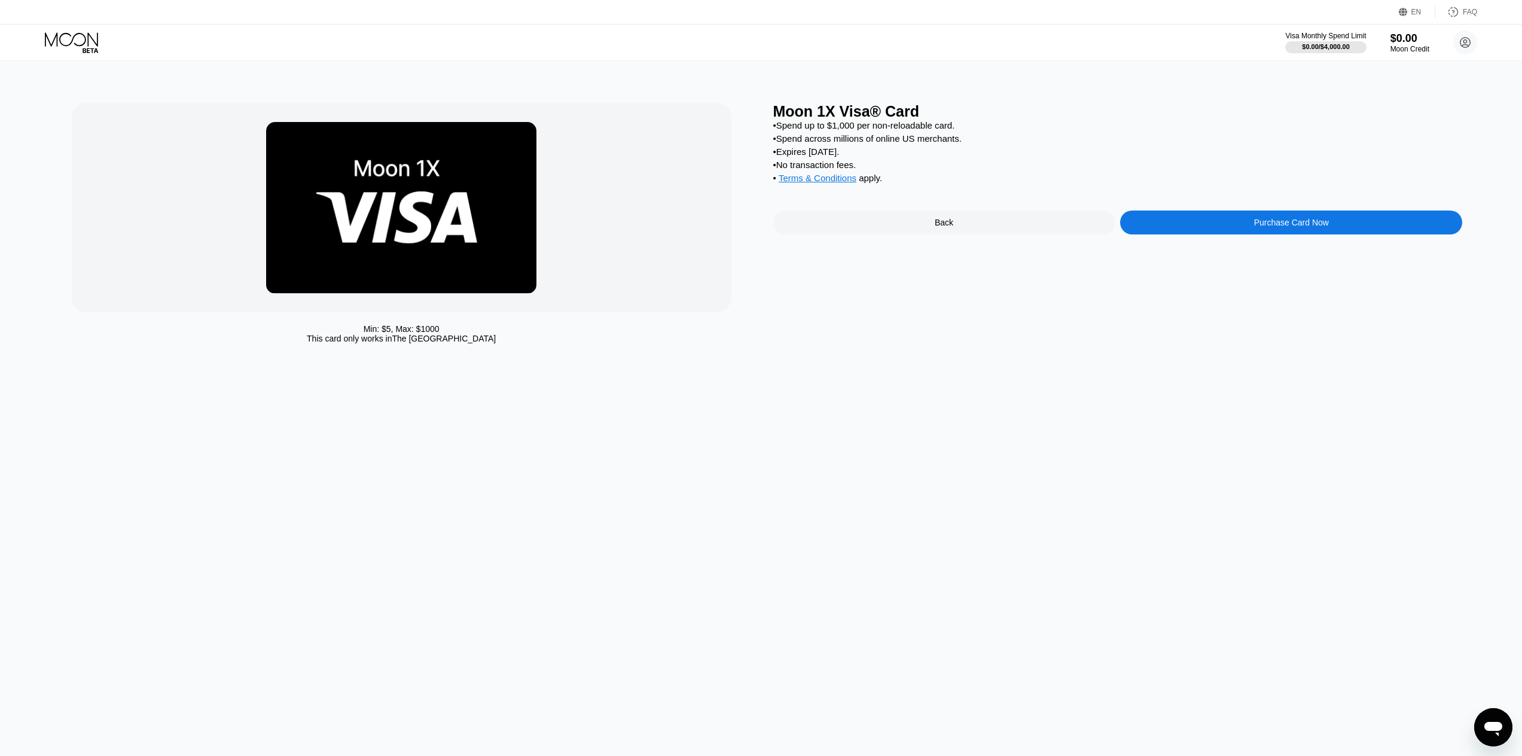
click at [1237, 233] on div "Purchase Card Now" at bounding box center [1291, 222] width 342 height 24
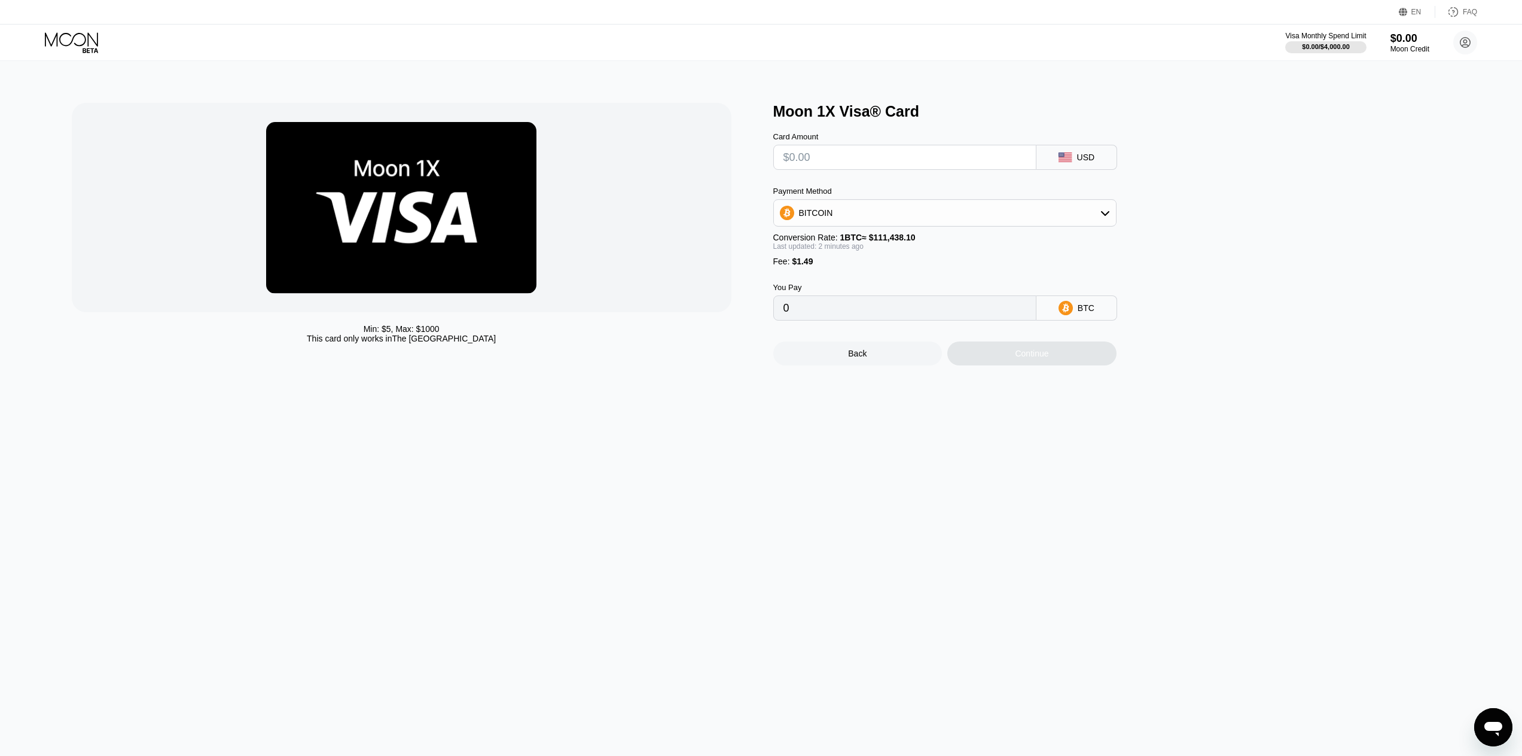
click at [900, 161] on input "text" at bounding box center [904, 157] width 243 height 24
type input "$5"
type input "0.00005824"
type input "$5"
click at [1100, 218] on icon at bounding box center [1105, 213] width 10 height 10
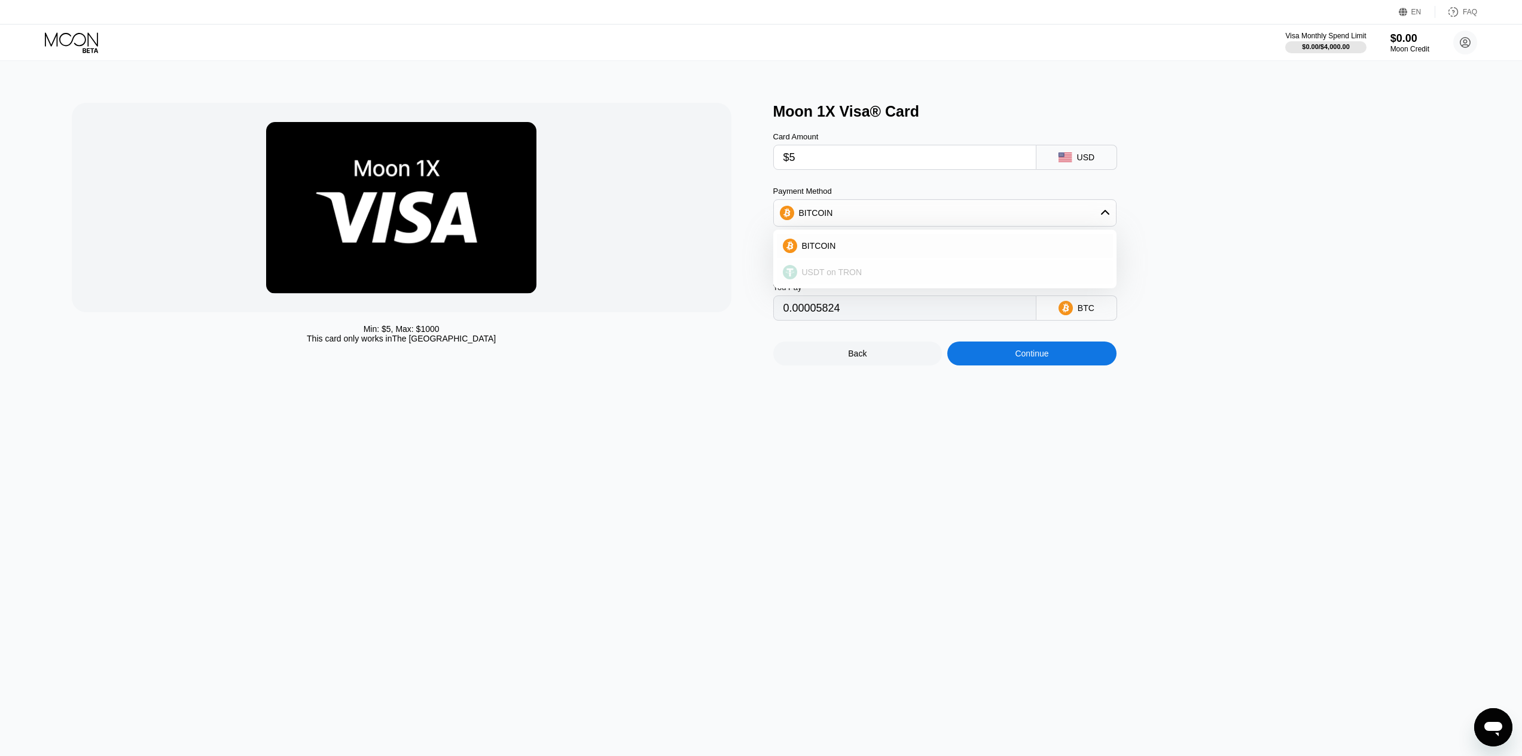
click at [954, 277] on div "USDT on TRON" at bounding box center [952, 272] width 310 height 10
type input "6.56"
drag, startPoint x: 884, startPoint y: 320, endPoint x: 763, endPoint y: 320, distance: 120.8
click at [763, 320] on div "Min: $ 5 , Max: $ 1000 This card only works in The United States Moon 1X Visa® …" at bounding box center [761, 234] width 1379 height 262
click at [853, 319] on input "6.56" at bounding box center [904, 308] width 243 height 24
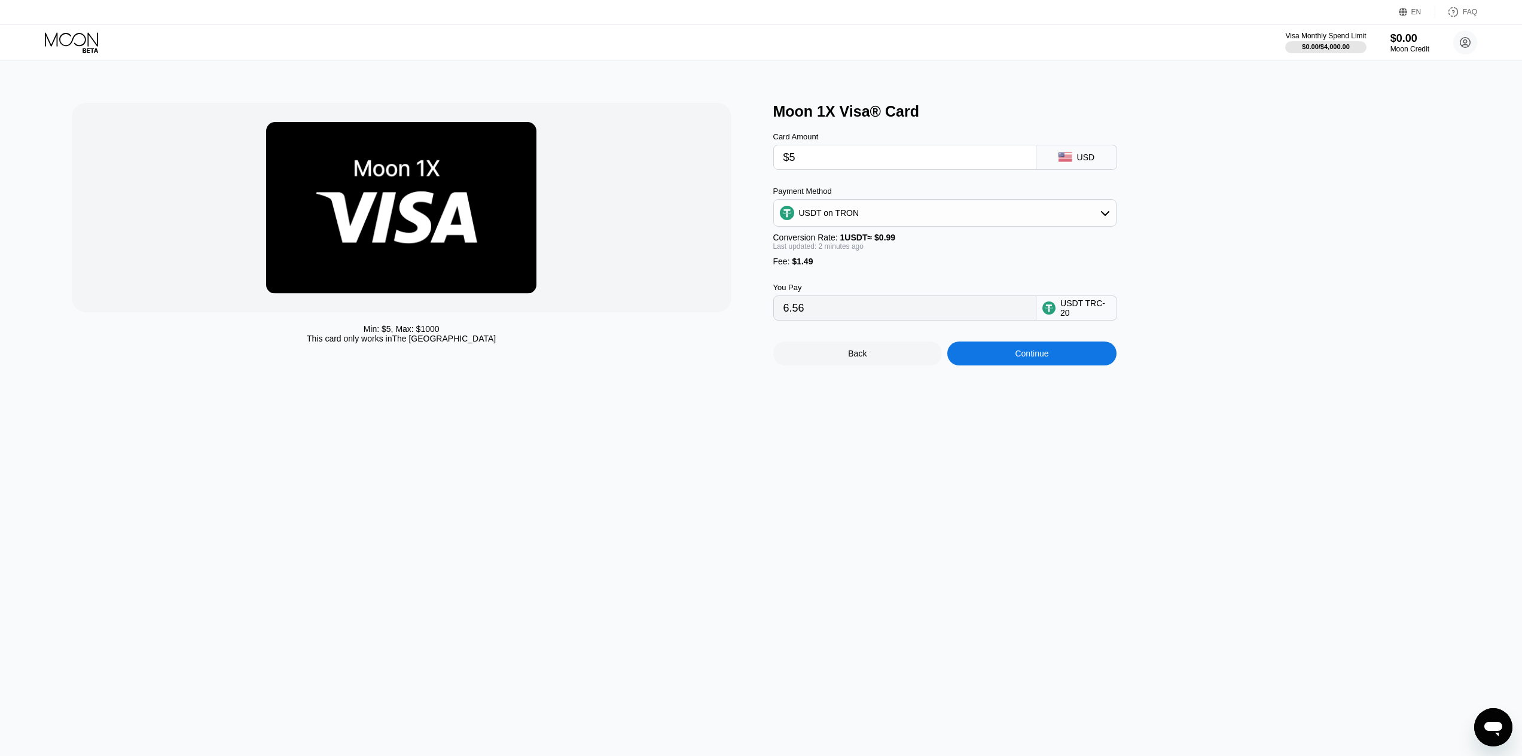
click at [853, 319] on input "6.56" at bounding box center [904, 308] width 243 height 24
click at [829, 311] on input "6.56" at bounding box center [904, 308] width 243 height 24
drag, startPoint x: 765, startPoint y: 273, endPoint x: 894, endPoint y: 271, distance: 128.5
click at [894, 271] on div "Min: $ 5 , Max: $ 1000 This card only works in The United States Moon 1X Visa® …" at bounding box center [761, 234] width 1379 height 262
click at [1089, 152] on div "USD" at bounding box center [1076, 157] width 81 height 25
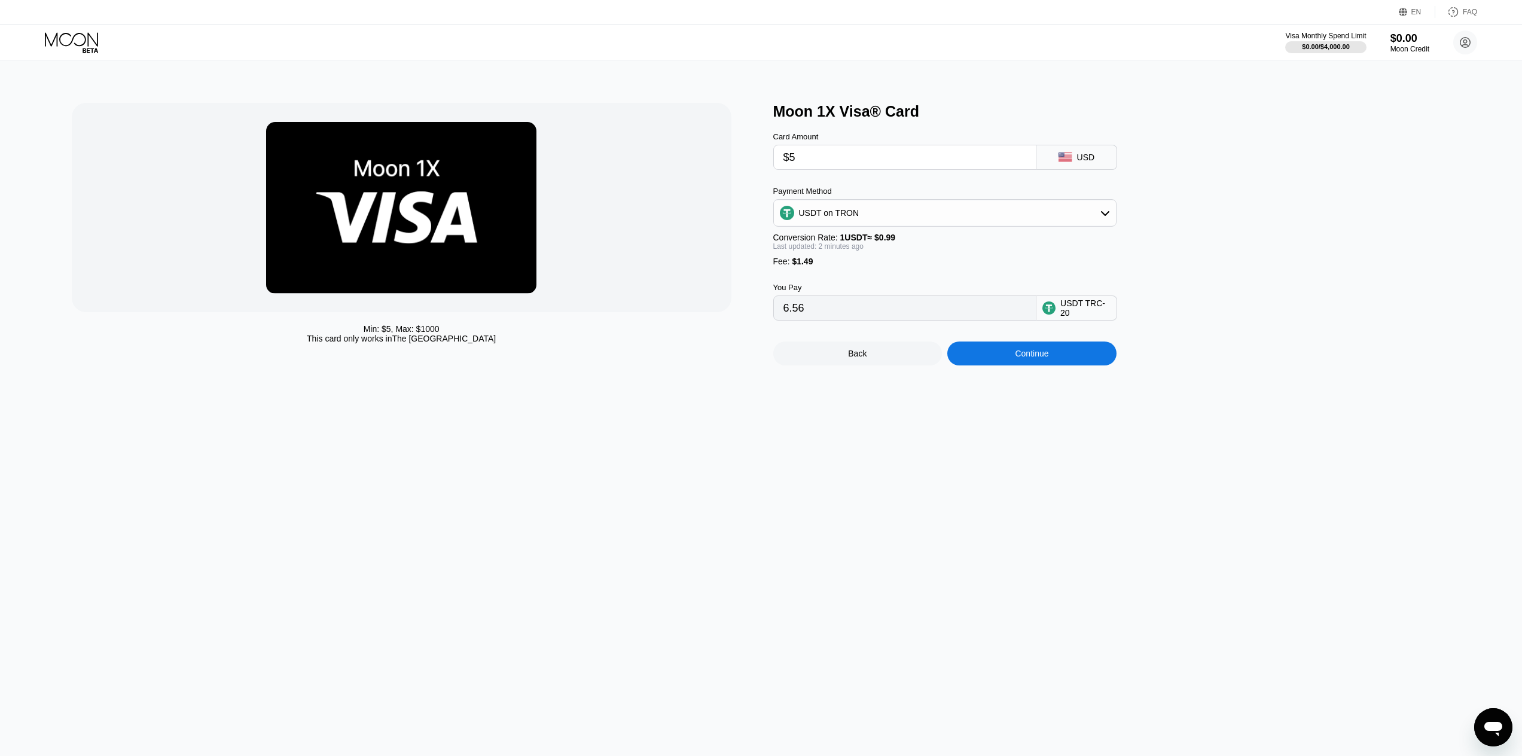
click at [1083, 159] on div "USD" at bounding box center [1086, 157] width 18 height 10
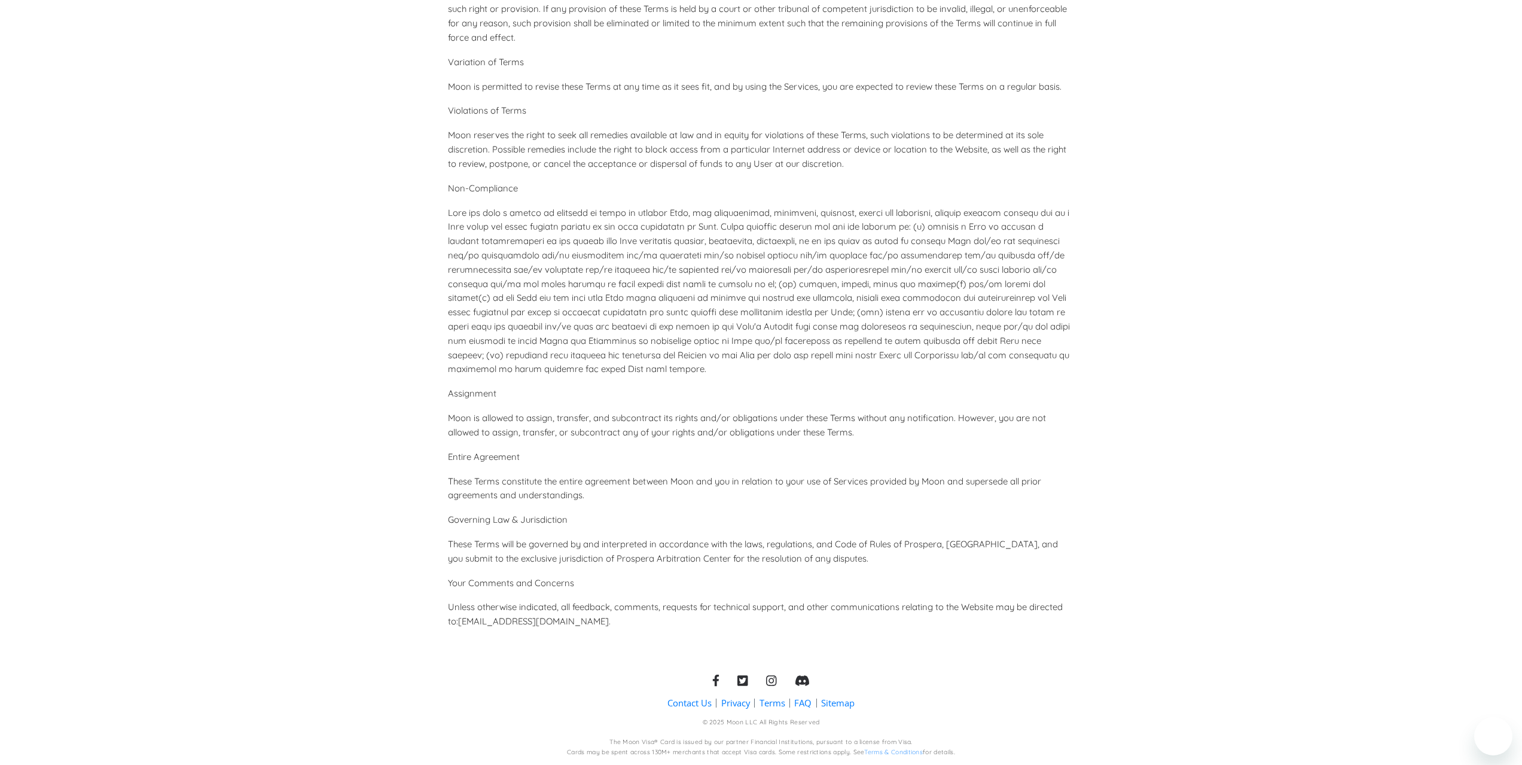
scroll to position [5096, 0]
